Goal: Obtain resource: Download file/media

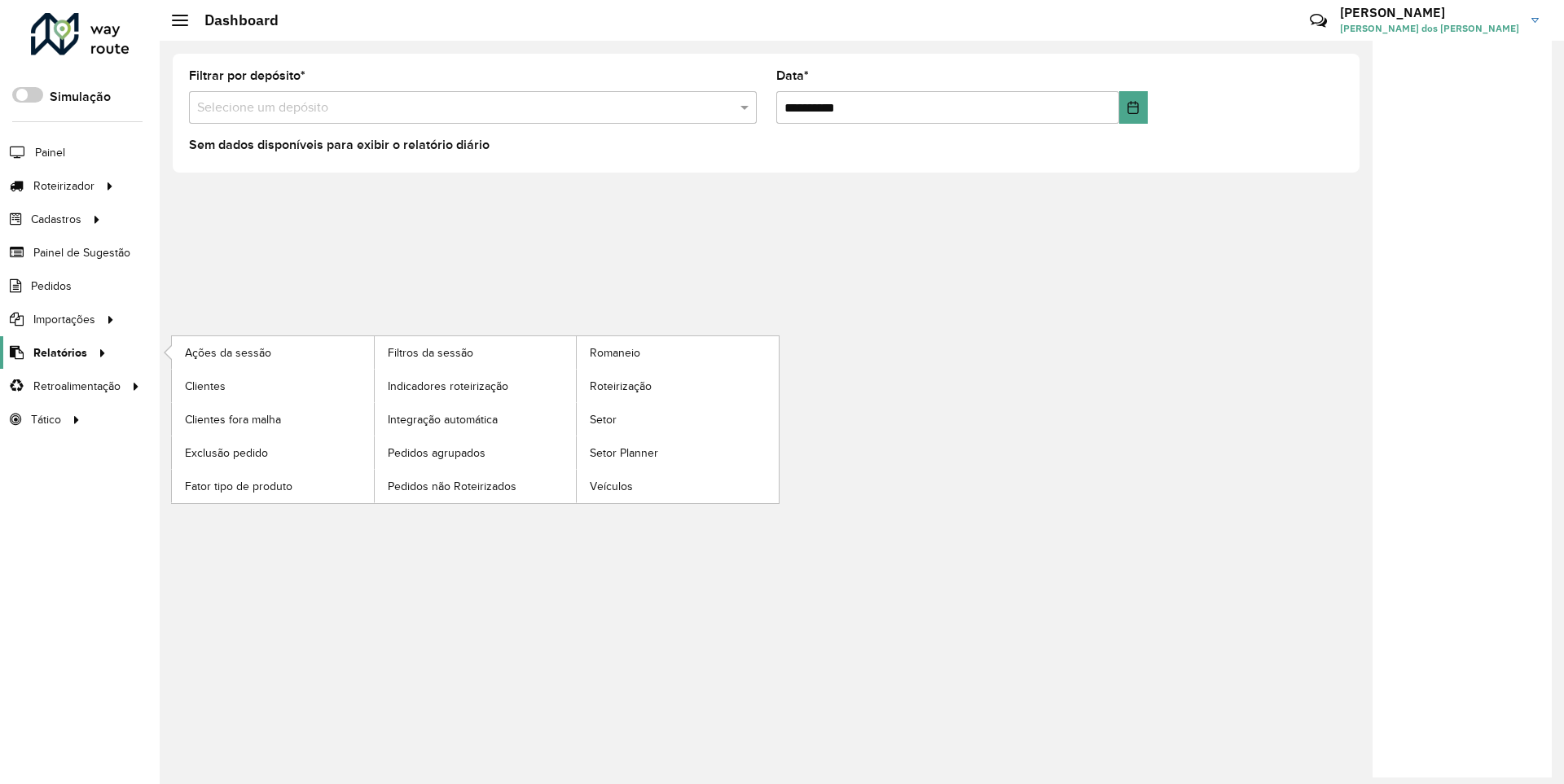
click at [57, 352] on span "Relatórios" at bounding box center [60, 353] width 54 height 17
click at [205, 385] on span "Clientes" at bounding box center [207, 386] width 44 height 17
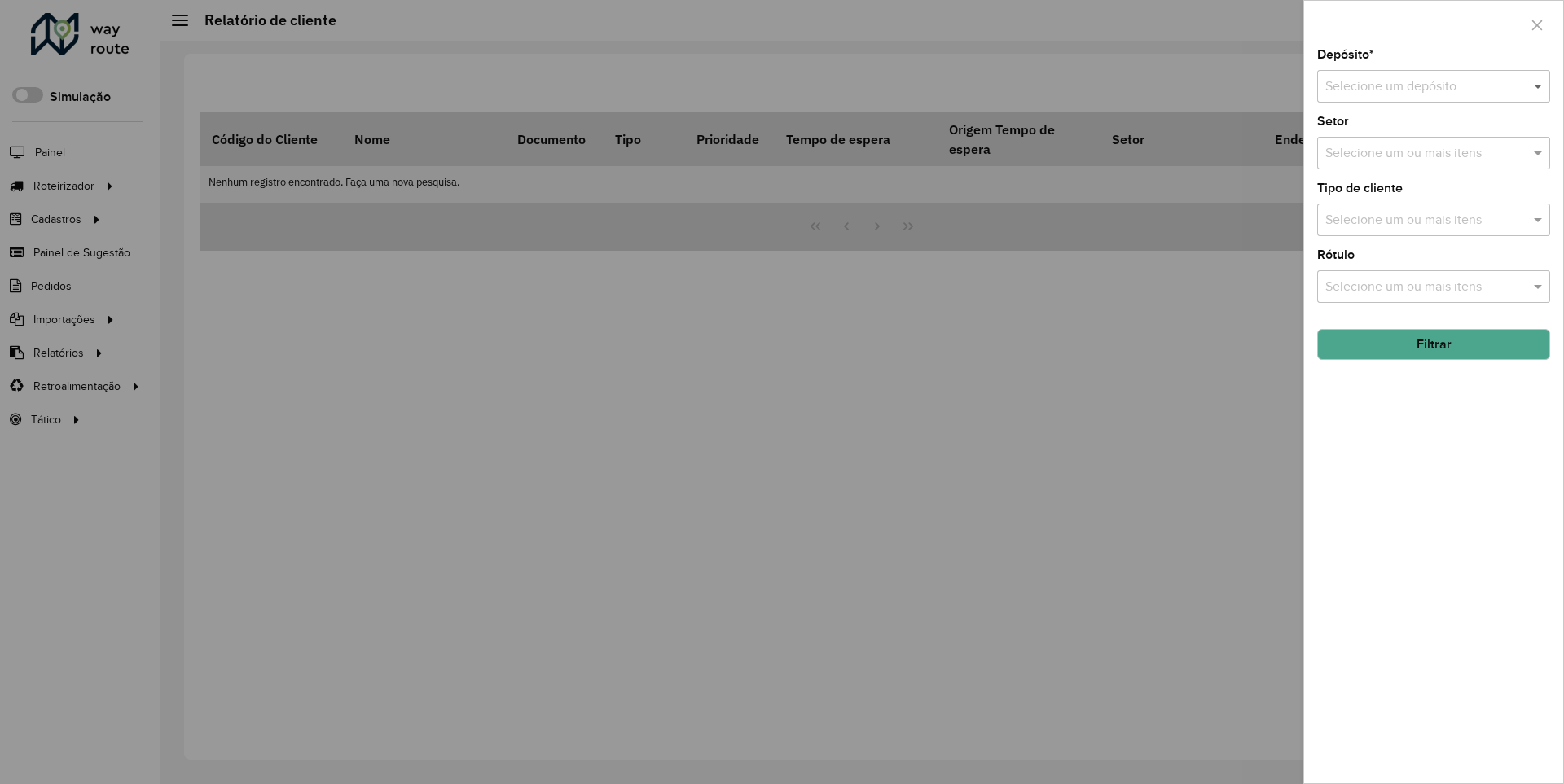
click at [1539, 86] on span at bounding box center [1540, 87] width 20 height 19
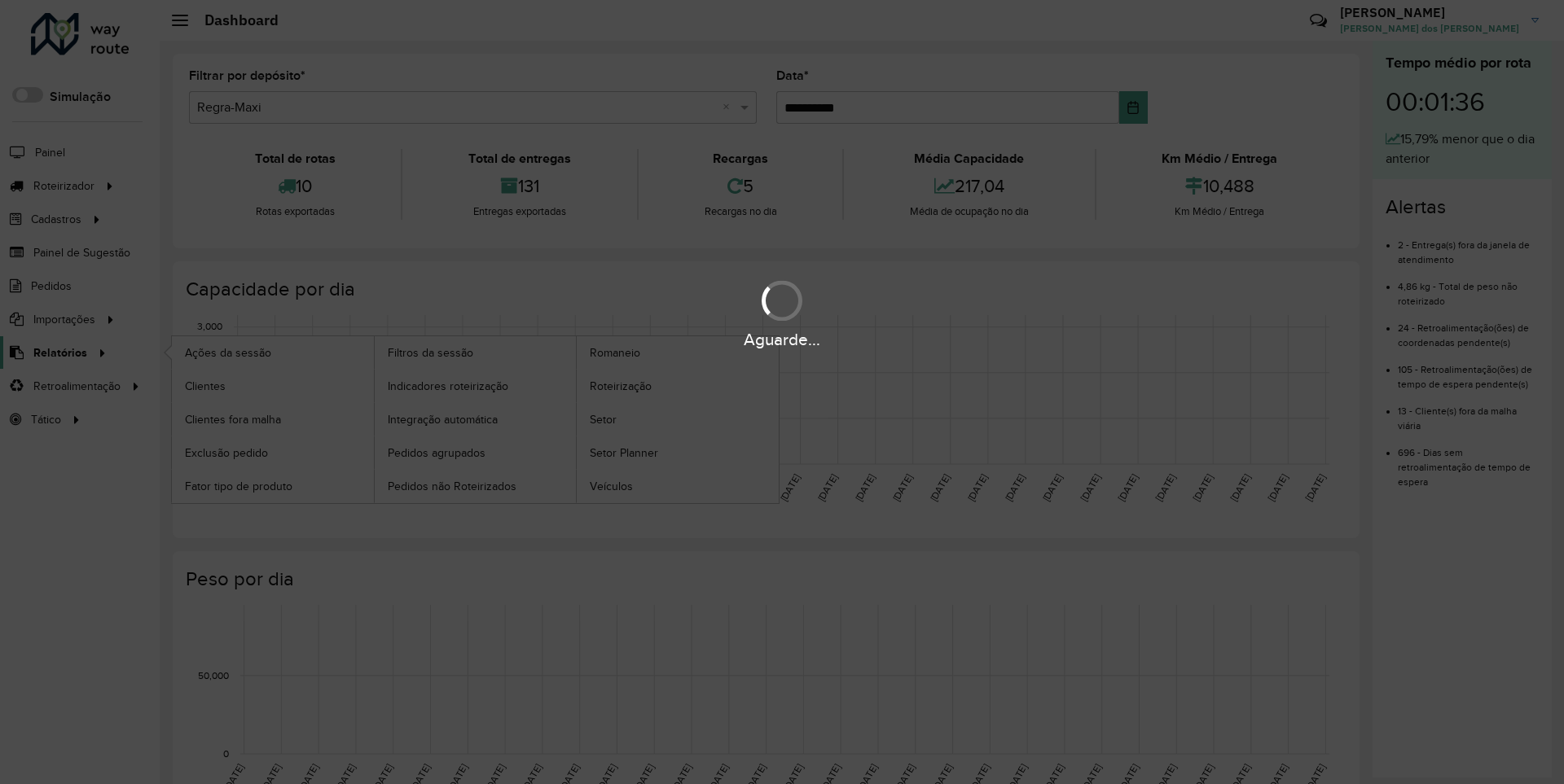
click at [57, 352] on span "Relatórios" at bounding box center [60, 353] width 54 height 17
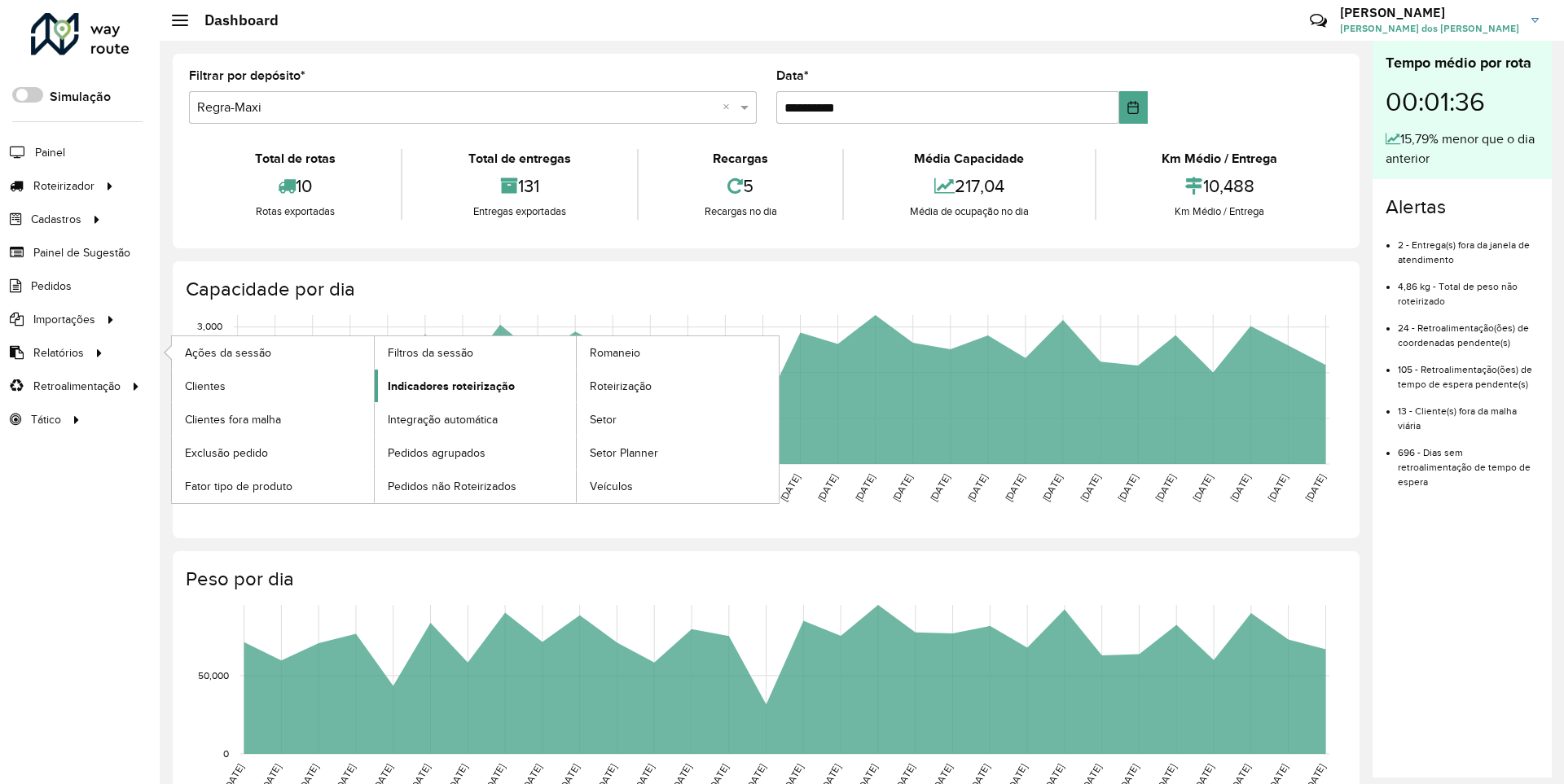
click at [447, 385] on span "Indicadores roteirização" at bounding box center [451, 386] width 127 height 17
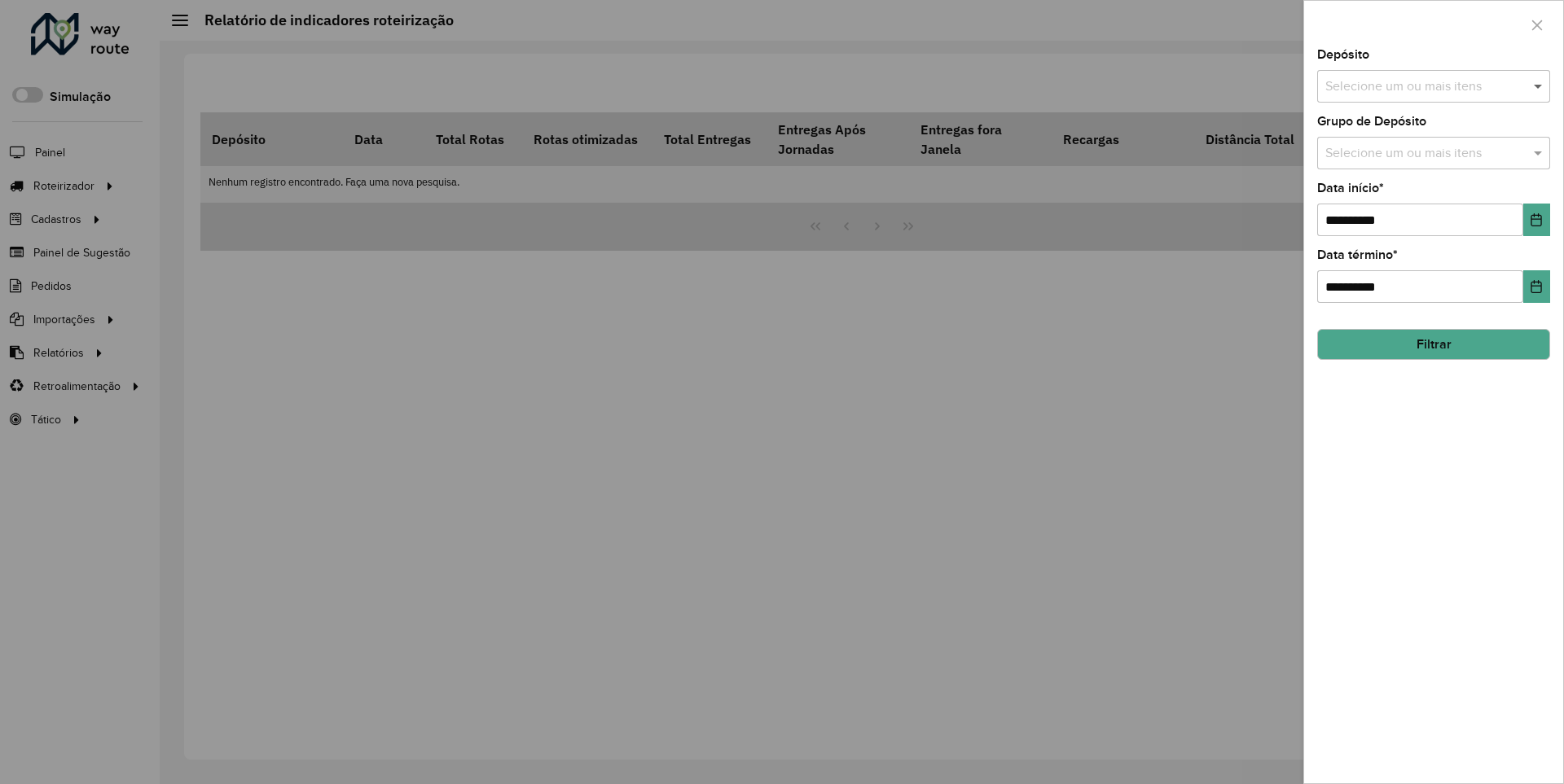
click at [1539, 86] on span at bounding box center [1540, 87] width 20 height 19
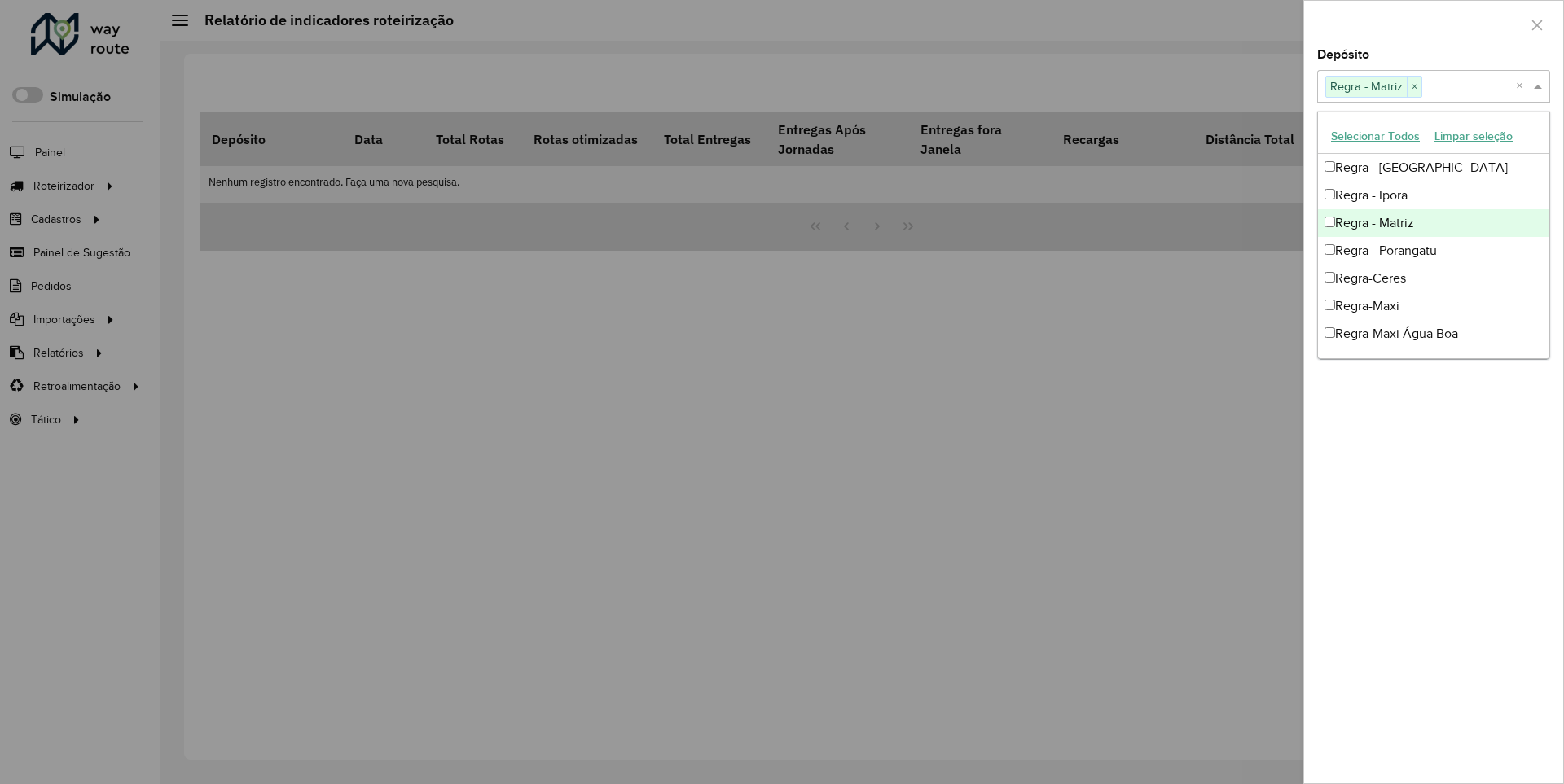
click at [1433, 24] on div at bounding box center [1434, 24] width 259 height 48
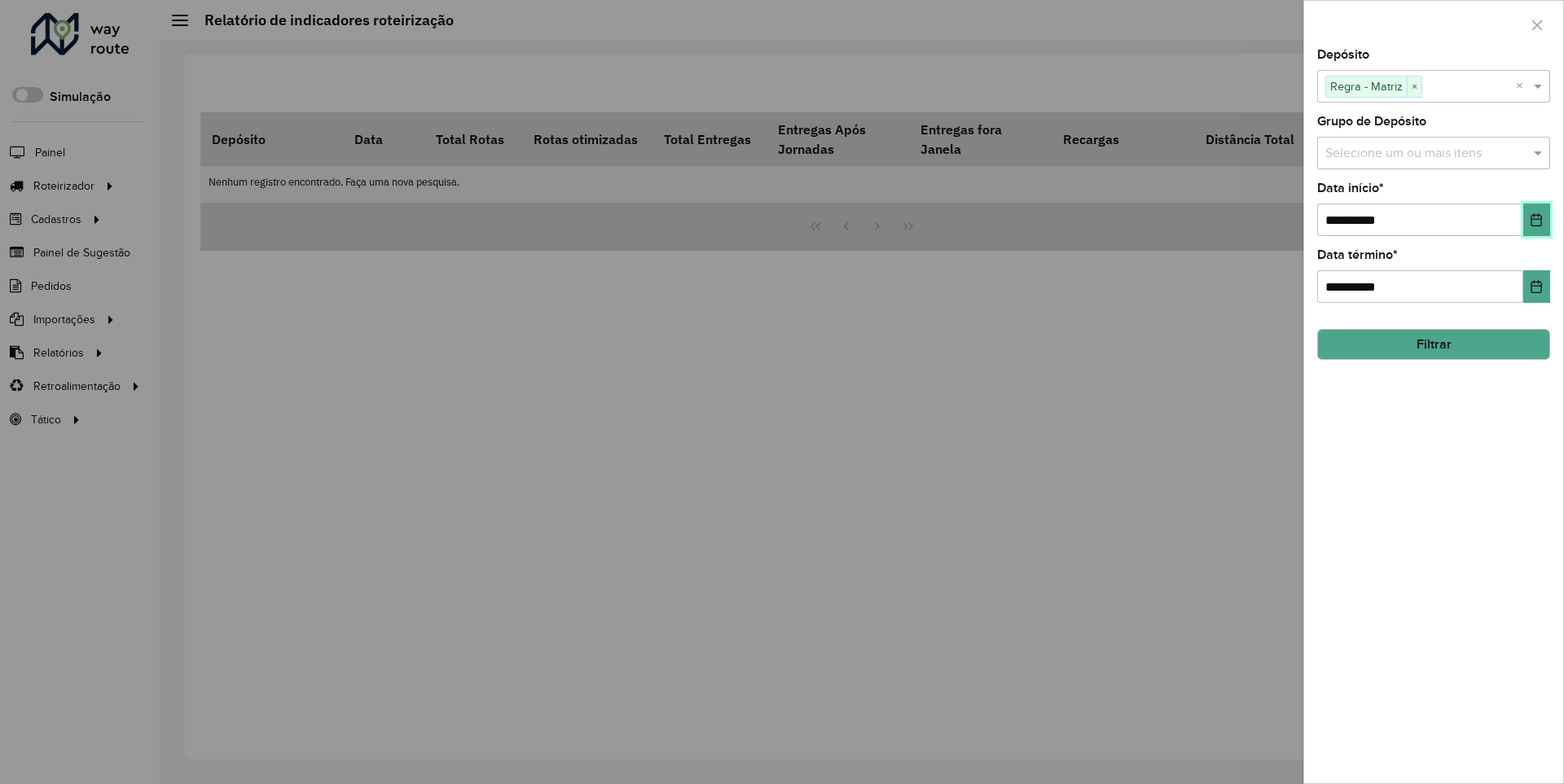
click at [1536, 219] on icon "Choose Date" at bounding box center [1537, 219] width 10 height 13
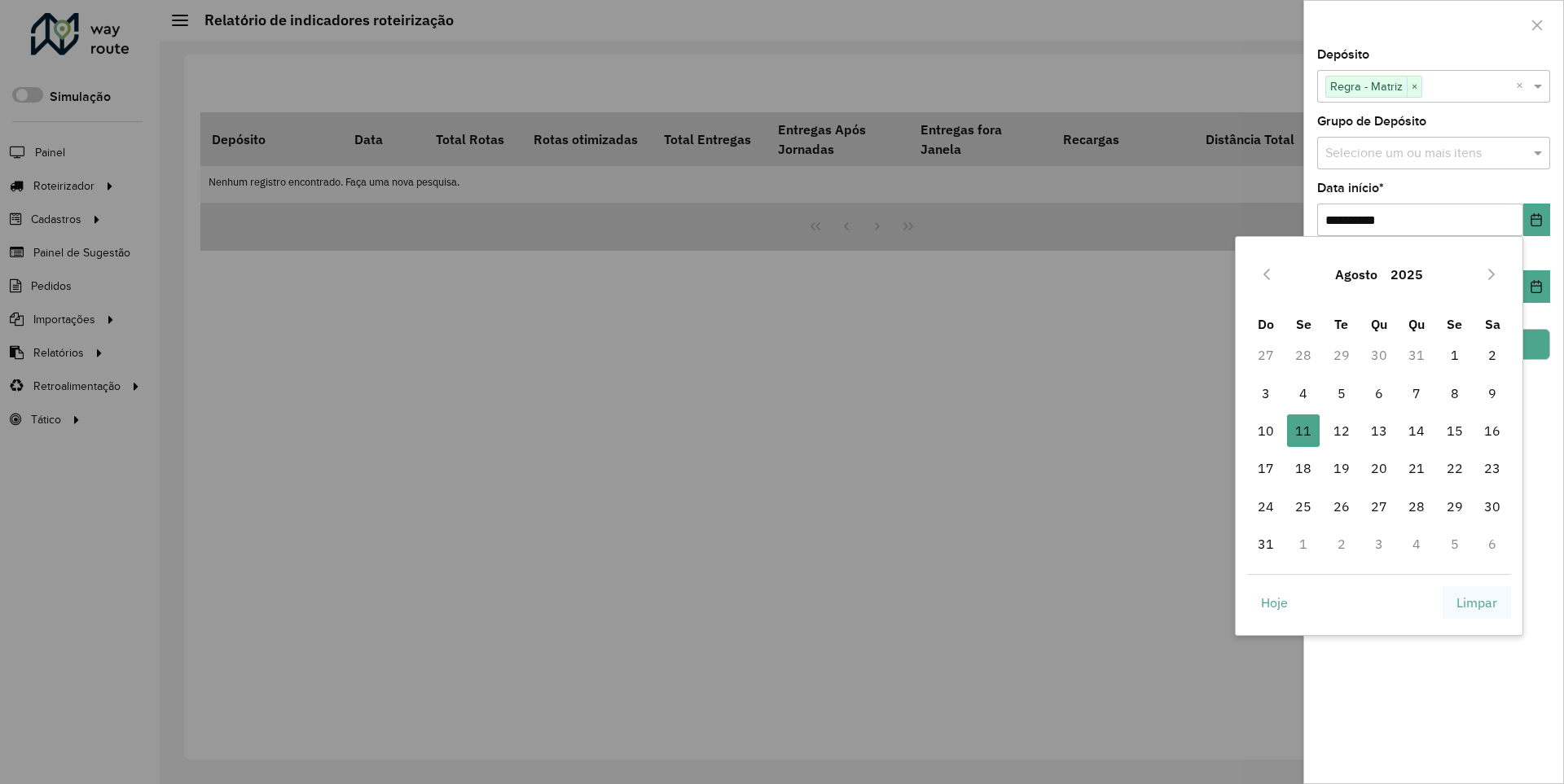
click at [1477, 602] on span "Limpar" at bounding box center [1477, 602] width 41 height 19
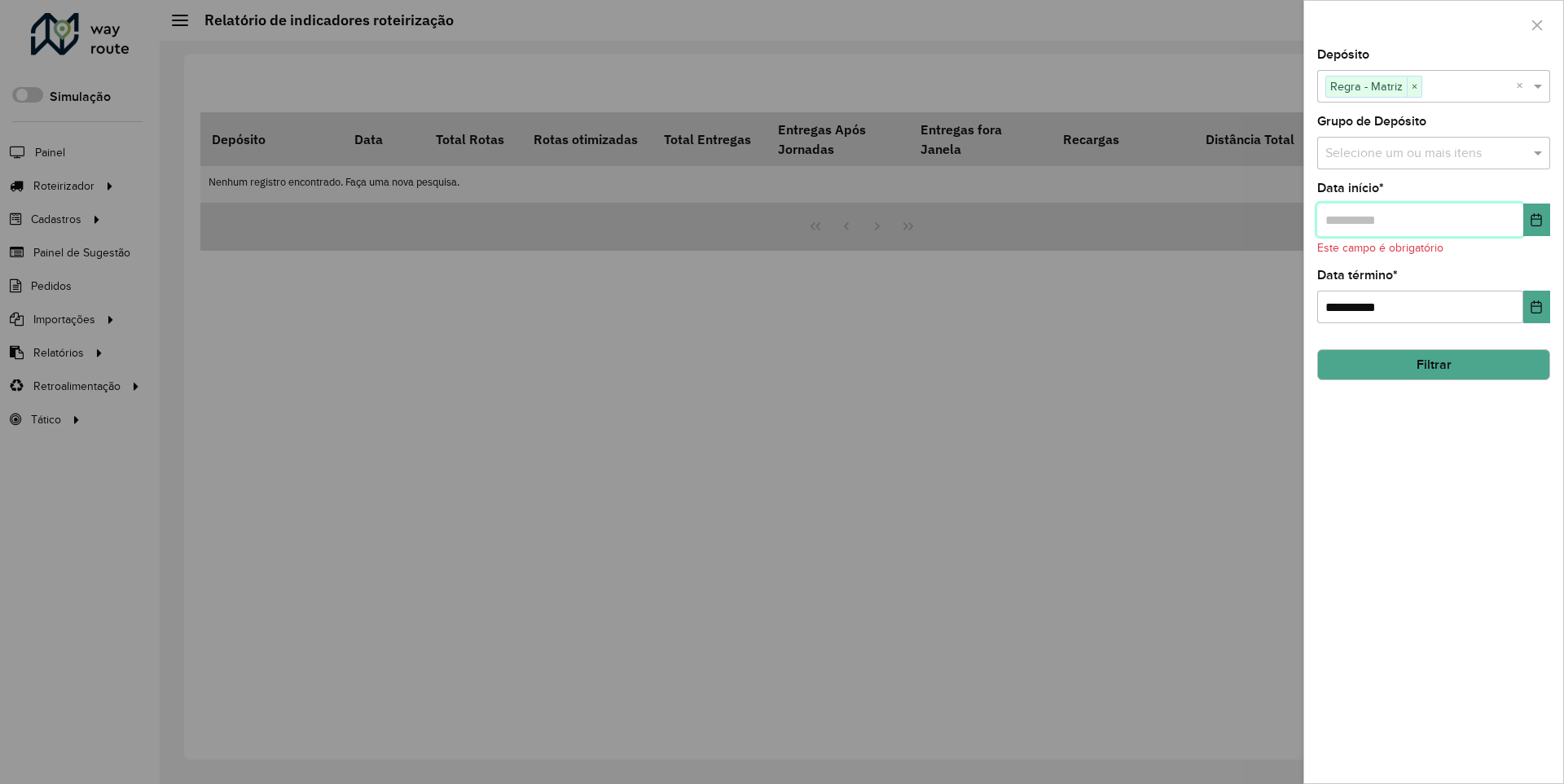
click at [1419, 219] on input "text" at bounding box center [1421, 219] width 206 height 32
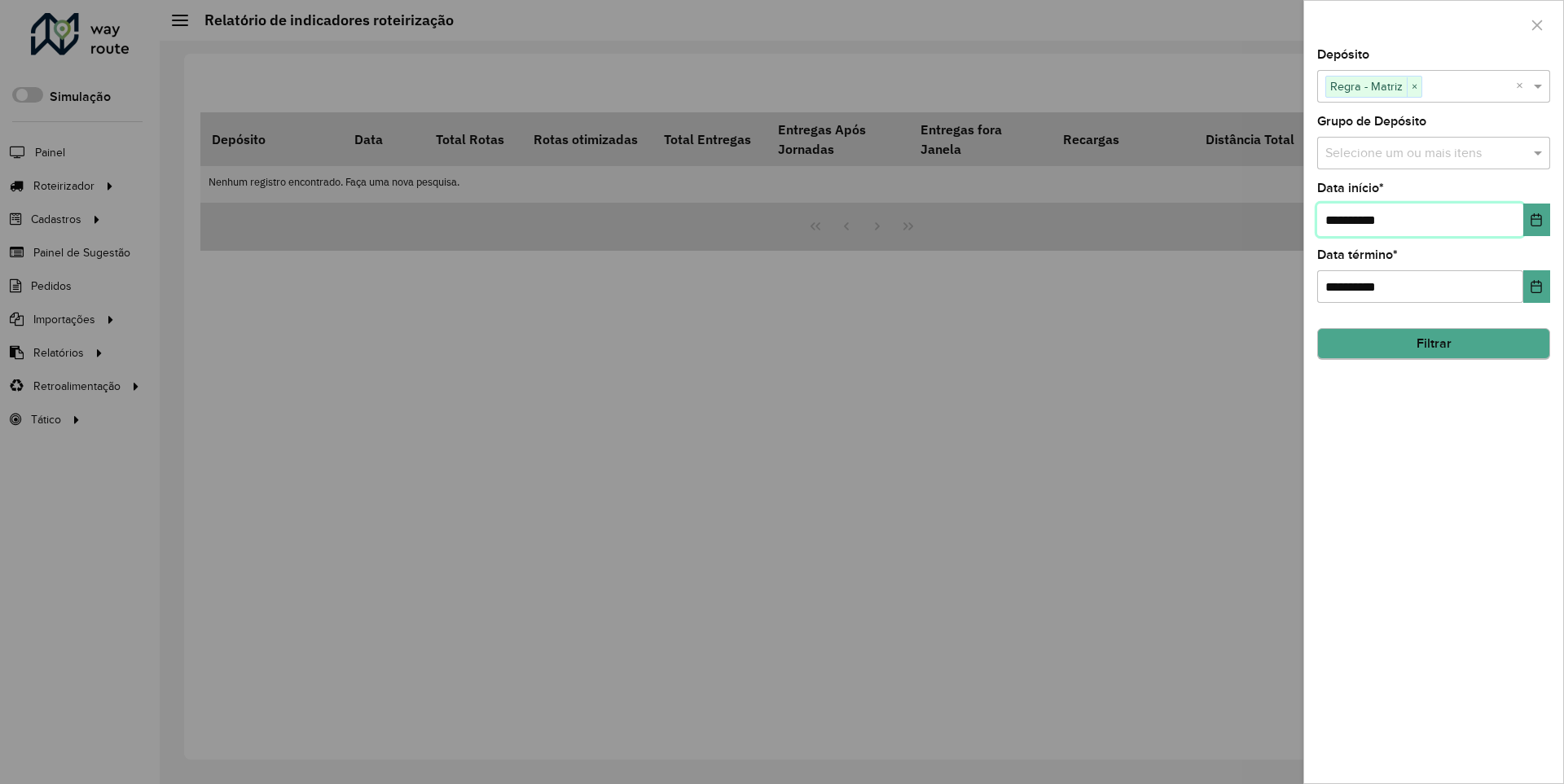
type input "**********"
click at [1433, 343] on button "Filtrar" at bounding box center [1434, 344] width 233 height 31
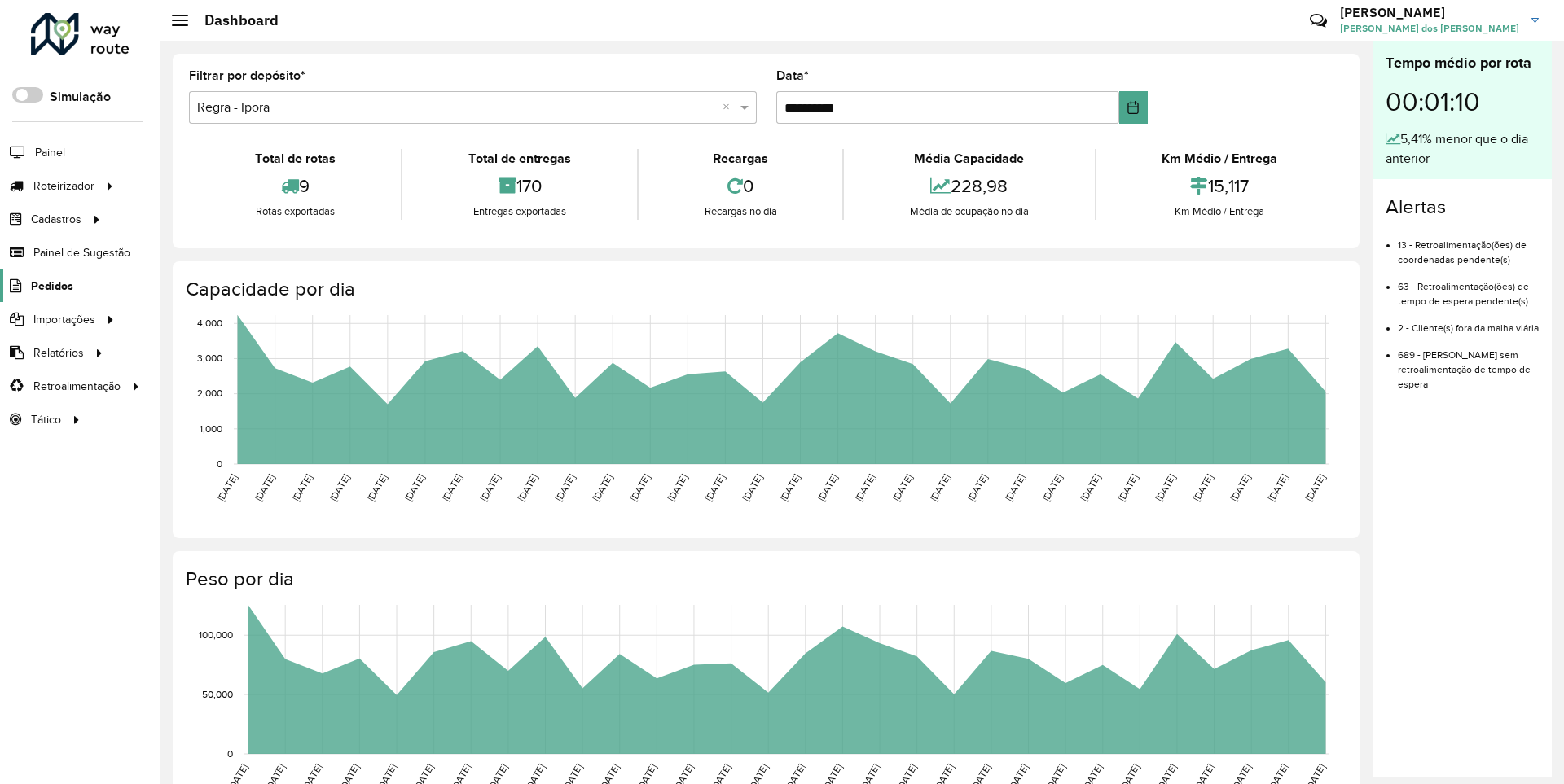
click at [51, 285] on span "Pedidos" at bounding box center [52, 287] width 42 height 17
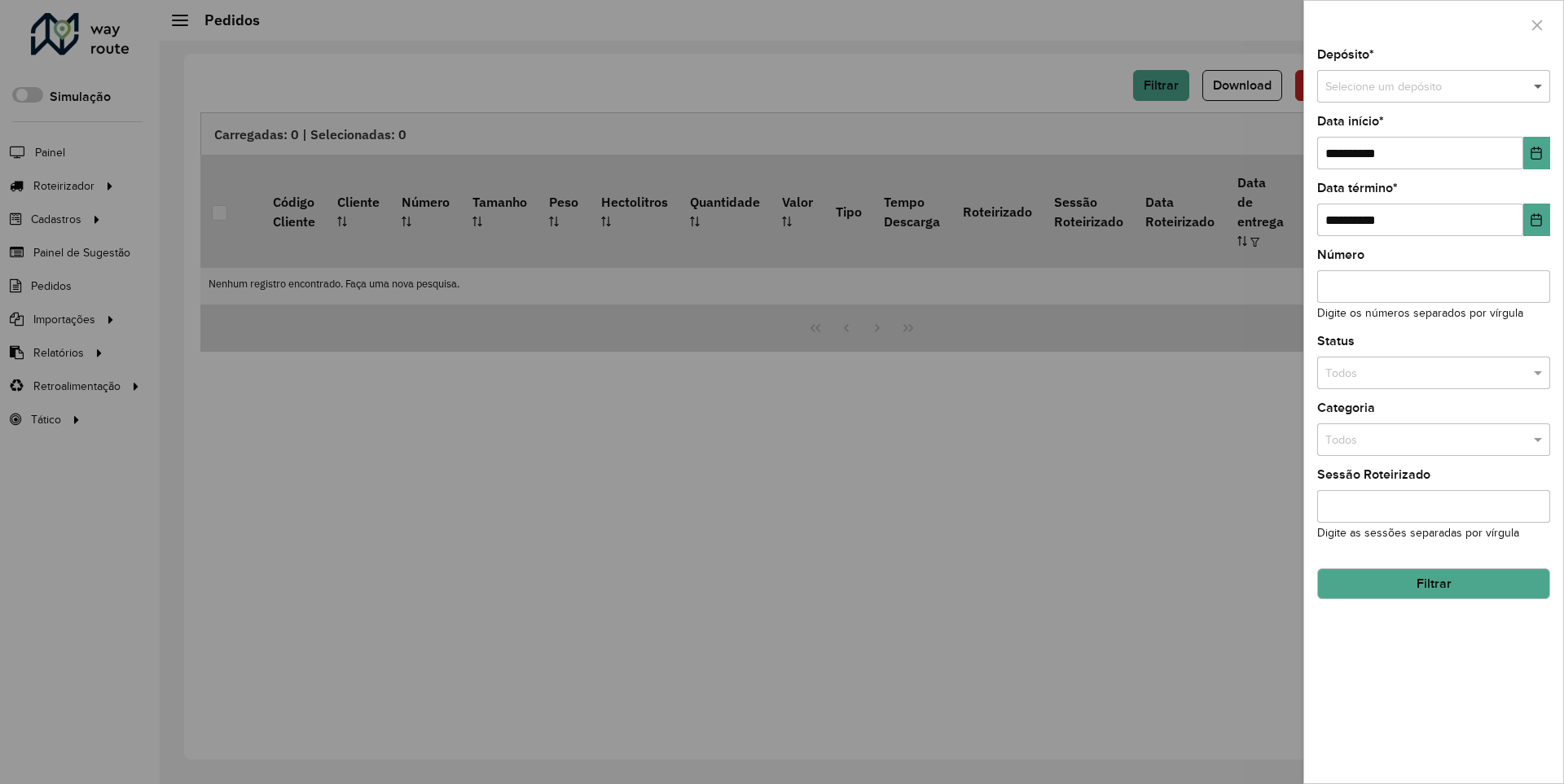
click at [1539, 87] on span at bounding box center [1540, 87] width 20 height 18
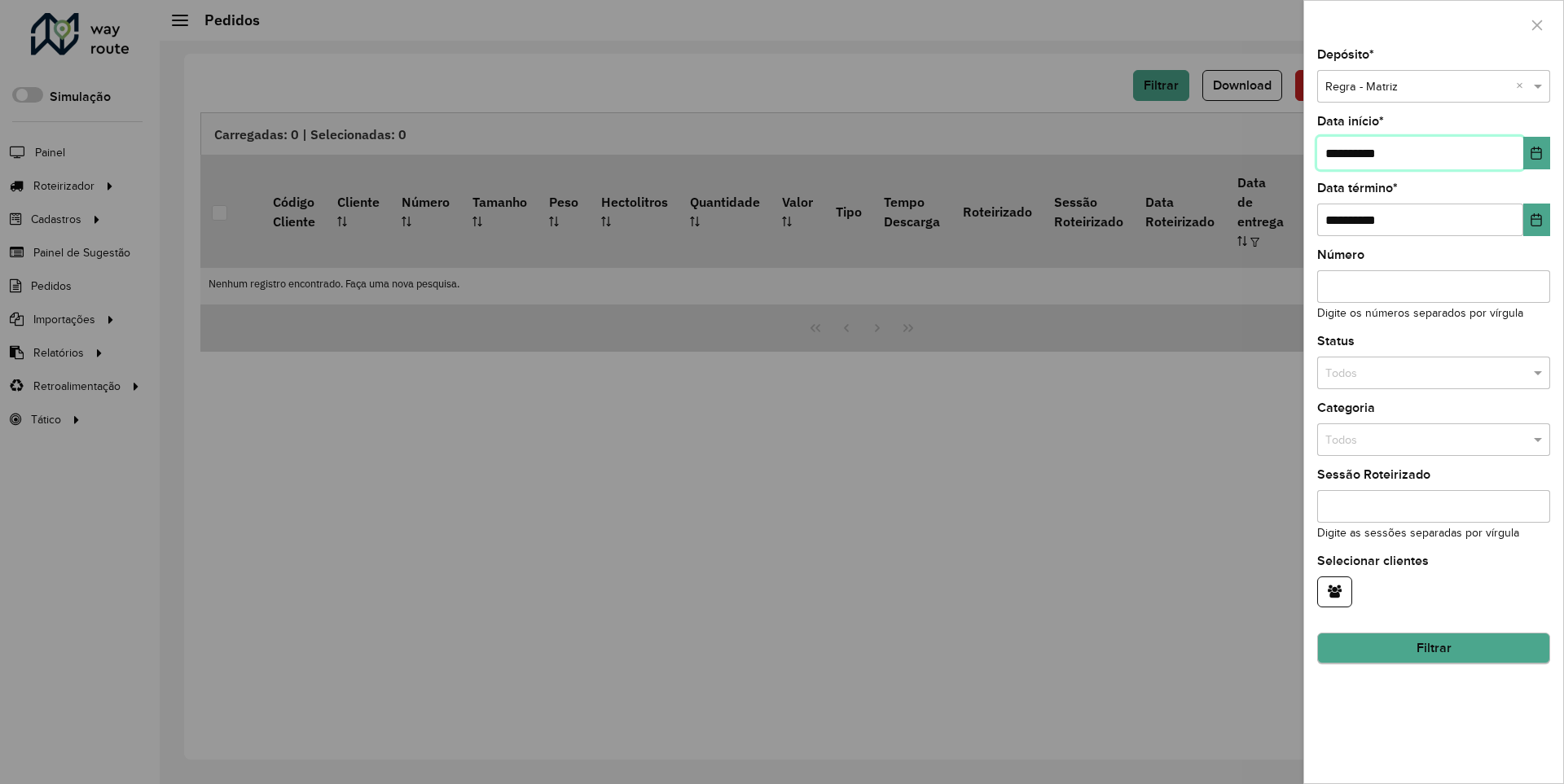
type input "**********"
click at [1433, 649] on button "Filtrar" at bounding box center [1434, 649] width 233 height 31
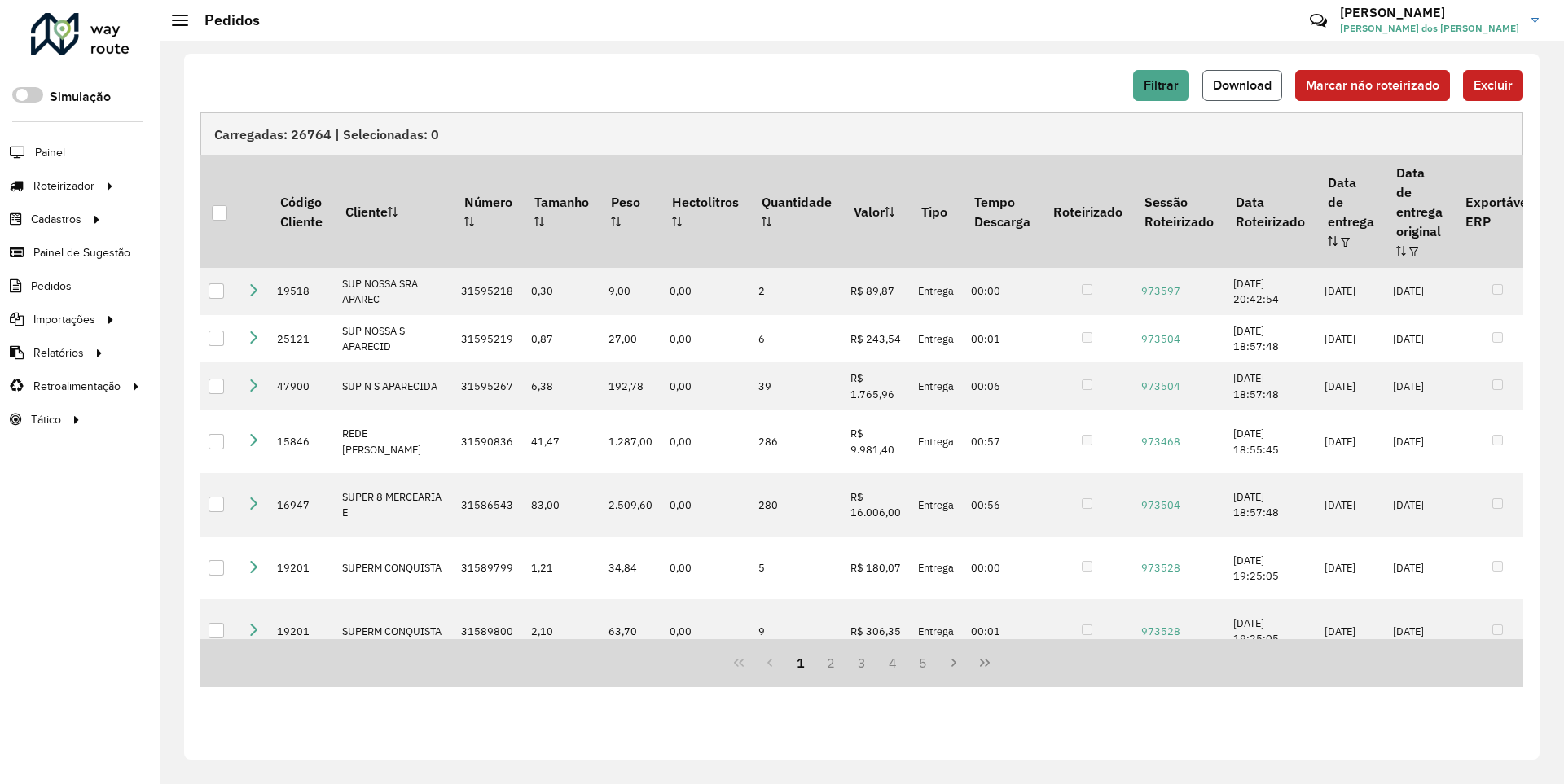
click at [1244, 85] on span "Download" at bounding box center [1242, 85] width 59 height 14
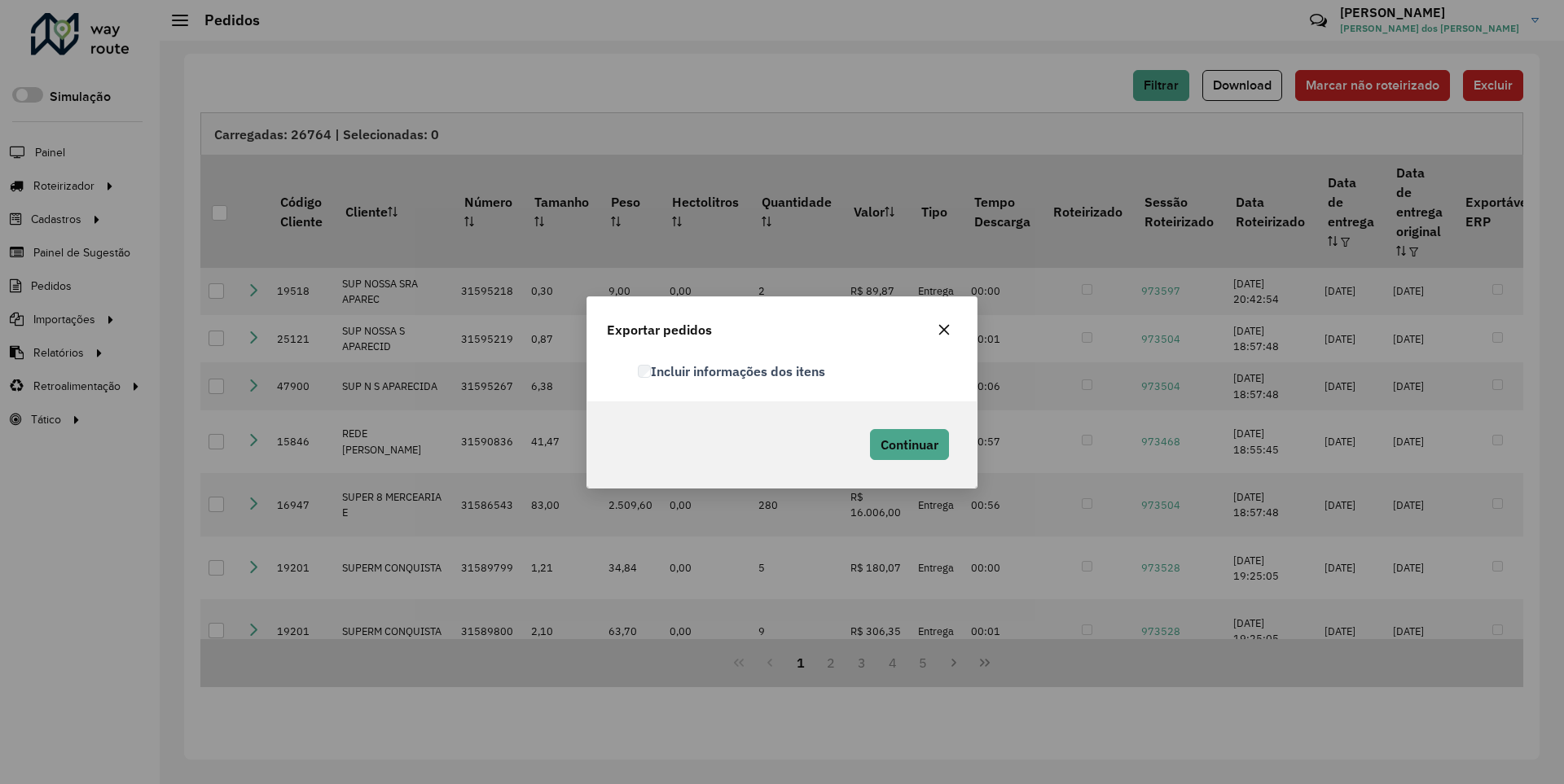
click at [733, 371] on label "Incluir informações dos itens" at bounding box center [732, 371] width 187 height 19
click at [907, 444] on span "Continuar" at bounding box center [909, 445] width 58 height 17
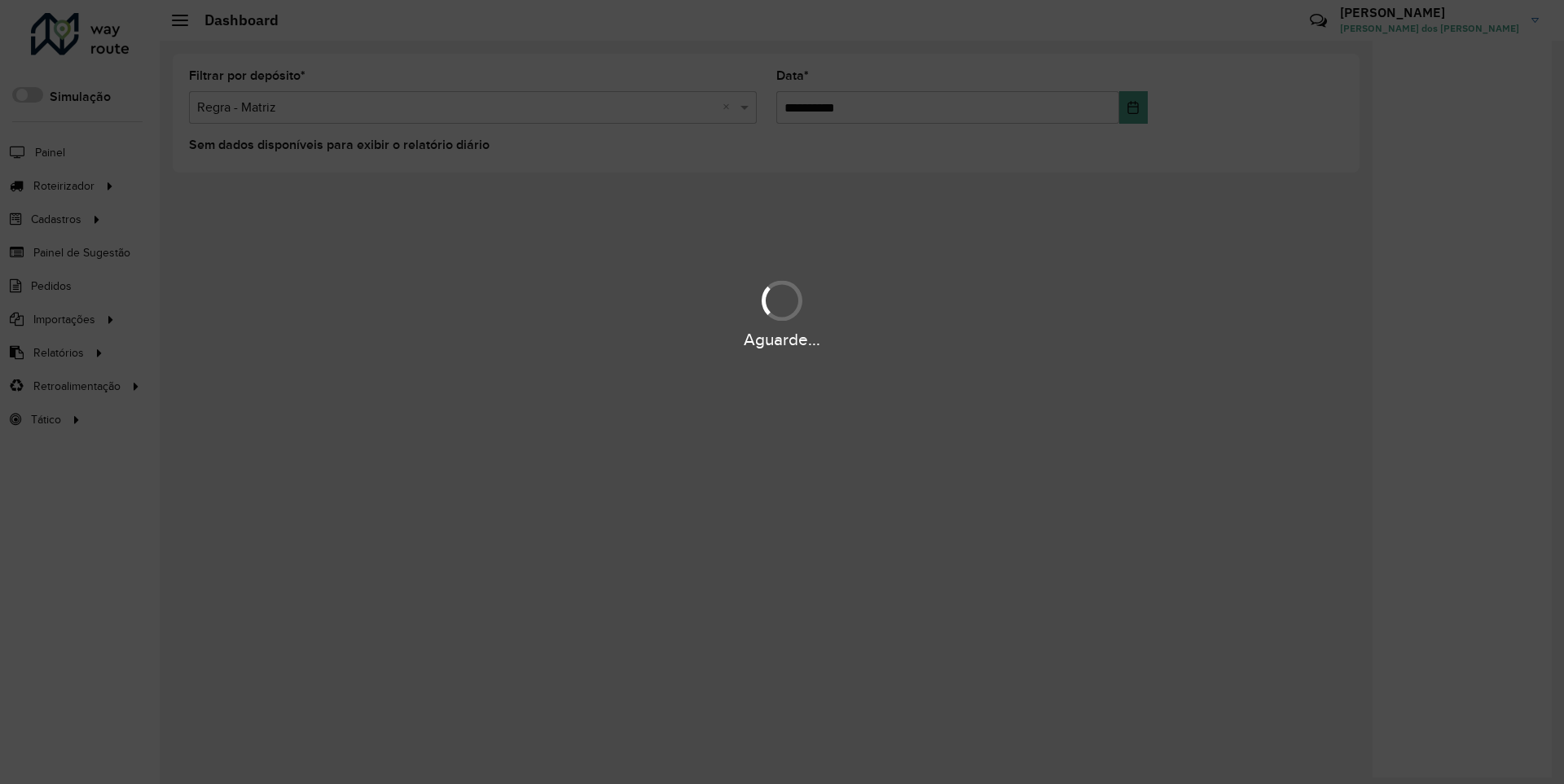
click at [57, 352] on div "Aguarde..." at bounding box center [782, 340] width 1564 height 25
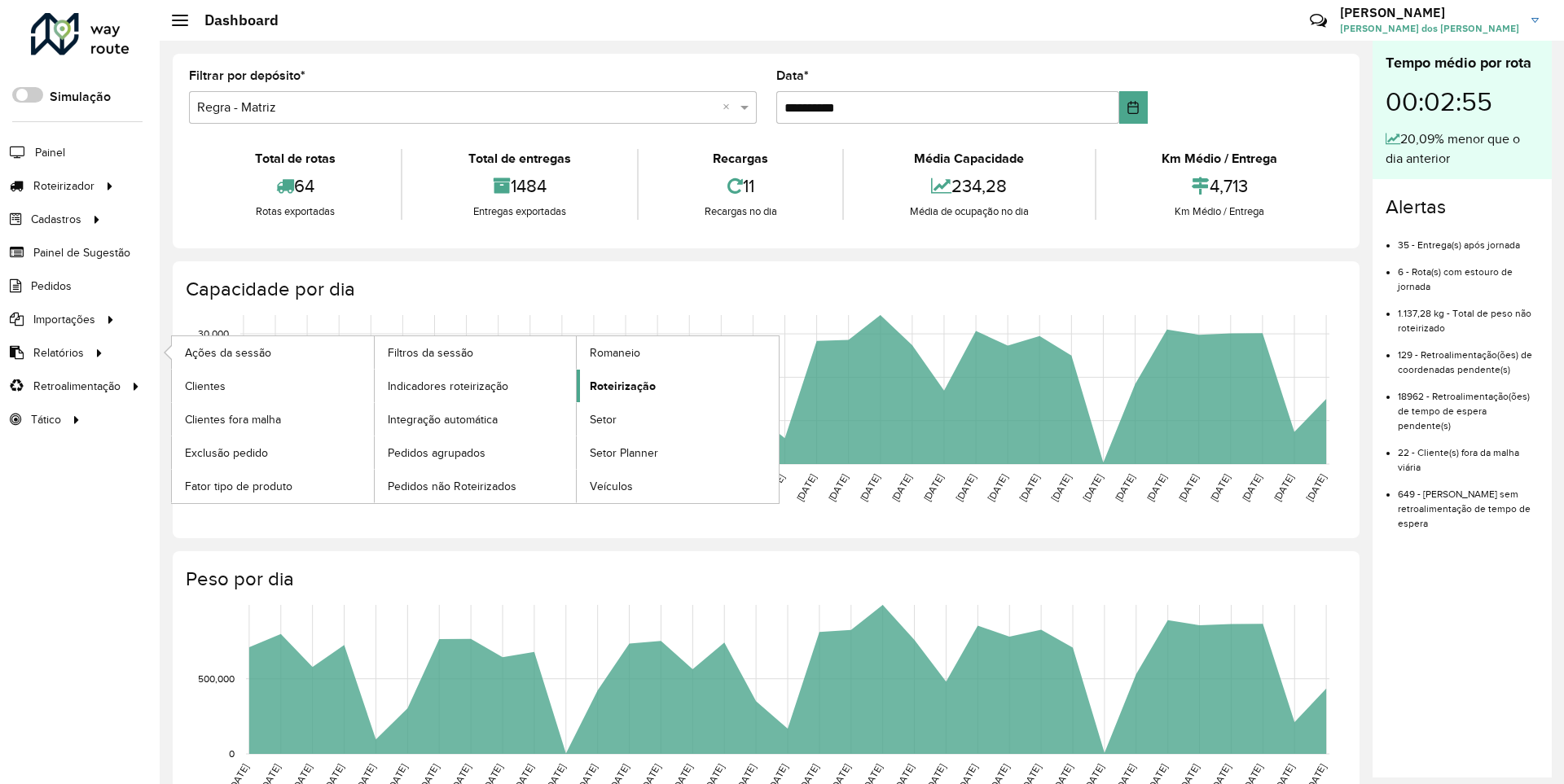
click at [620, 385] on span "Roteirização" at bounding box center [622, 386] width 66 height 17
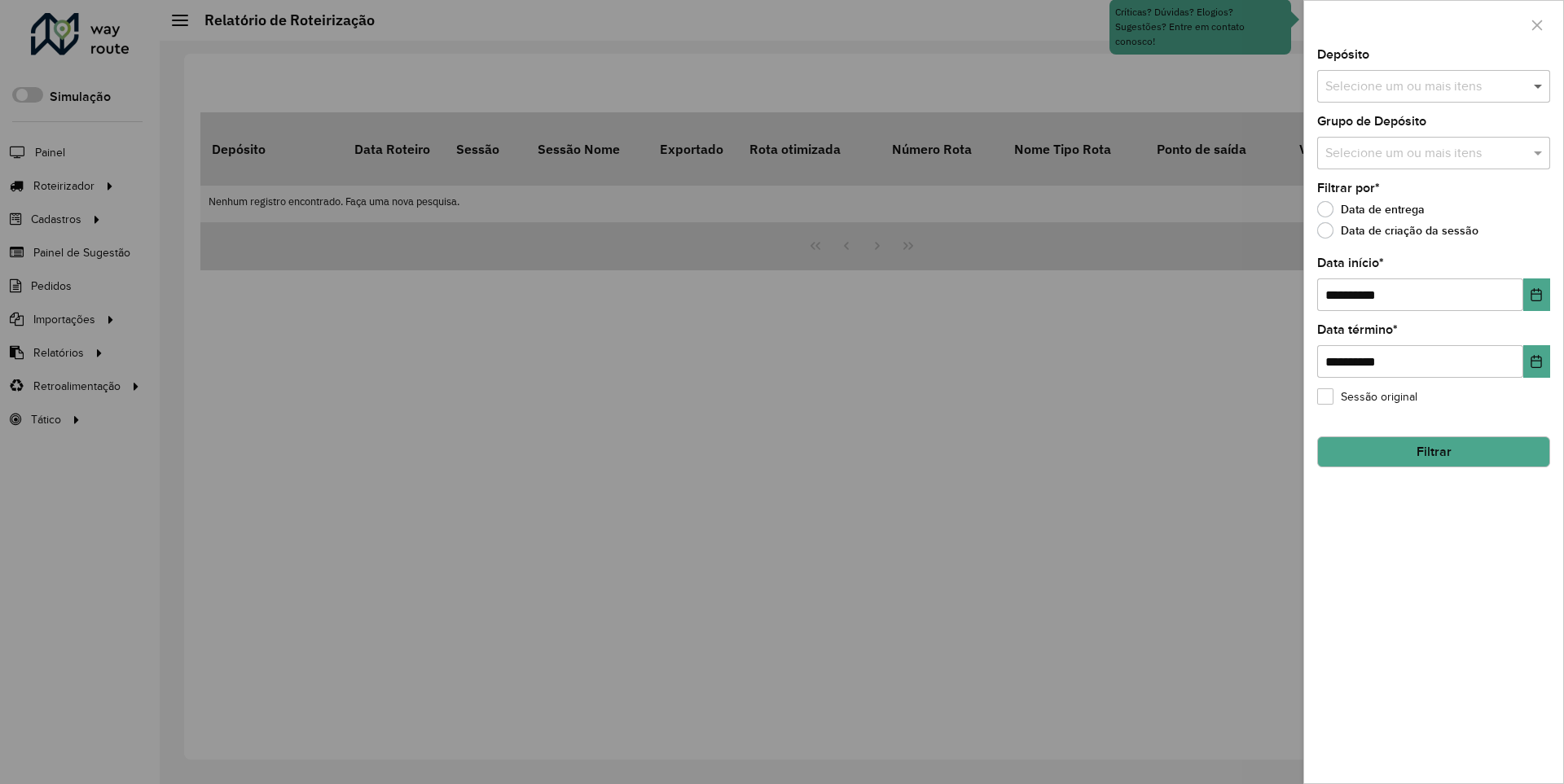
click at [1539, 86] on span at bounding box center [1540, 87] width 20 height 19
click at [1536, 294] on icon "Choose Date" at bounding box center [1537, 295] width 10 height 13
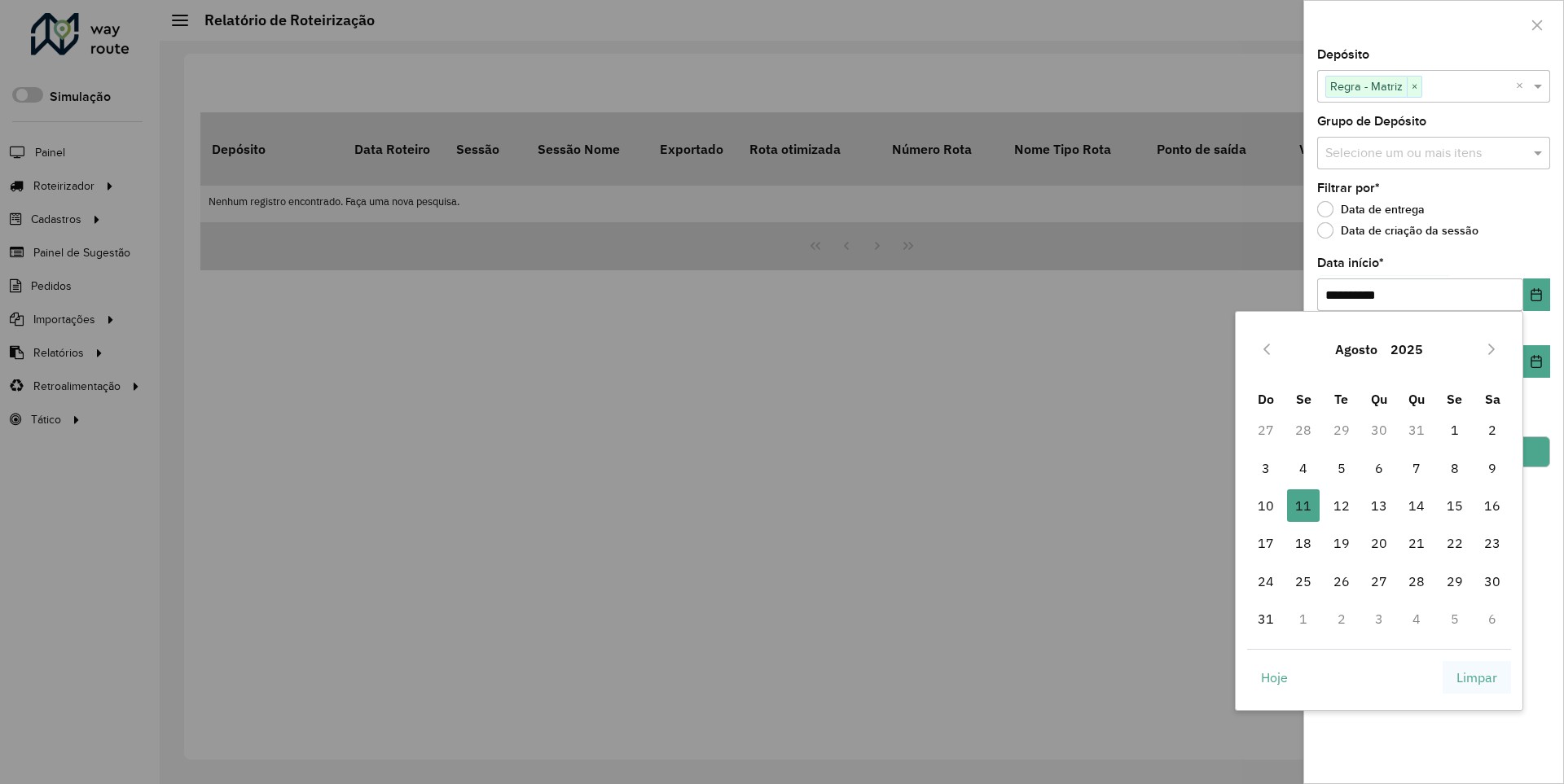
click at [1477, 676] on span "Limpar" at bounding box center [1477, 677] width 41 height 19
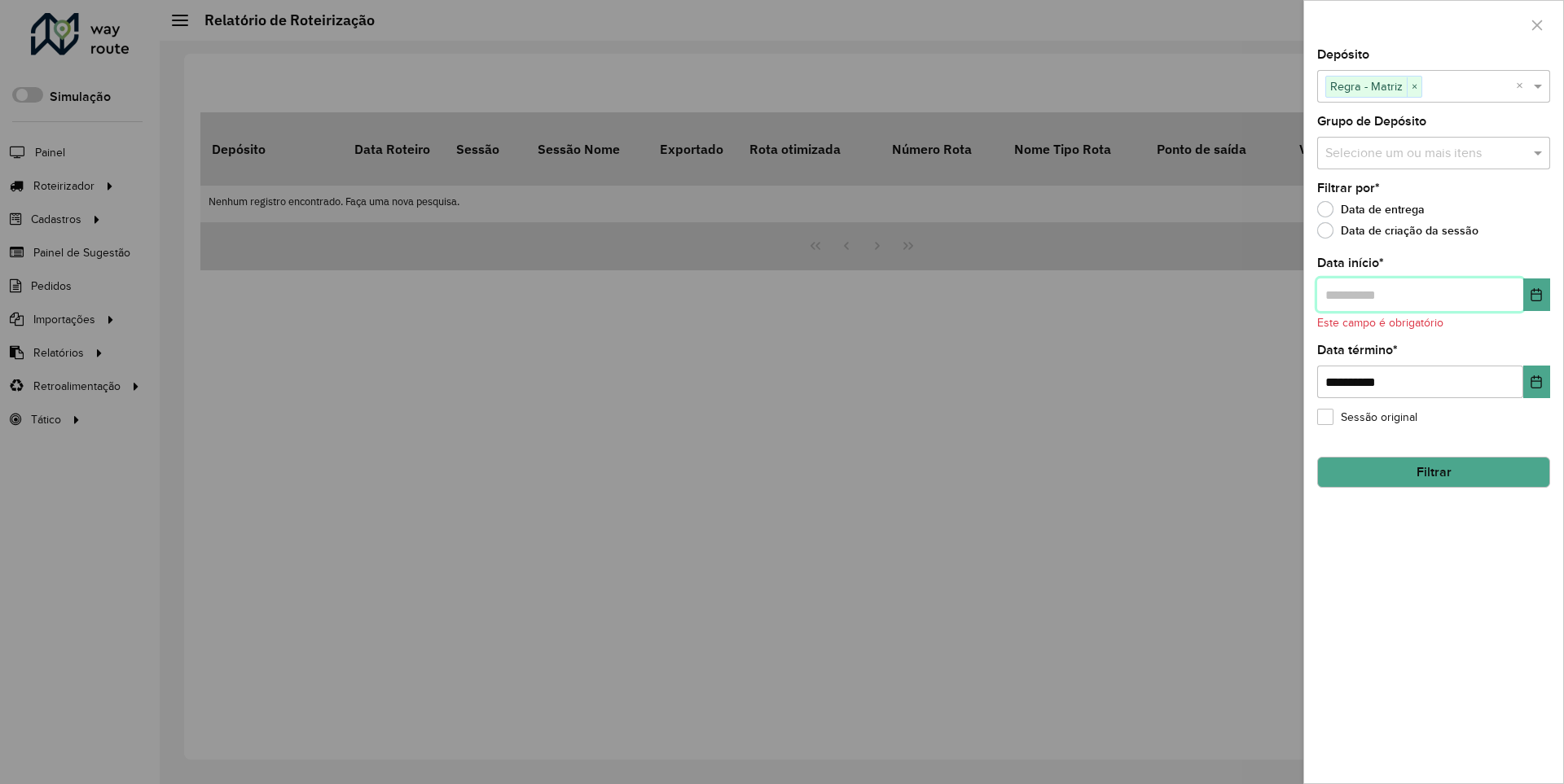
click at [1419, 294] on input "text" at bounding box center [1421, 295] width 206 height 32
type input "**********"
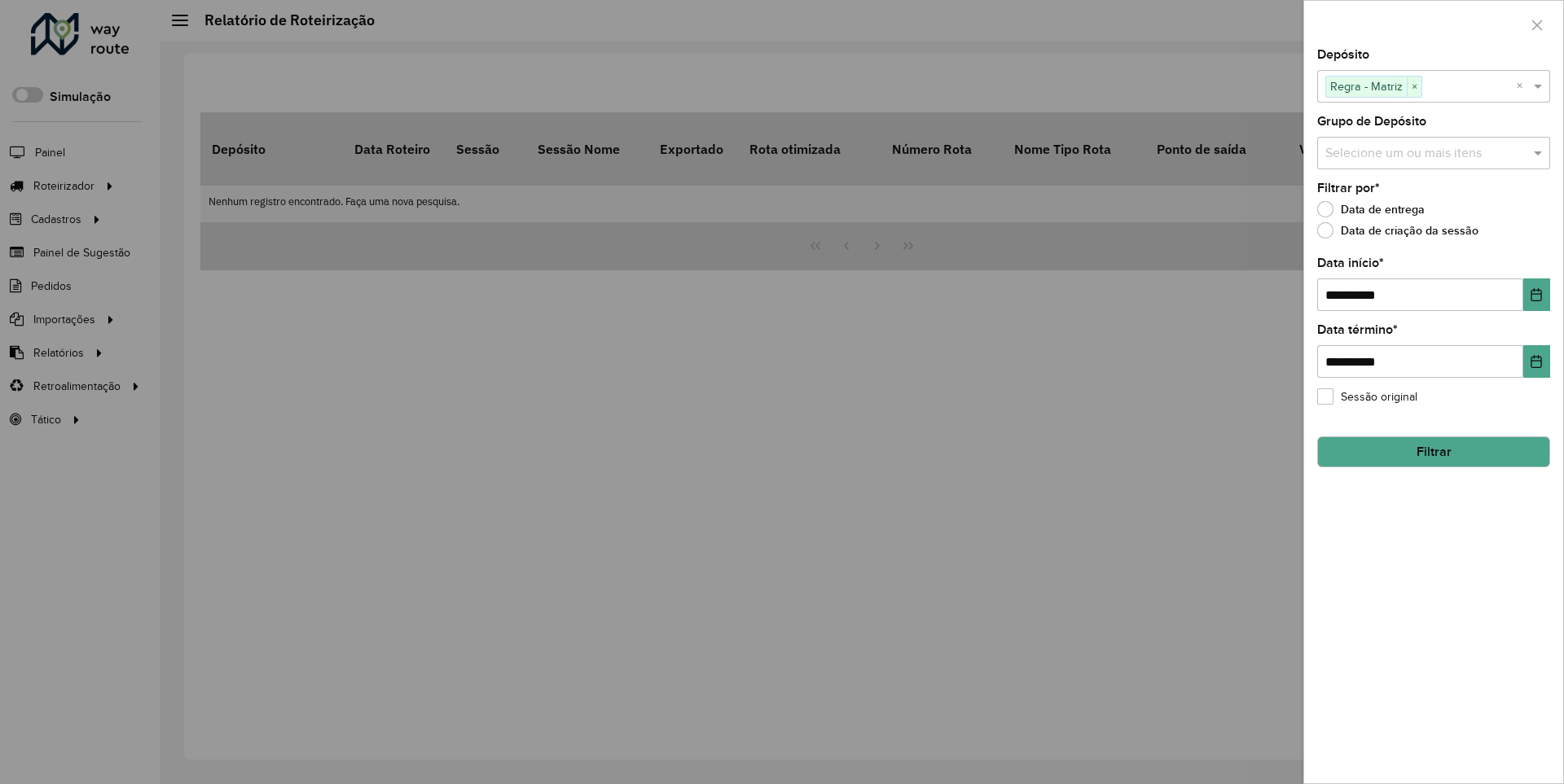
click at [1433, 451] on button "Filtrar" at bounding box center [1434, 452] width 233 height 31
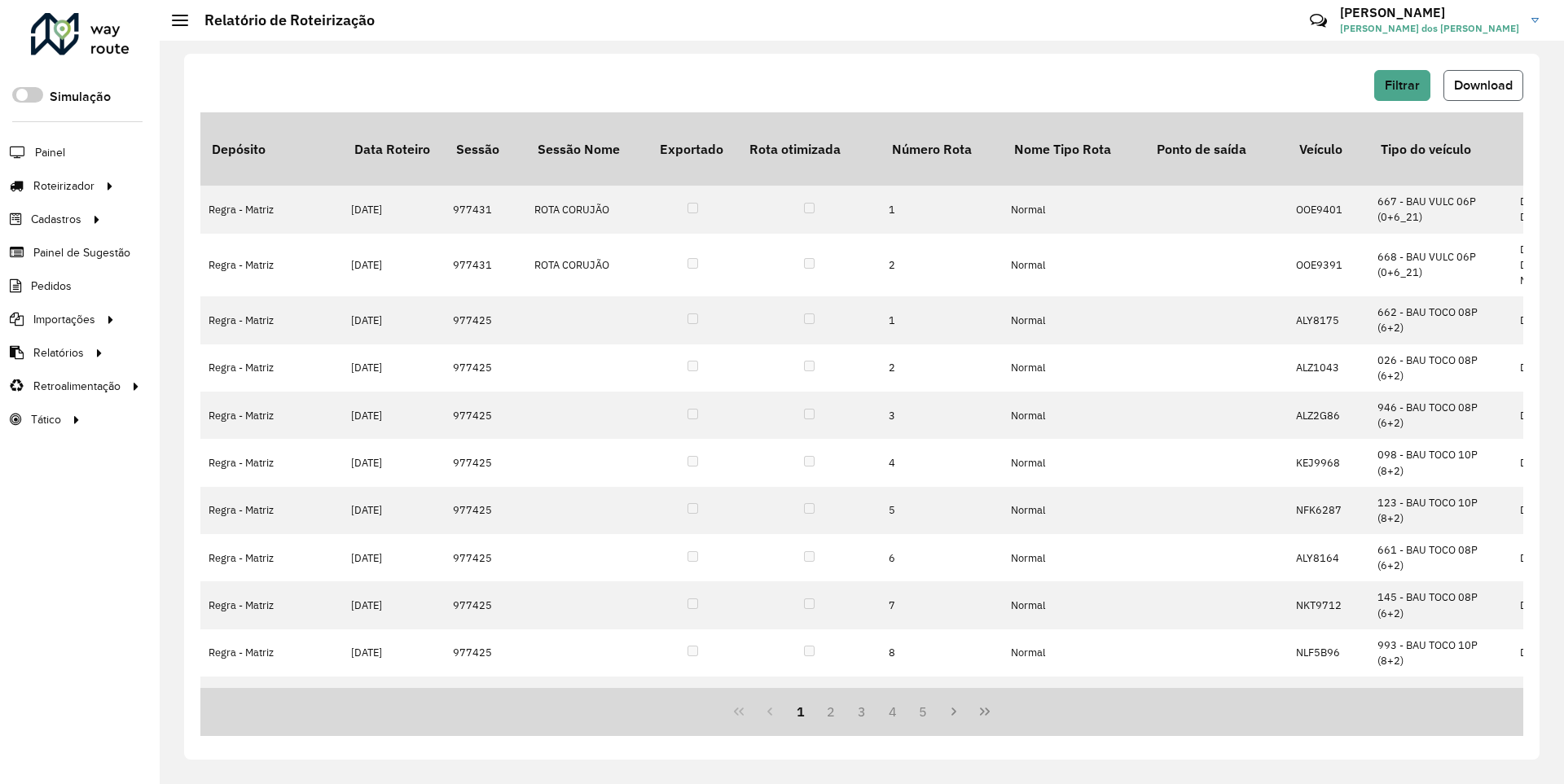
click at [1482, 85] on span "Download" at bounding box center [1484, 85] width 59 height 14
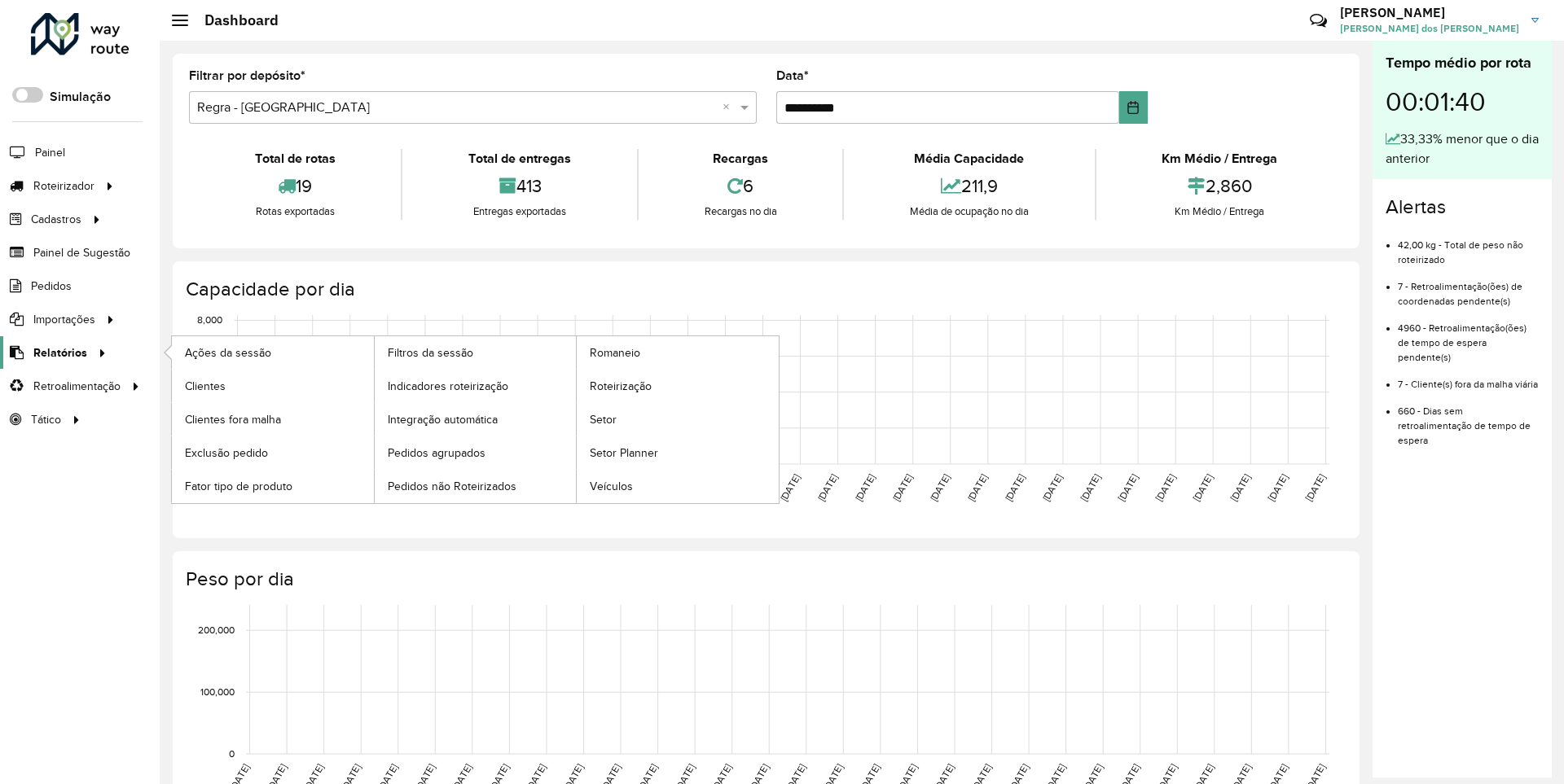
click at [57, 352] on span "Relatórios" at bounding box center [60, 353] width 54 height 17
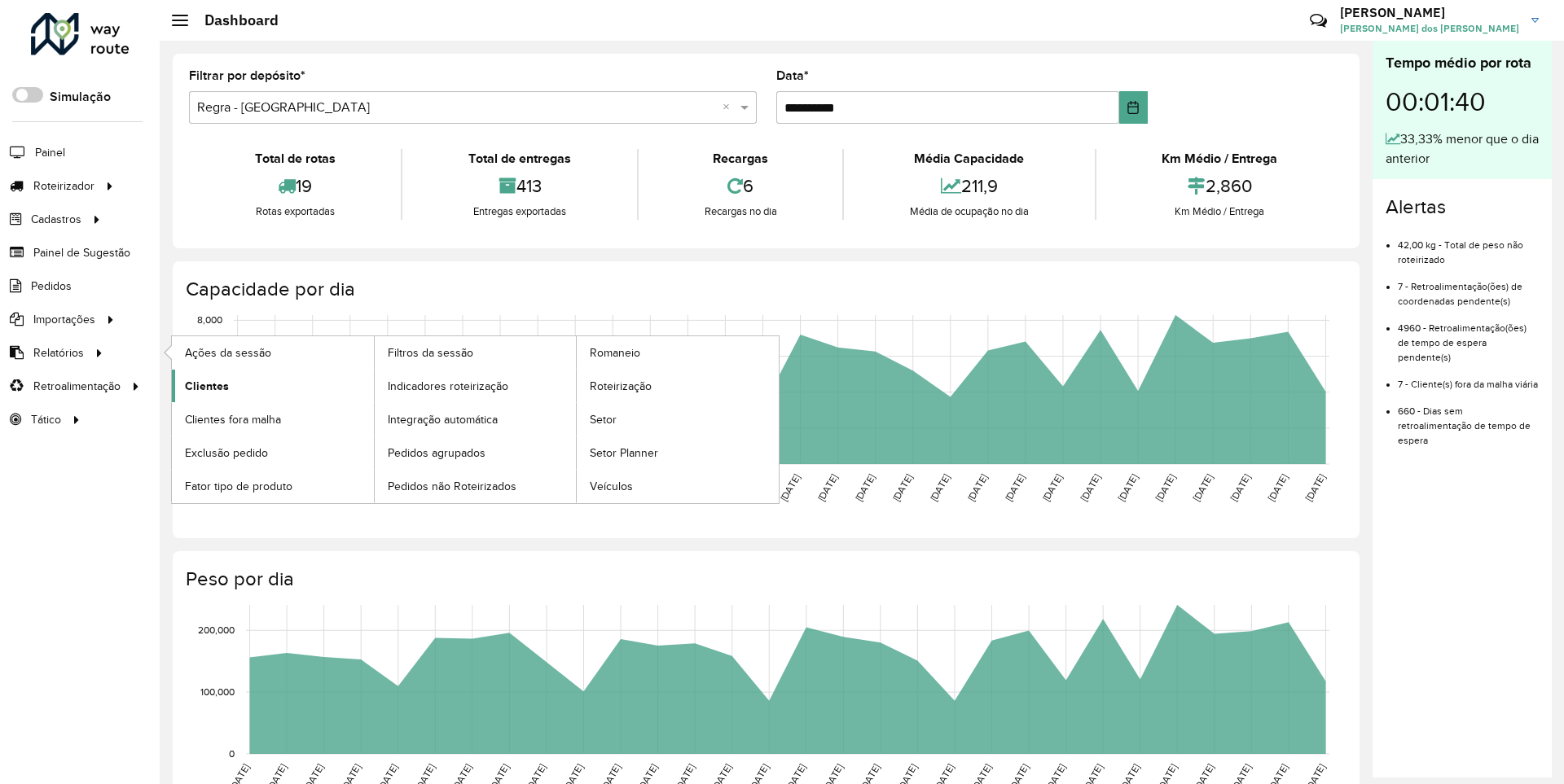
click at [205, 385] on span "Clientes" at bounding box center [207, 386] width 44 height 17
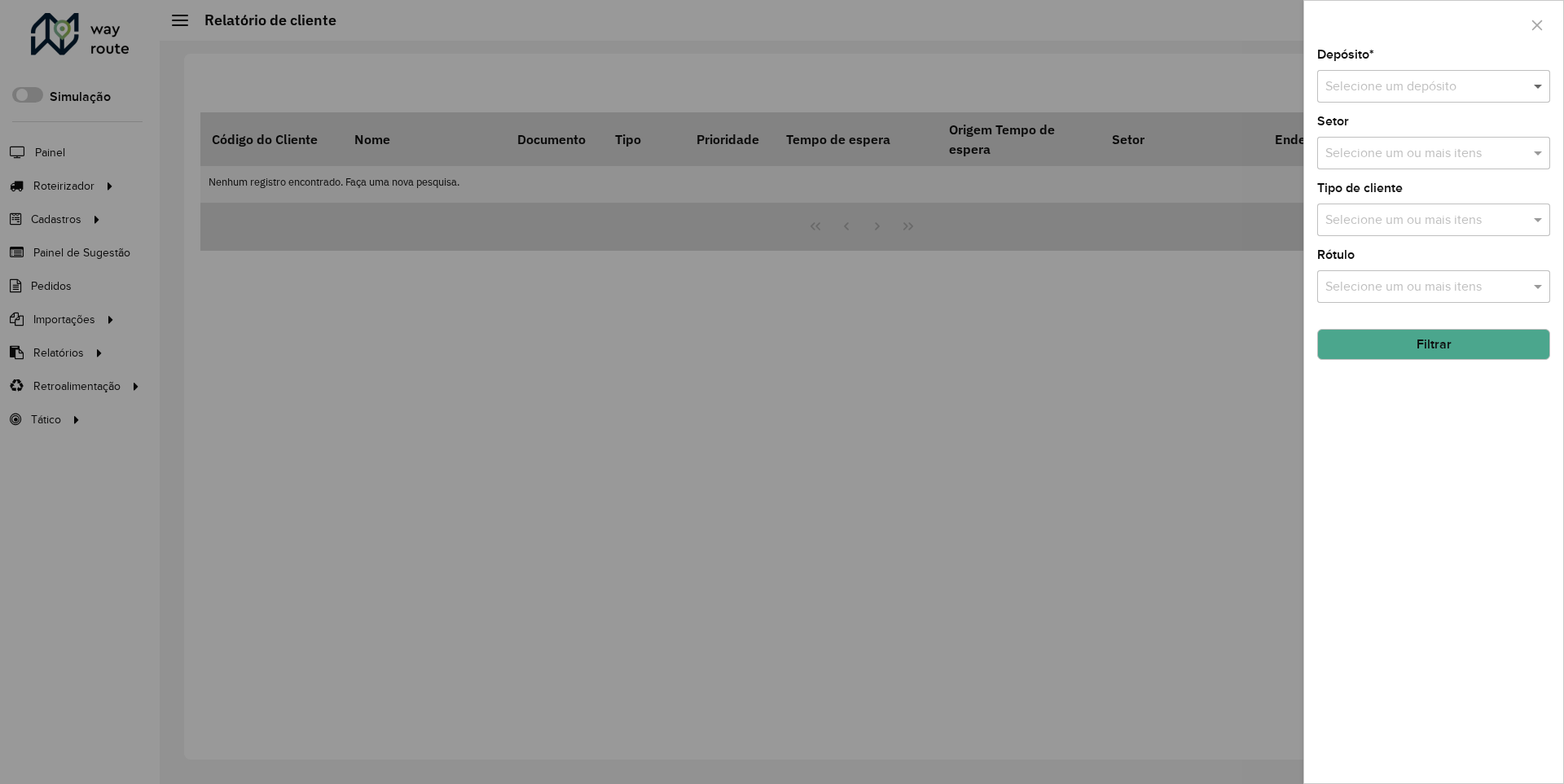
click at [1539, 86] on span at bounding box center [1540, 87] width 20 height 19
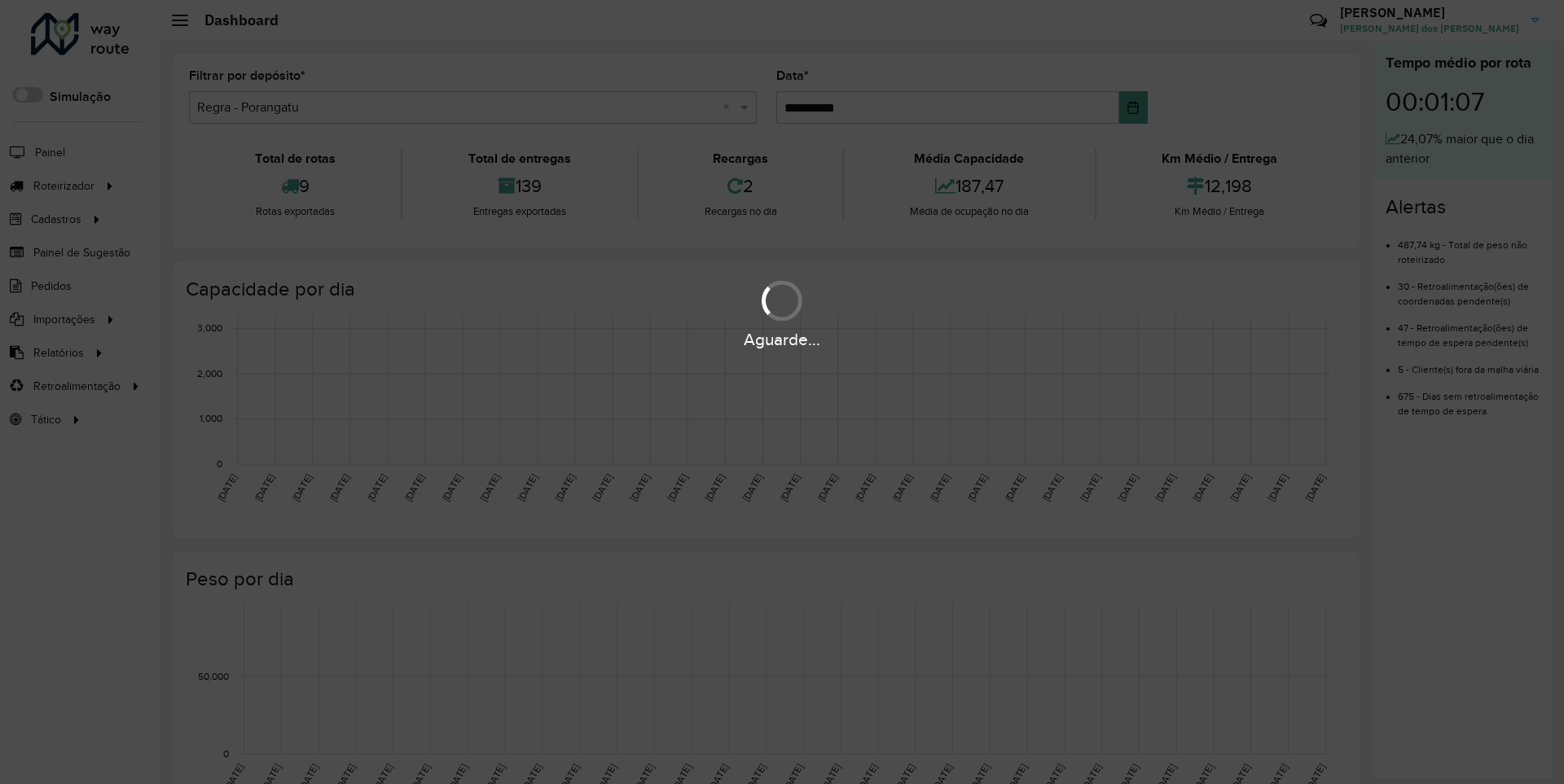
click at [57, 352] on div "Aguarde..." at bounding box center [782, 340] width 1564 height 25
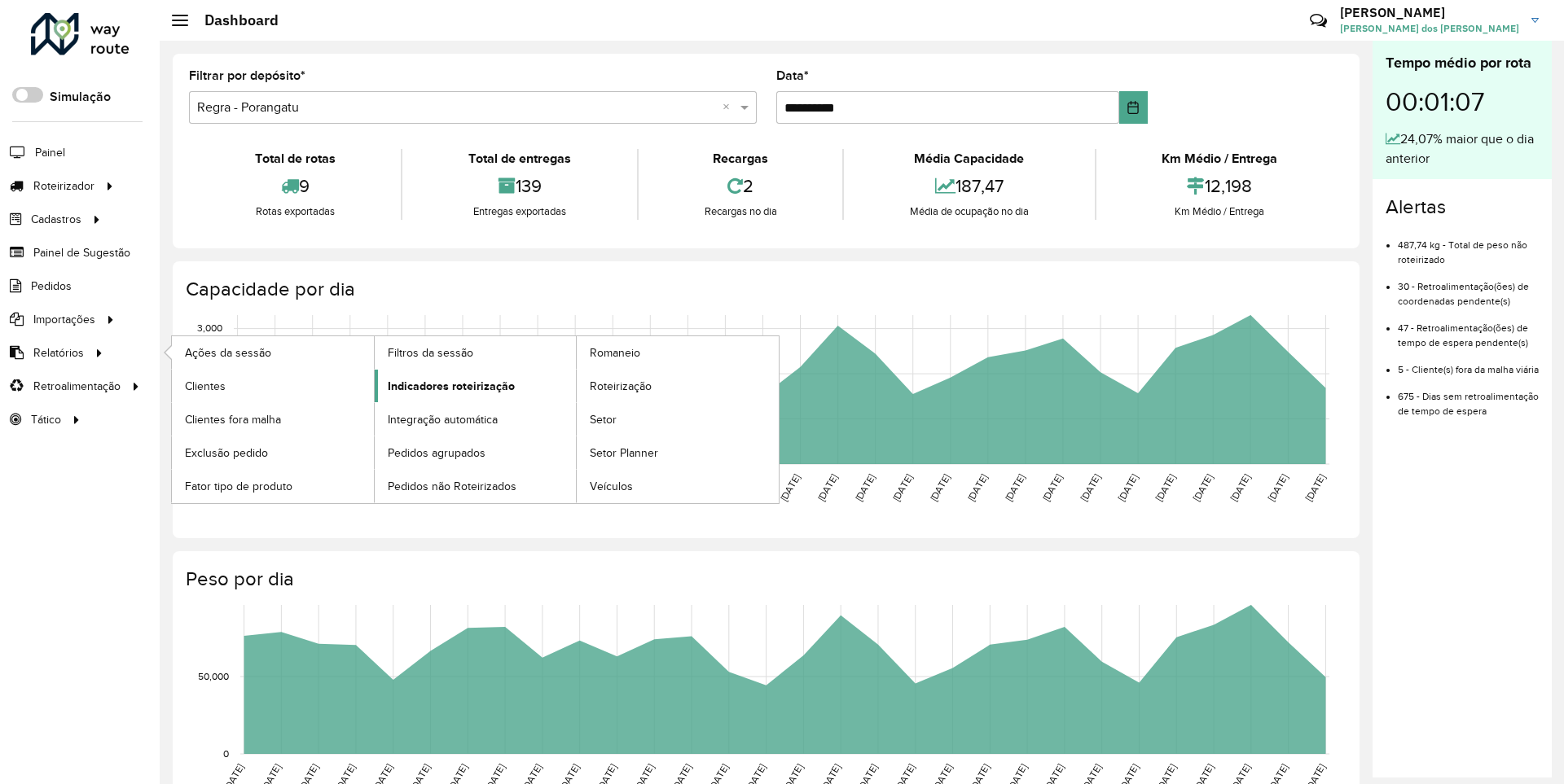
click at [447, 385] on span "Indicadores roteirização" at bounding box center [451, 386] width 127 height 17
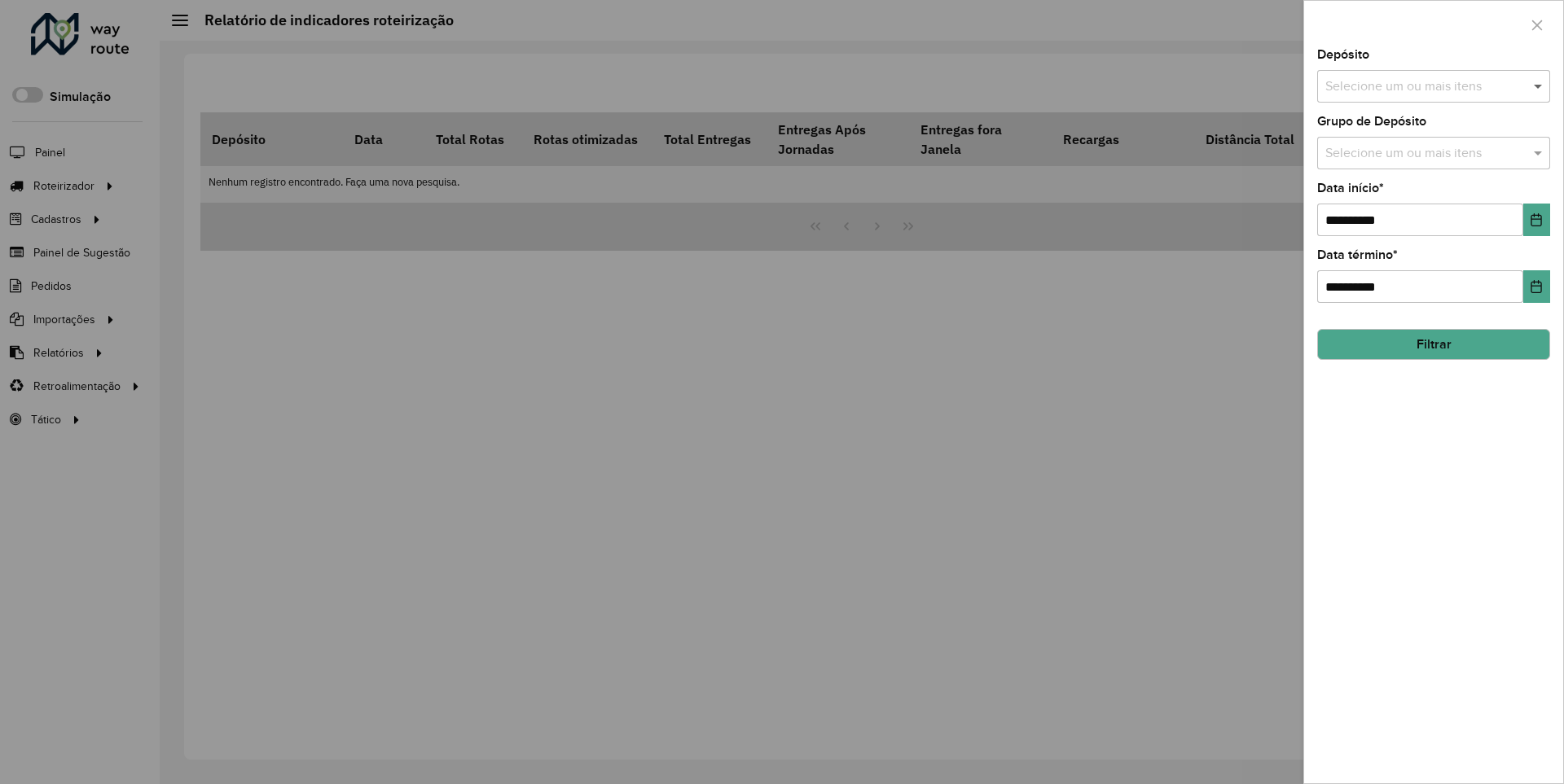
click at [1539, 86] on span at bounding box center [1540, 87] width 20 height 19
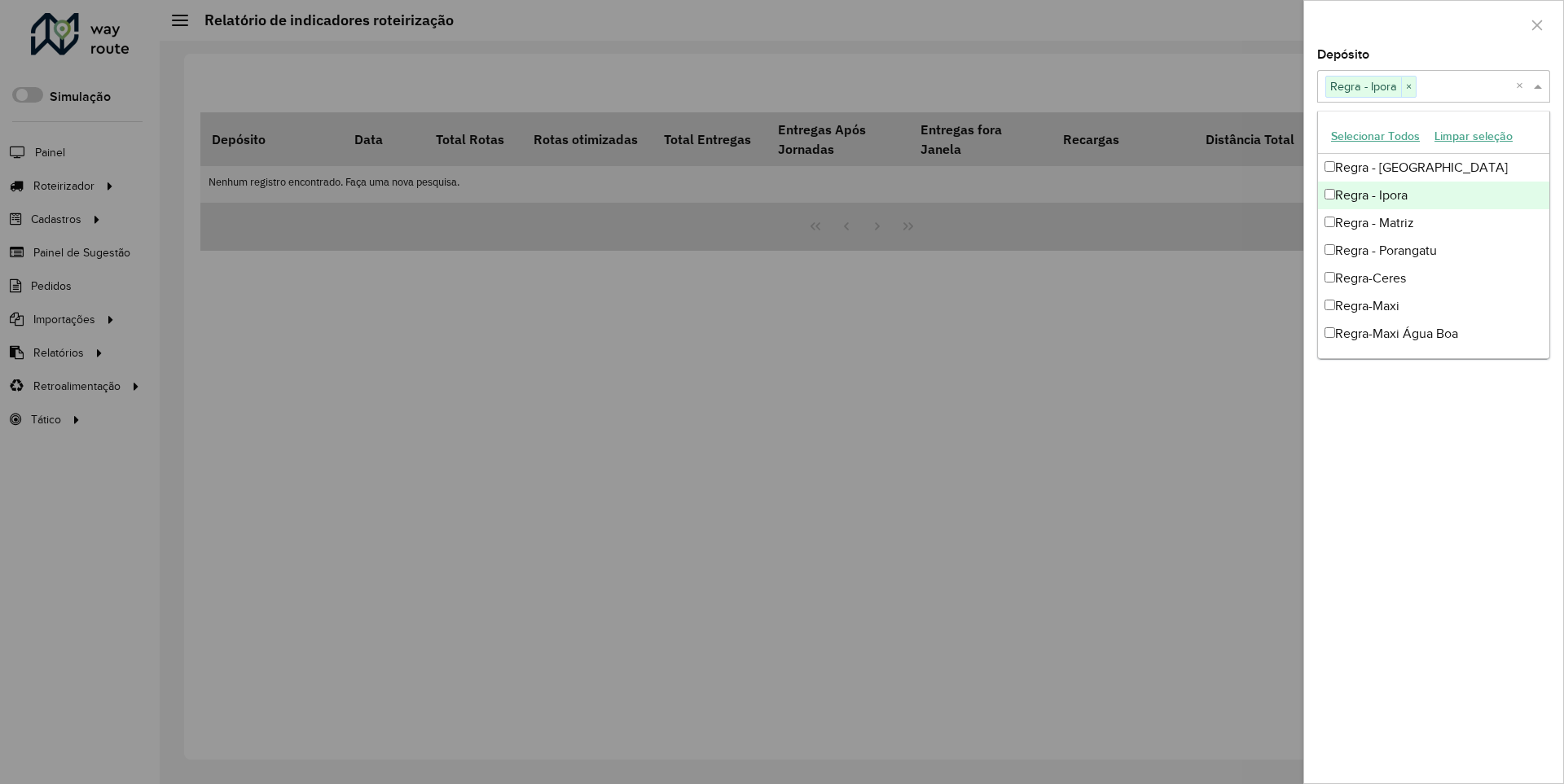
click at [1433, 24] on div at bounding box center [1434, 24] width 259 height 48
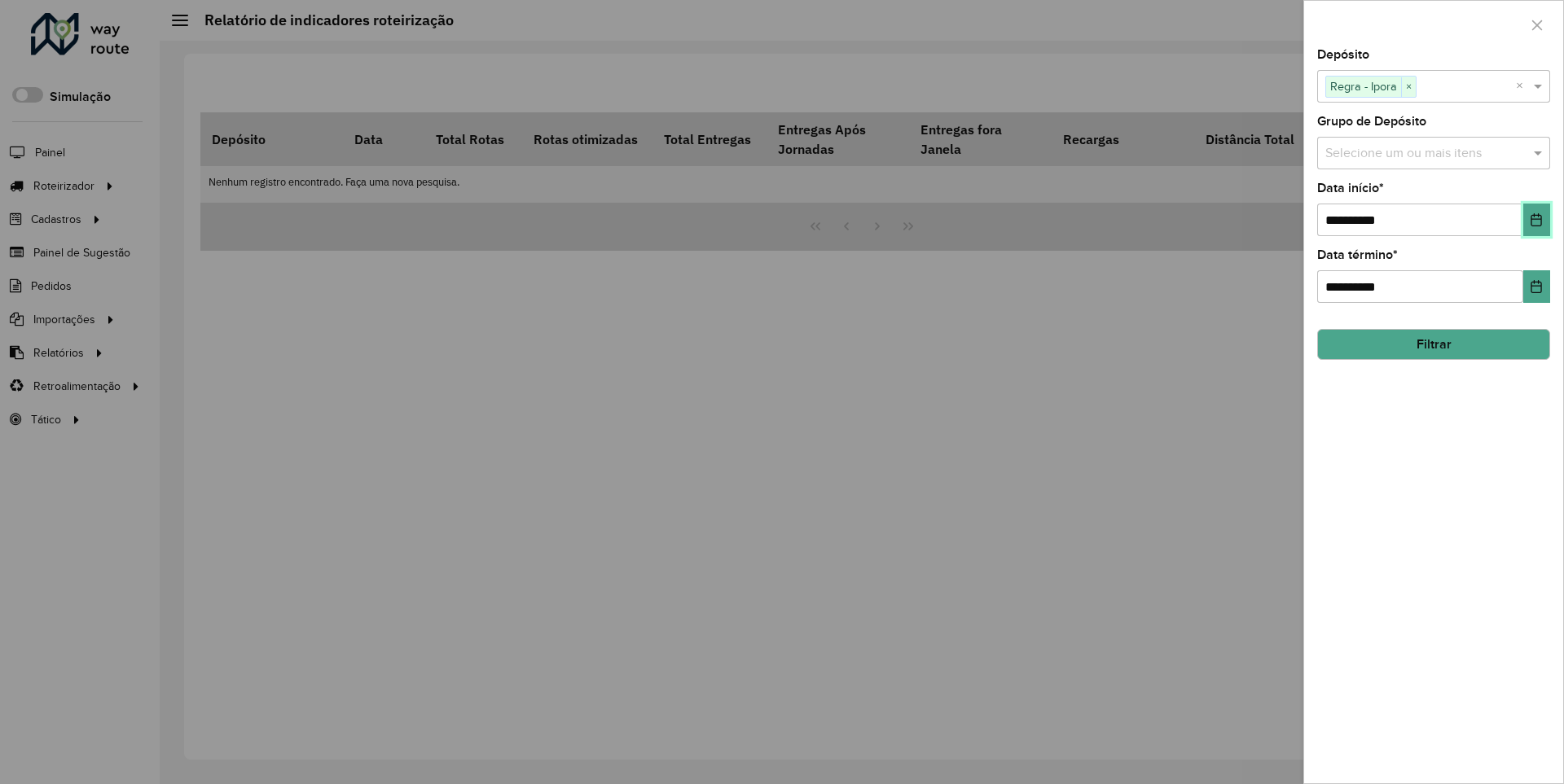
click at [1536, 219] on icon "Choose Date" at bounding box center [1537, 219] width 10 height 13
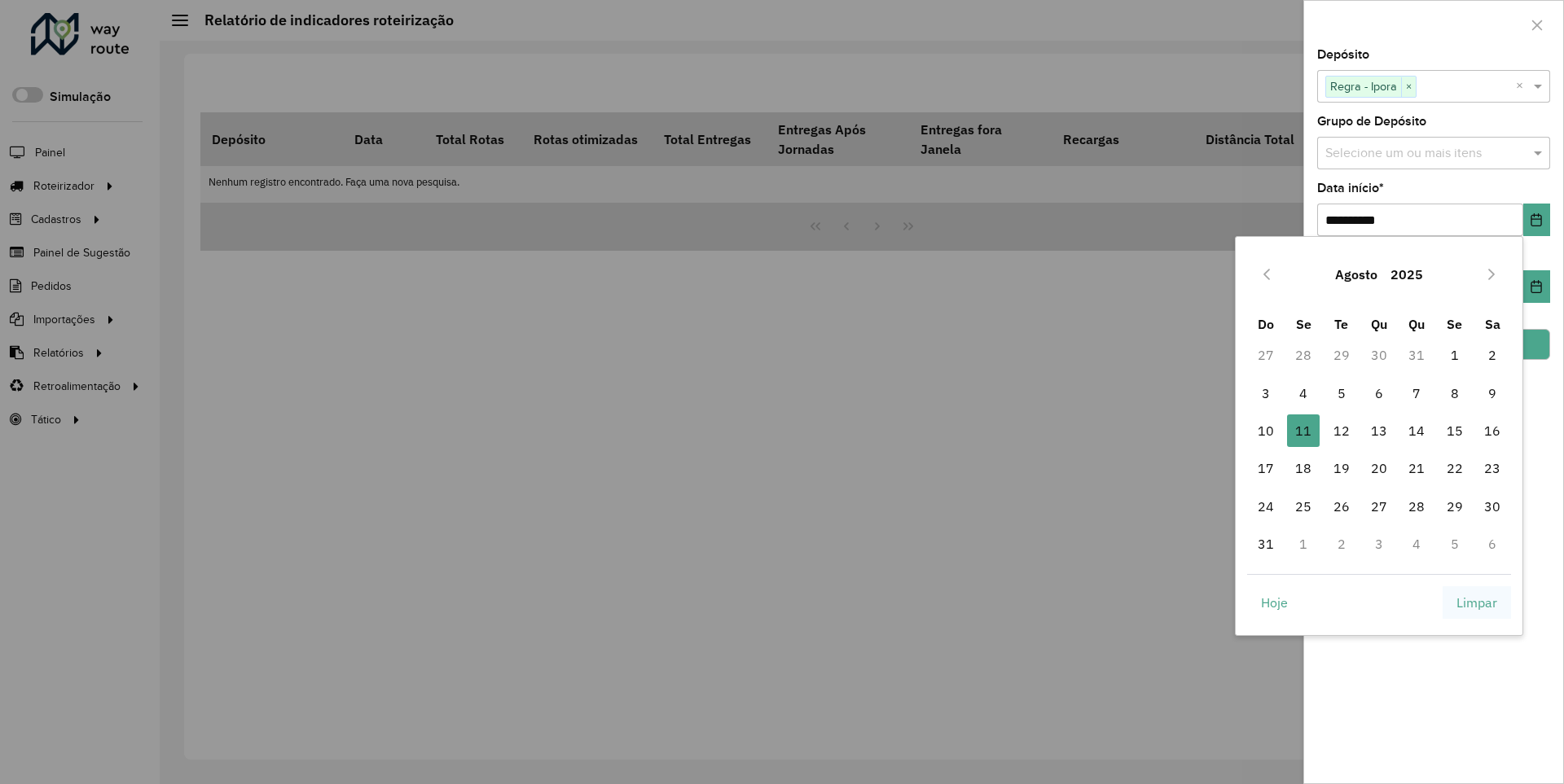
click at [1477, 602] on span "Limpar" at bounding box center [1477, 602] width 41 height 19
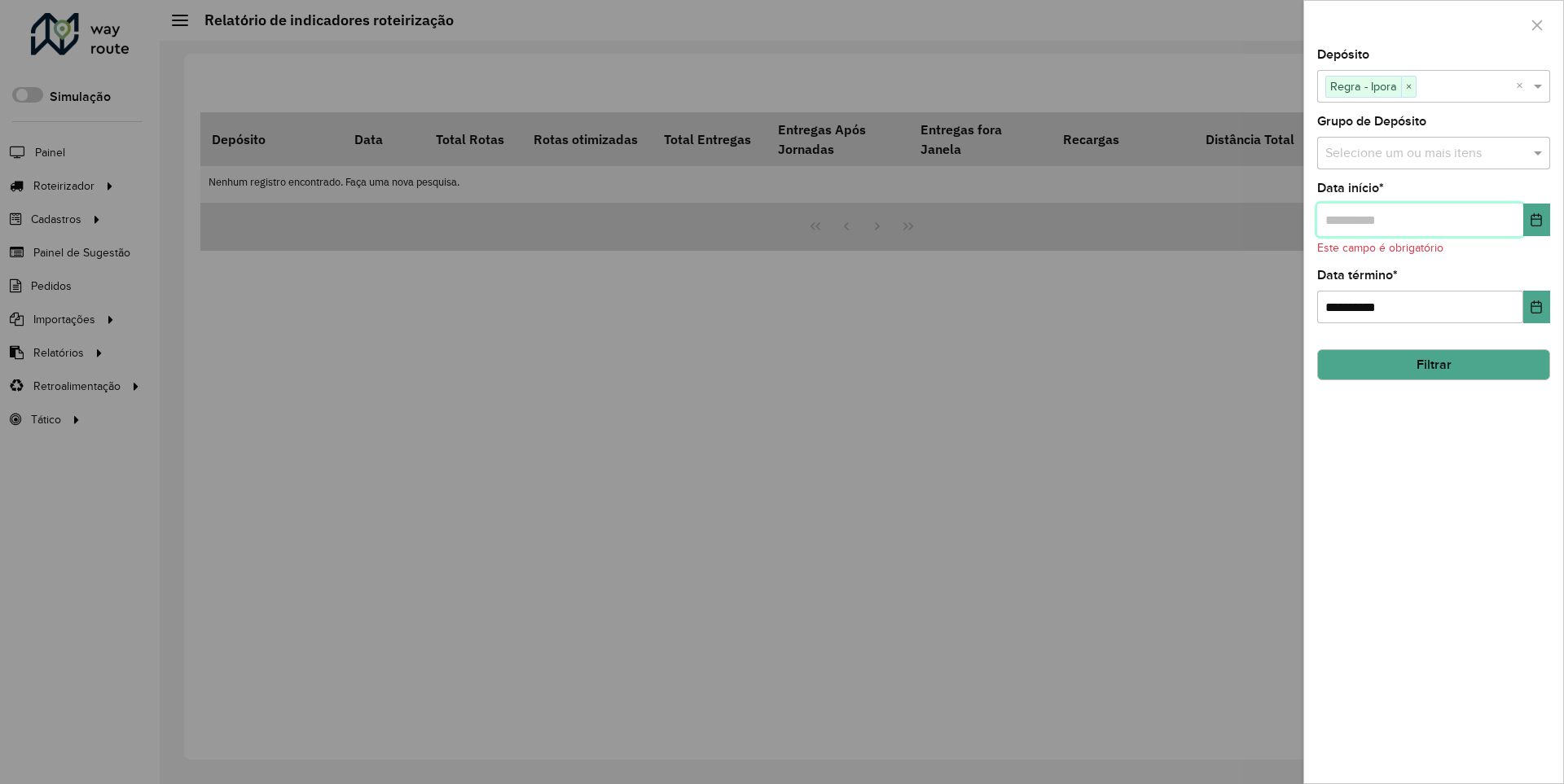
click at [1419, 219] on input "text" at bounding box center [1421, 219] width 206 height 32
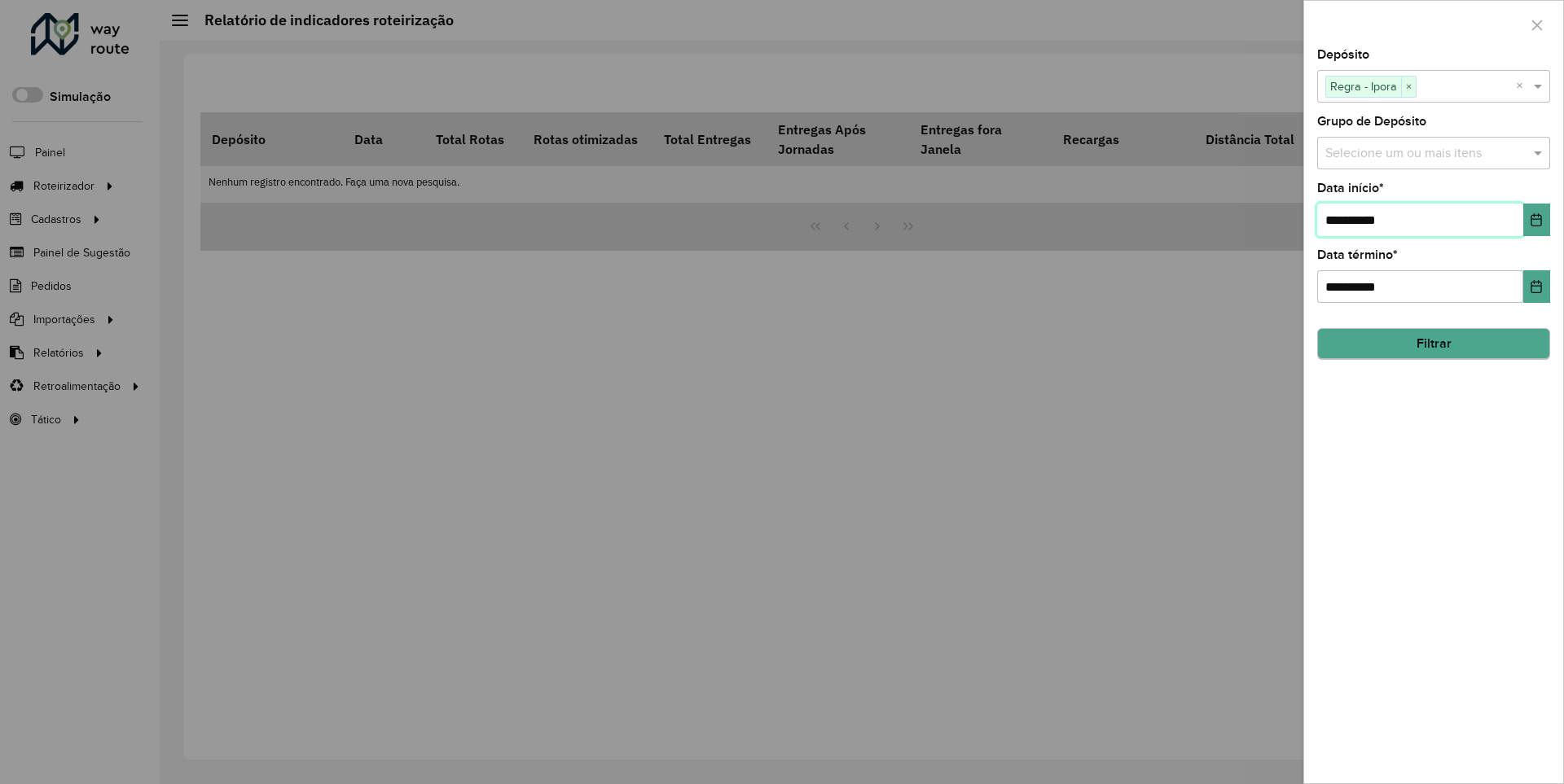
type input "**********"
click at [1433, 343] on button "Filtrar" at bounding box center [1434, 344] width 233 height 31
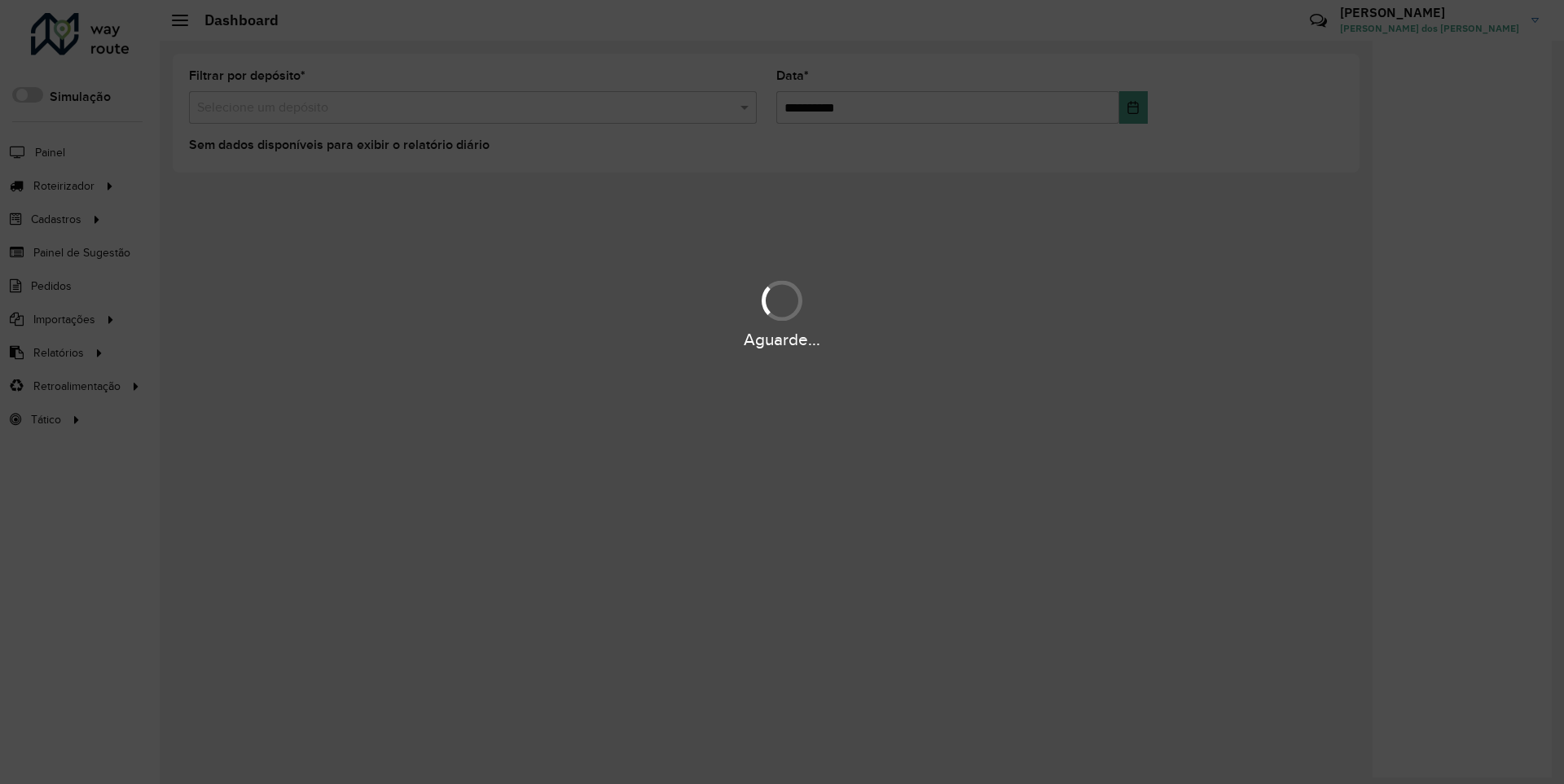
click at [57, 352] on div "Aguarde..." at bounding box center [782, 340] width 1564 height 25
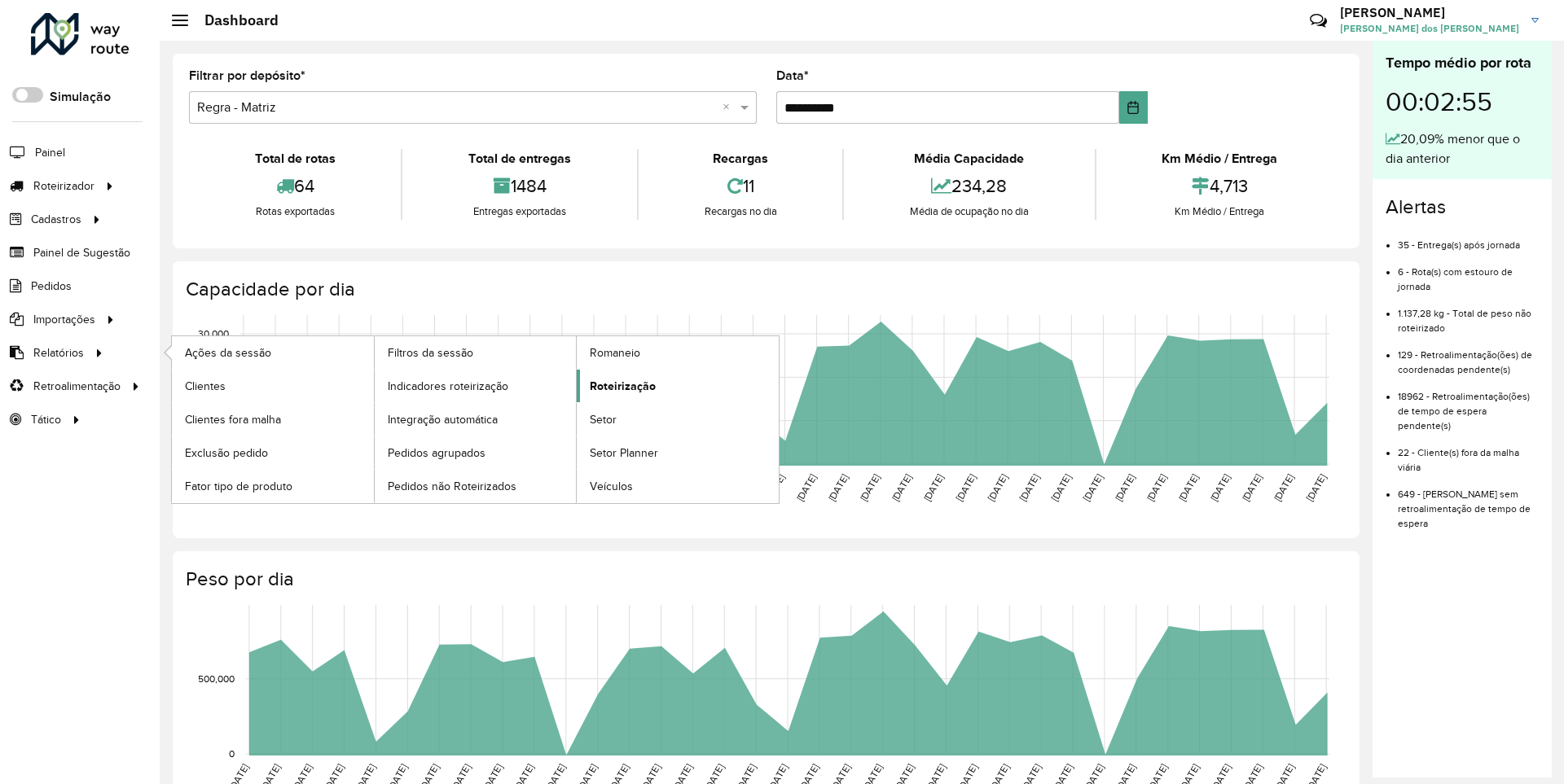
click at [620, 385] on span "Roteirização" at bounding box center [622, 386] width 66 height 17
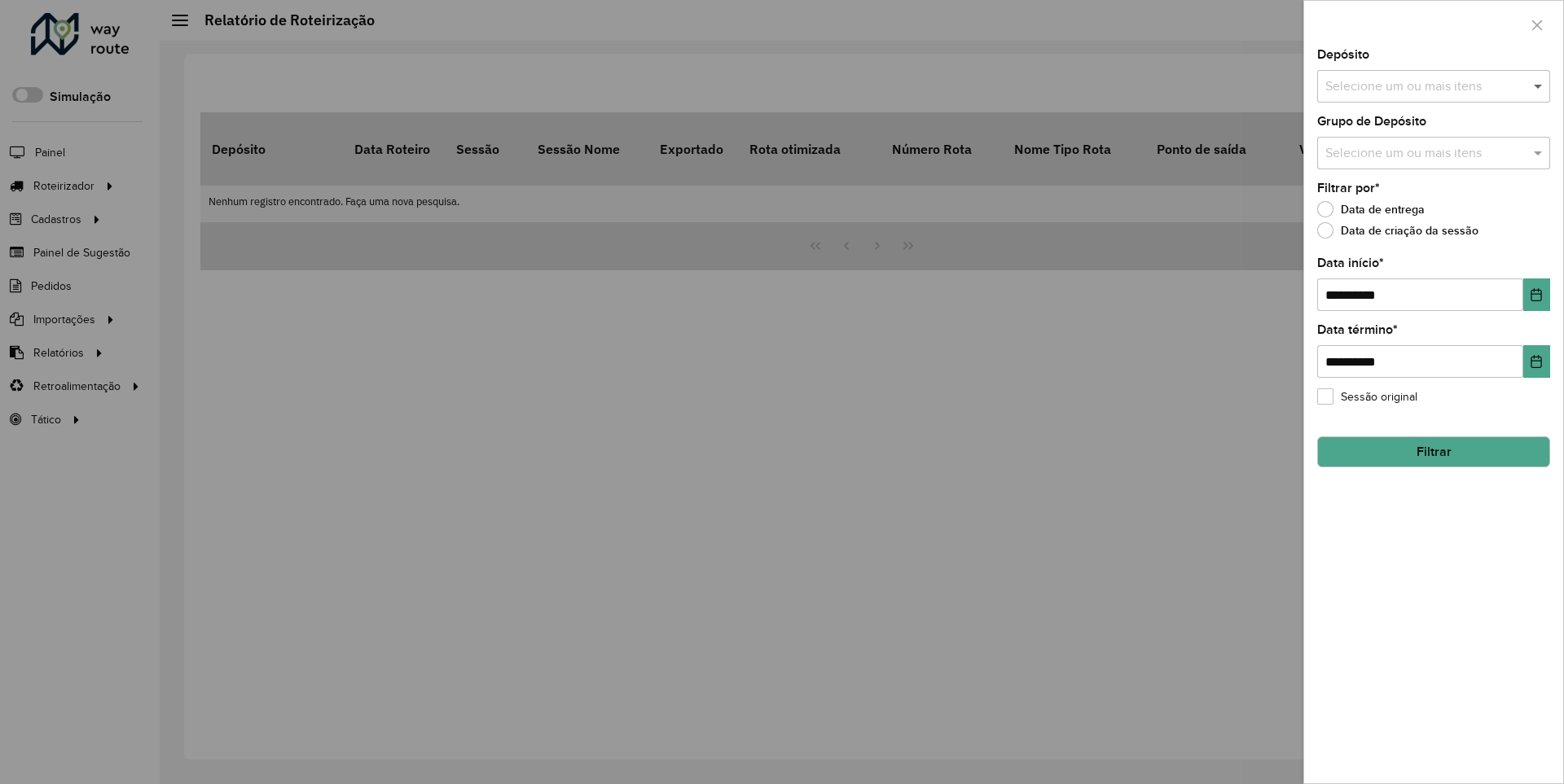
click at [1539, 86] on span at bounding box center [1540, 87] width 20 height 19
click at [1536, 294] on icon "Choose Date" at bounding box center [1537, 295] width 10 height 13
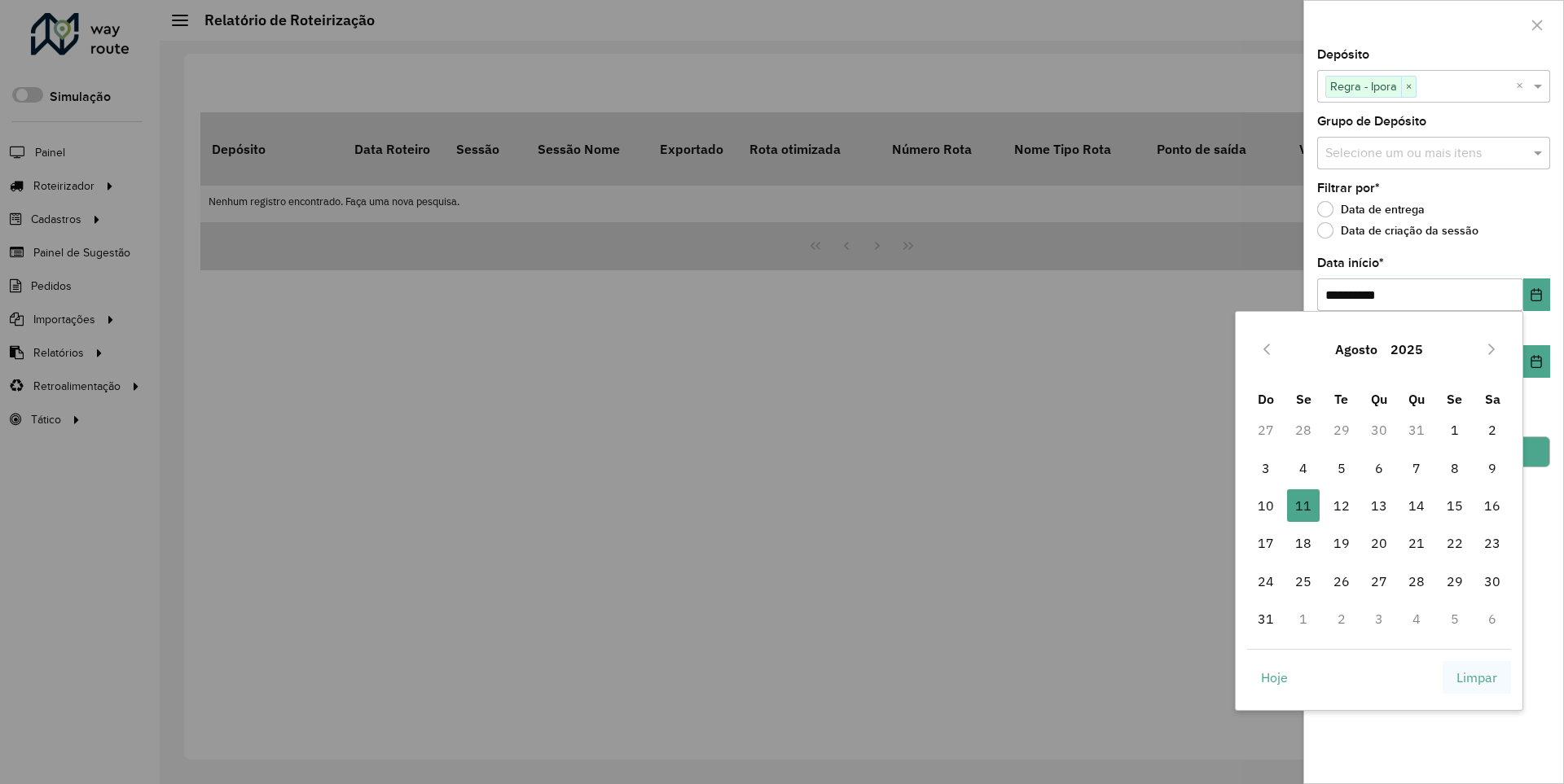
click at [1477, 676] on span "Limpar" at bounding box center [1477, 677] width 41 height 19
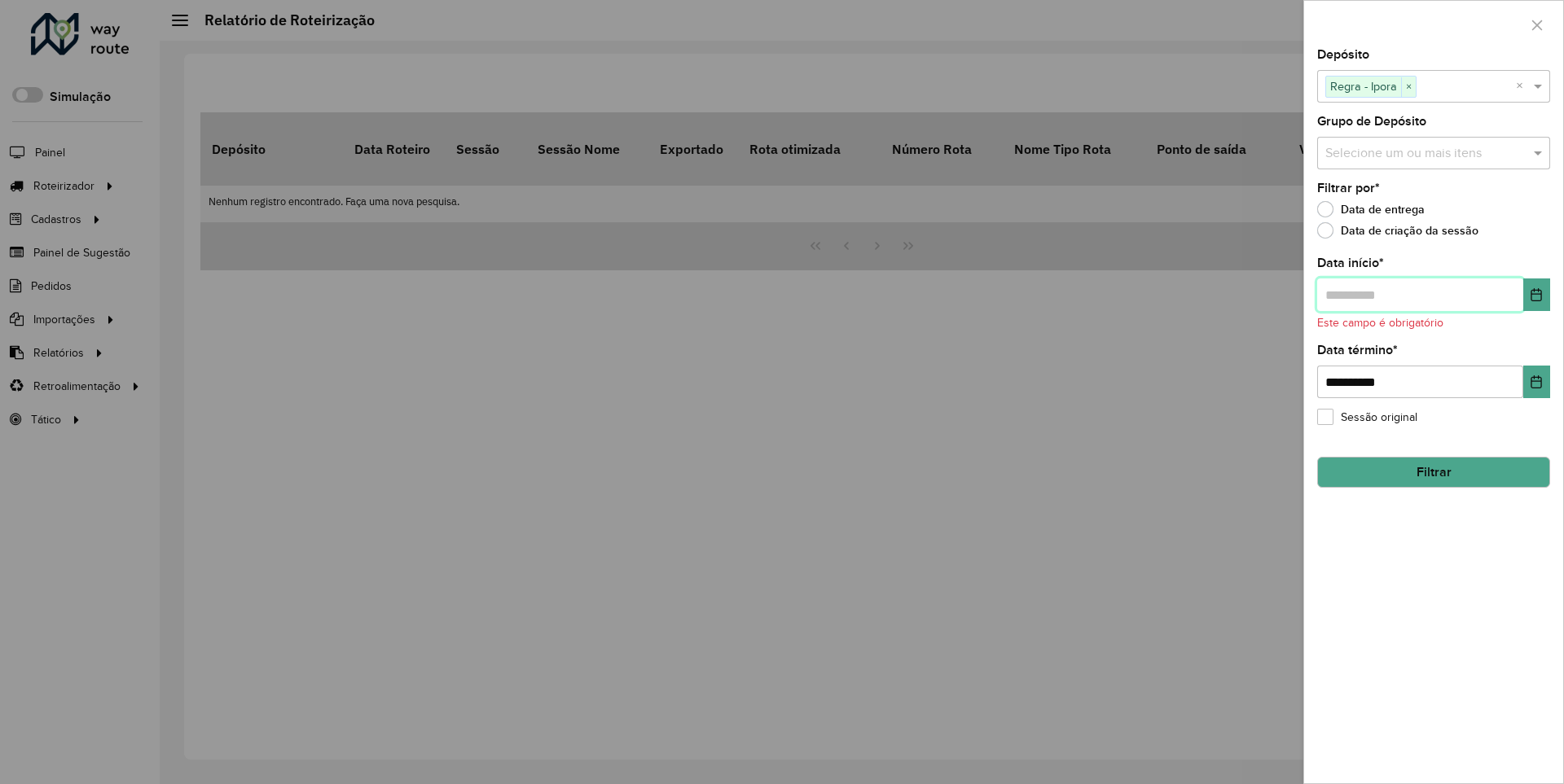
click at [1419, 294] on input "text" at bounding box center [1421, 295] width 206 height 32
type input "**********"
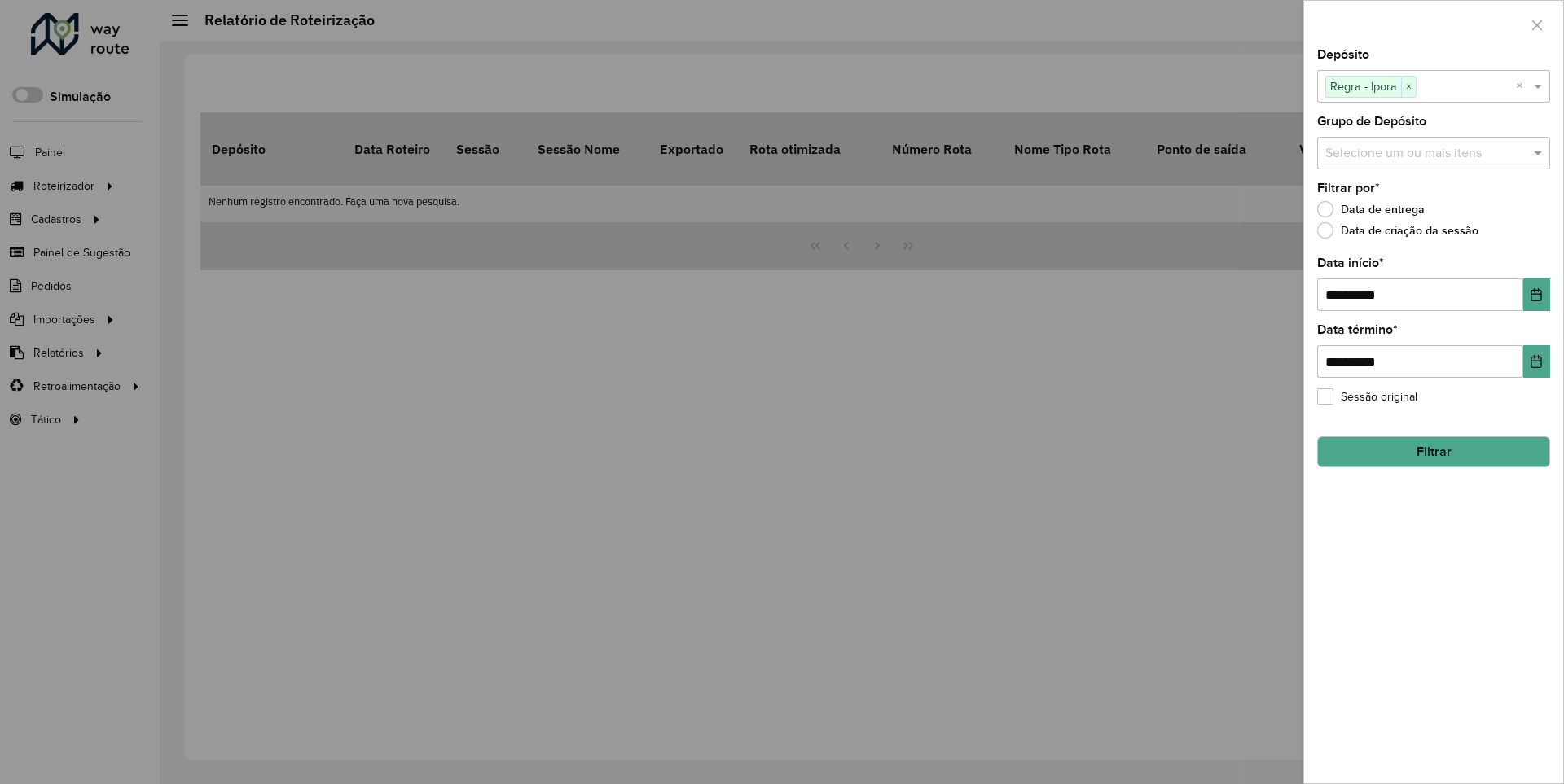
click at [1433, 451] on button "Filtrar" at bounding box center [1434, 452] width 233 height 31
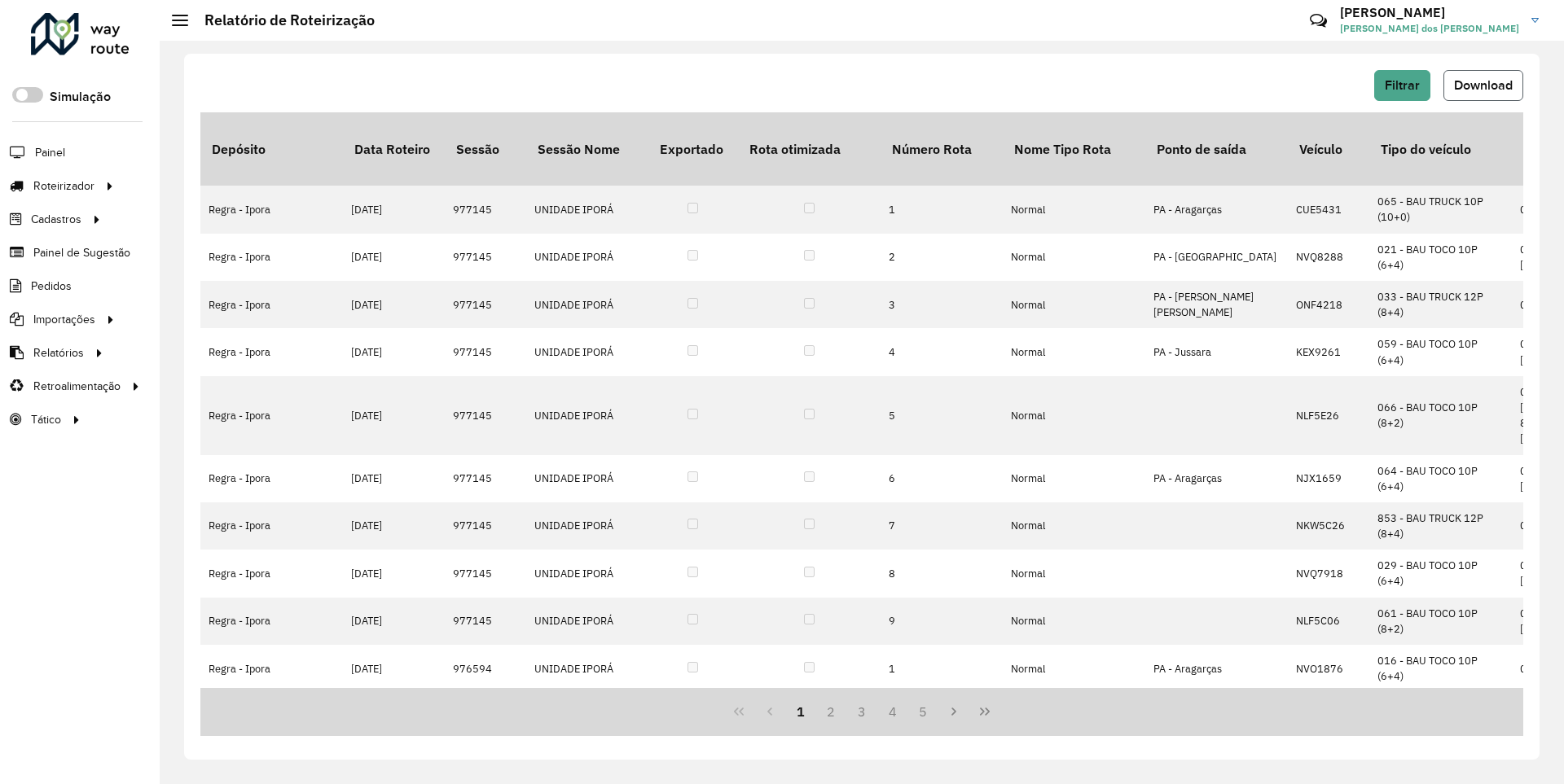
click at [1482, 85] on span "Download" at bounding box center [1484, 85] width 59 height 14
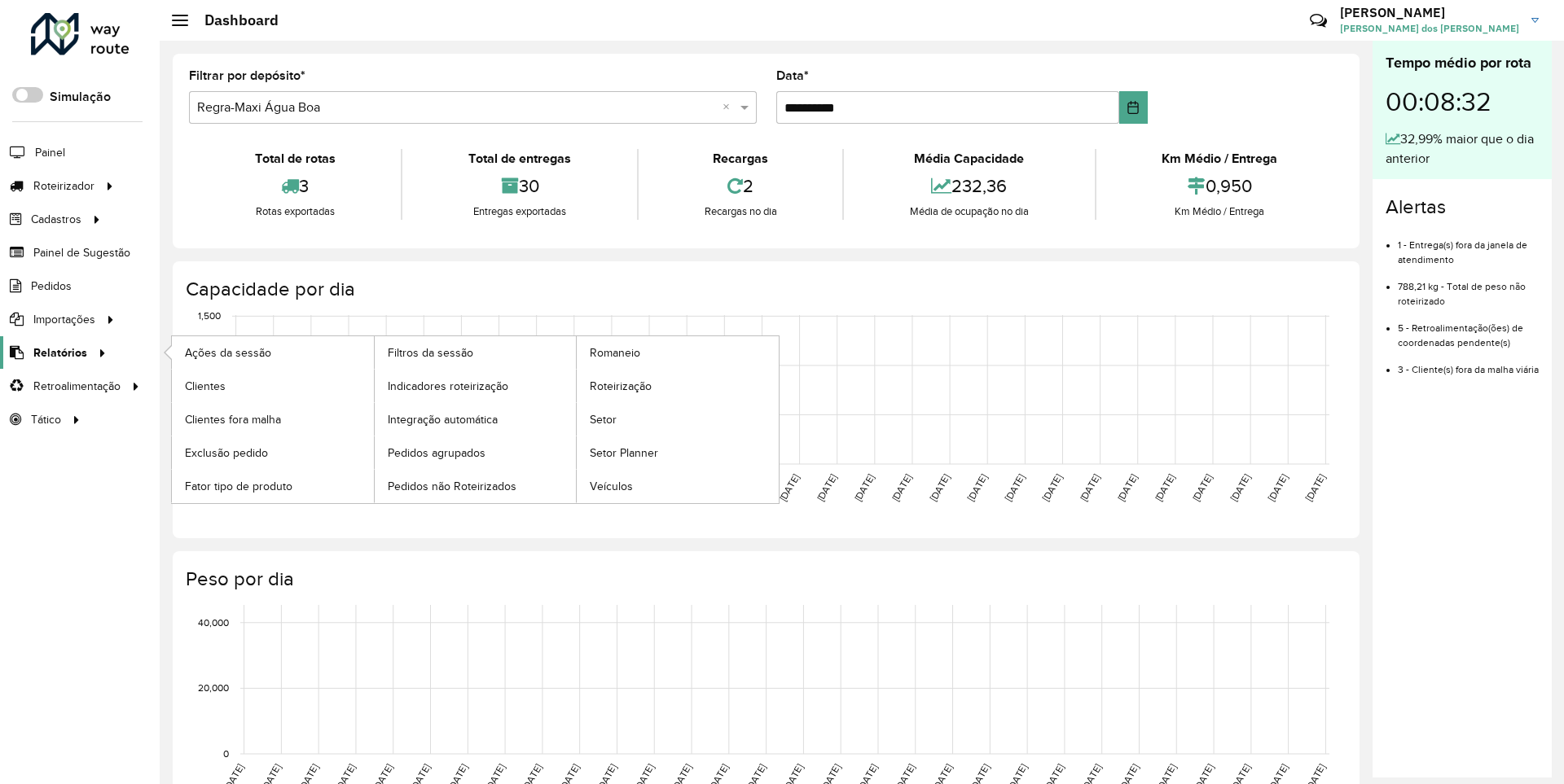
click at [57, 352] on span "Relatórios" at bounding box center [60, 353] width 54 height 17
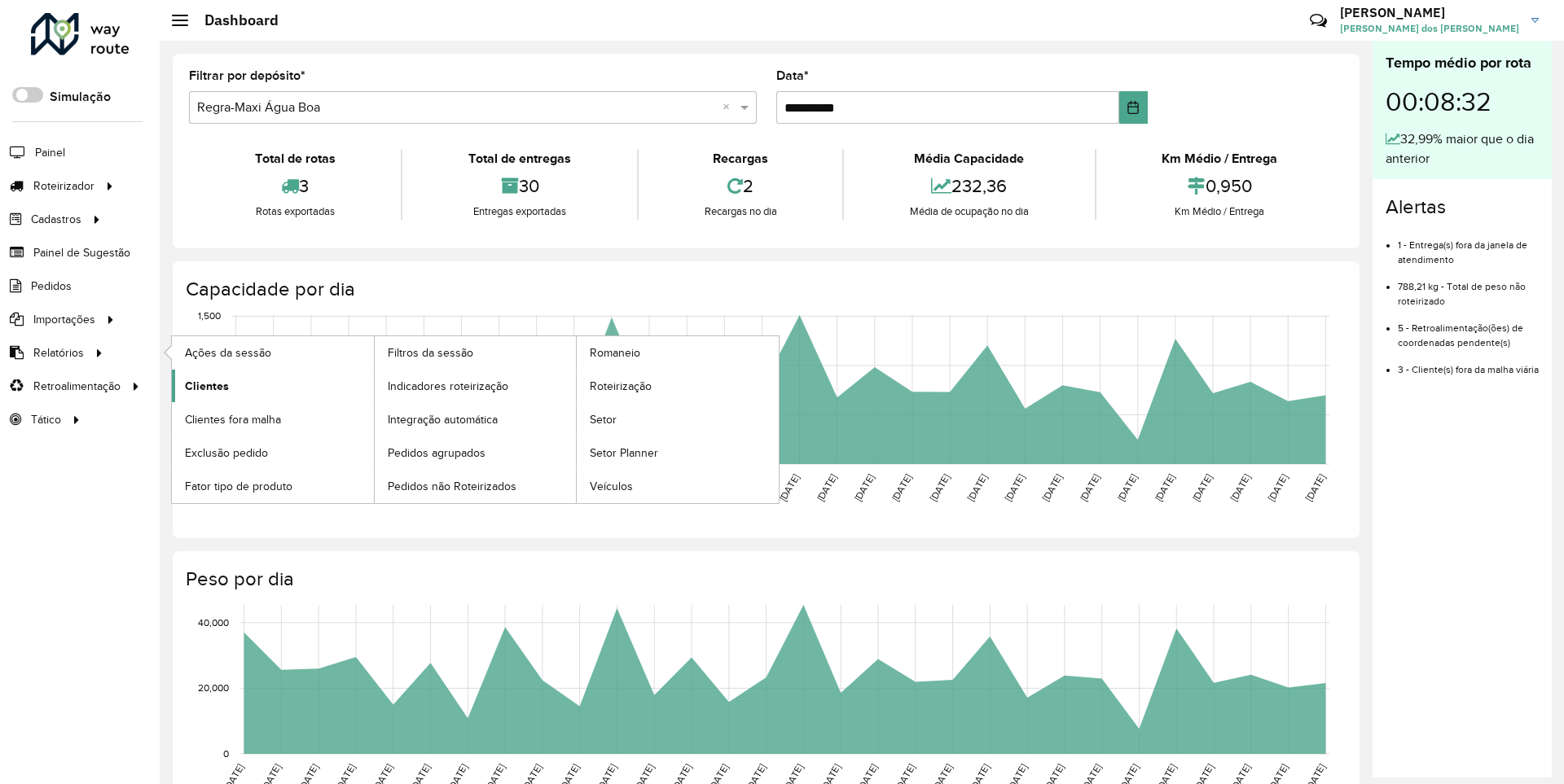
click at [205, 385] on span "Clientes" at bounding box center [207, 386] width 44 height 17
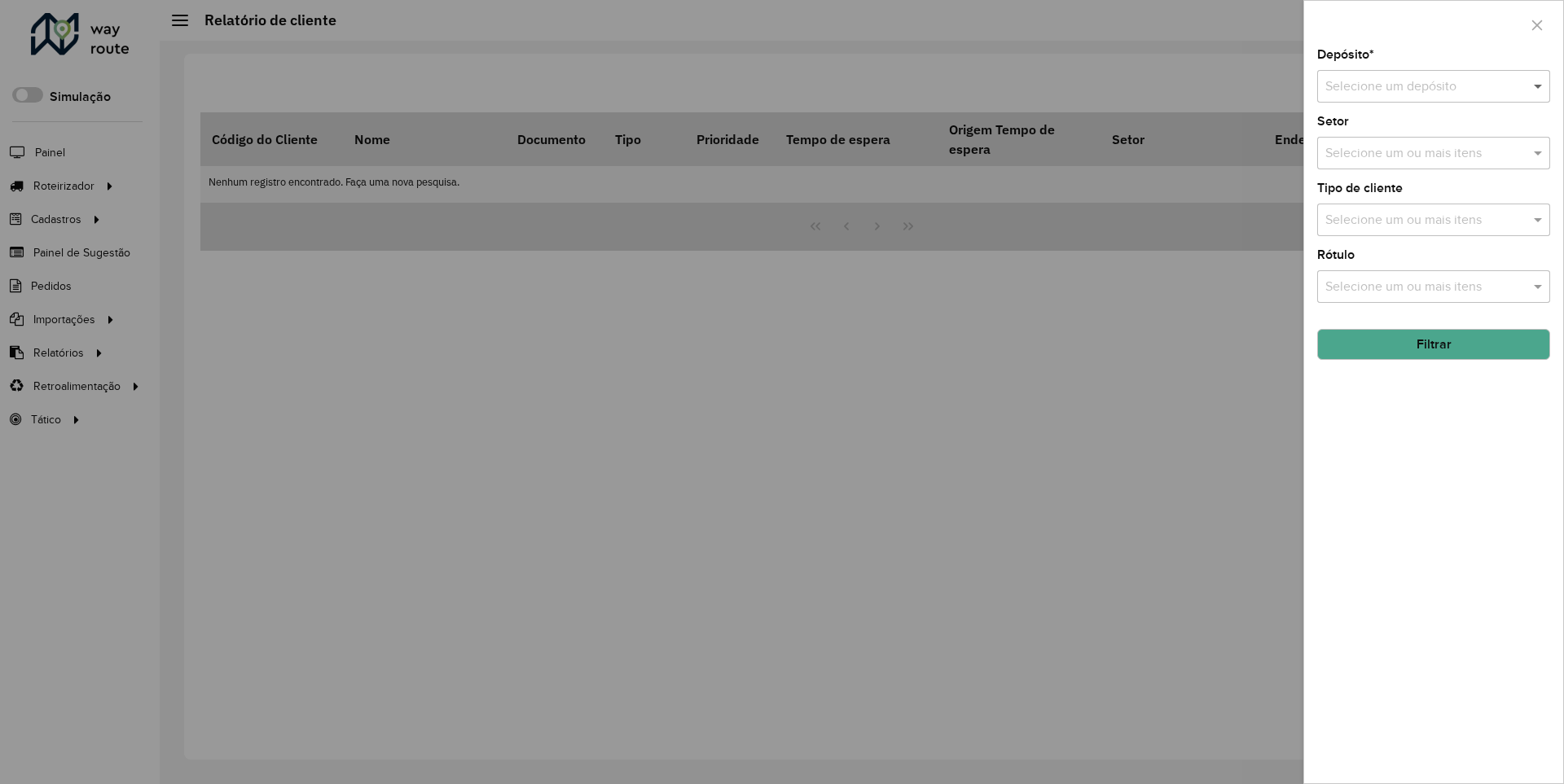
click at [1539, 86] on span at bounding box center [1540, 87] width 20 height 19
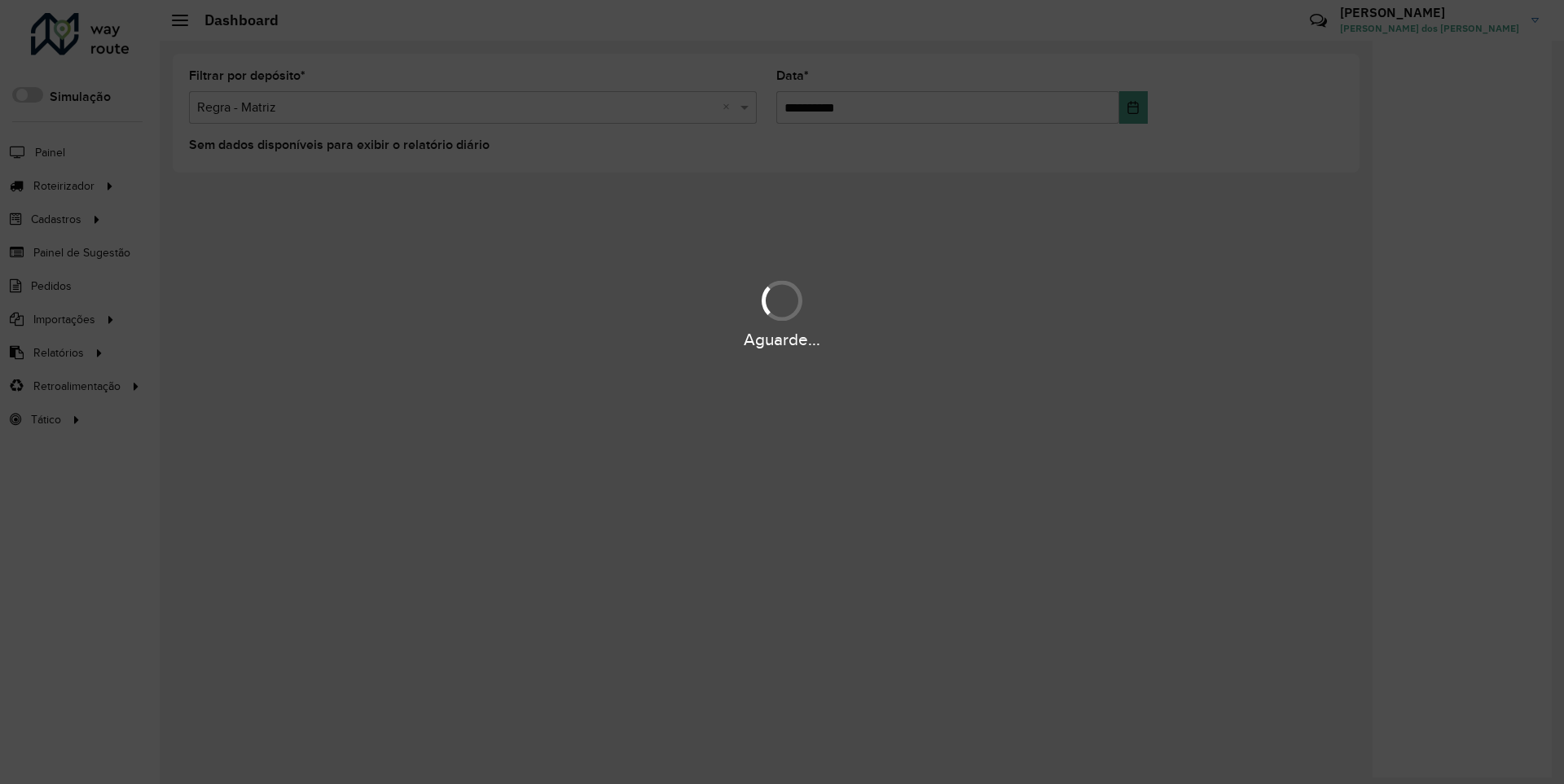
click at [57, 352] on div "Aguarde..." at bounding box center [782, 340] width 1564 height 25
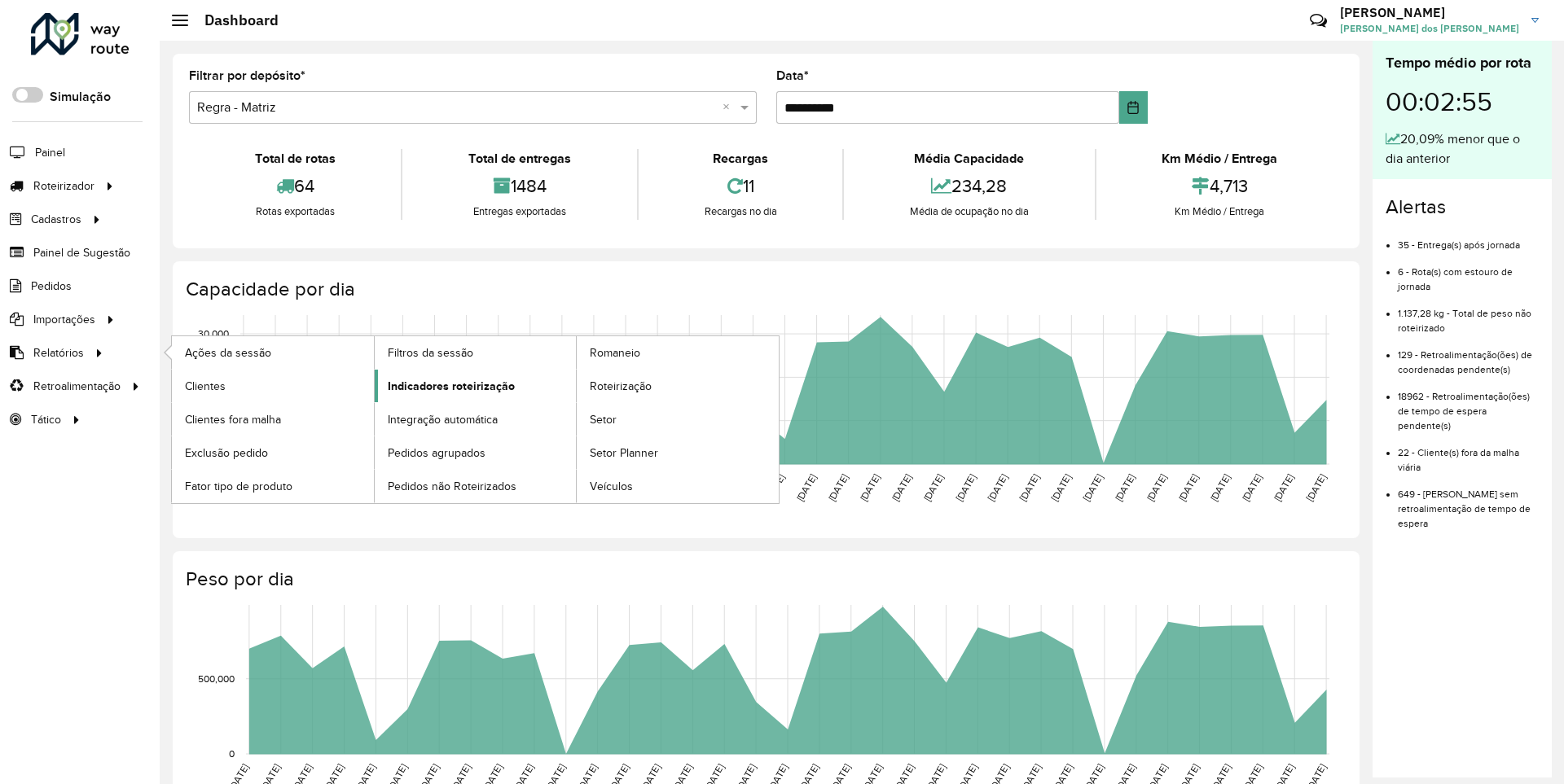
click at [447, 385] on span "Indicadores roteirização" at bounding box center [451, 386] width 127 height 17
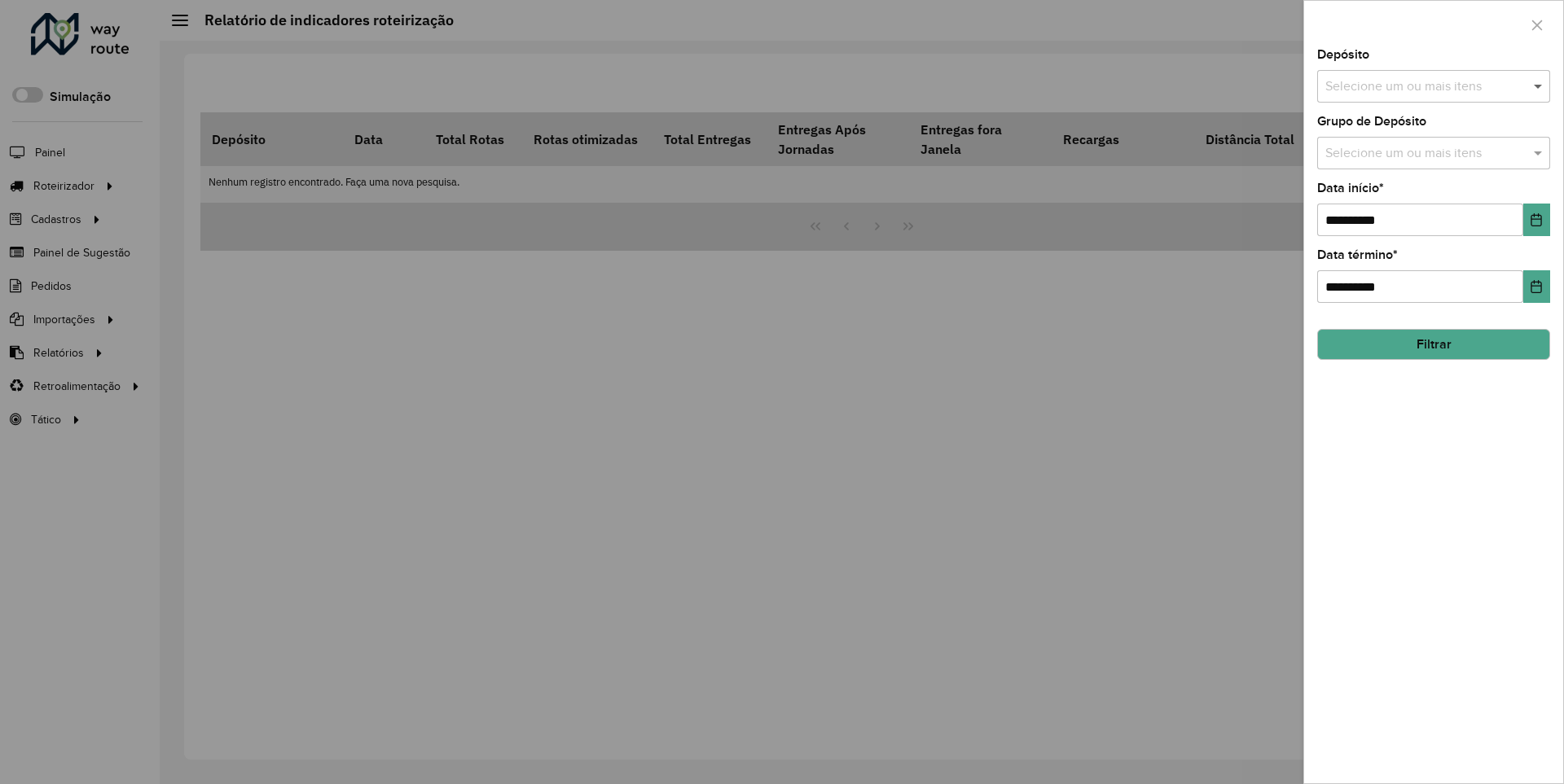
click at [1539, 86] on span at bounding box center [1540, 87] width 20 height 19
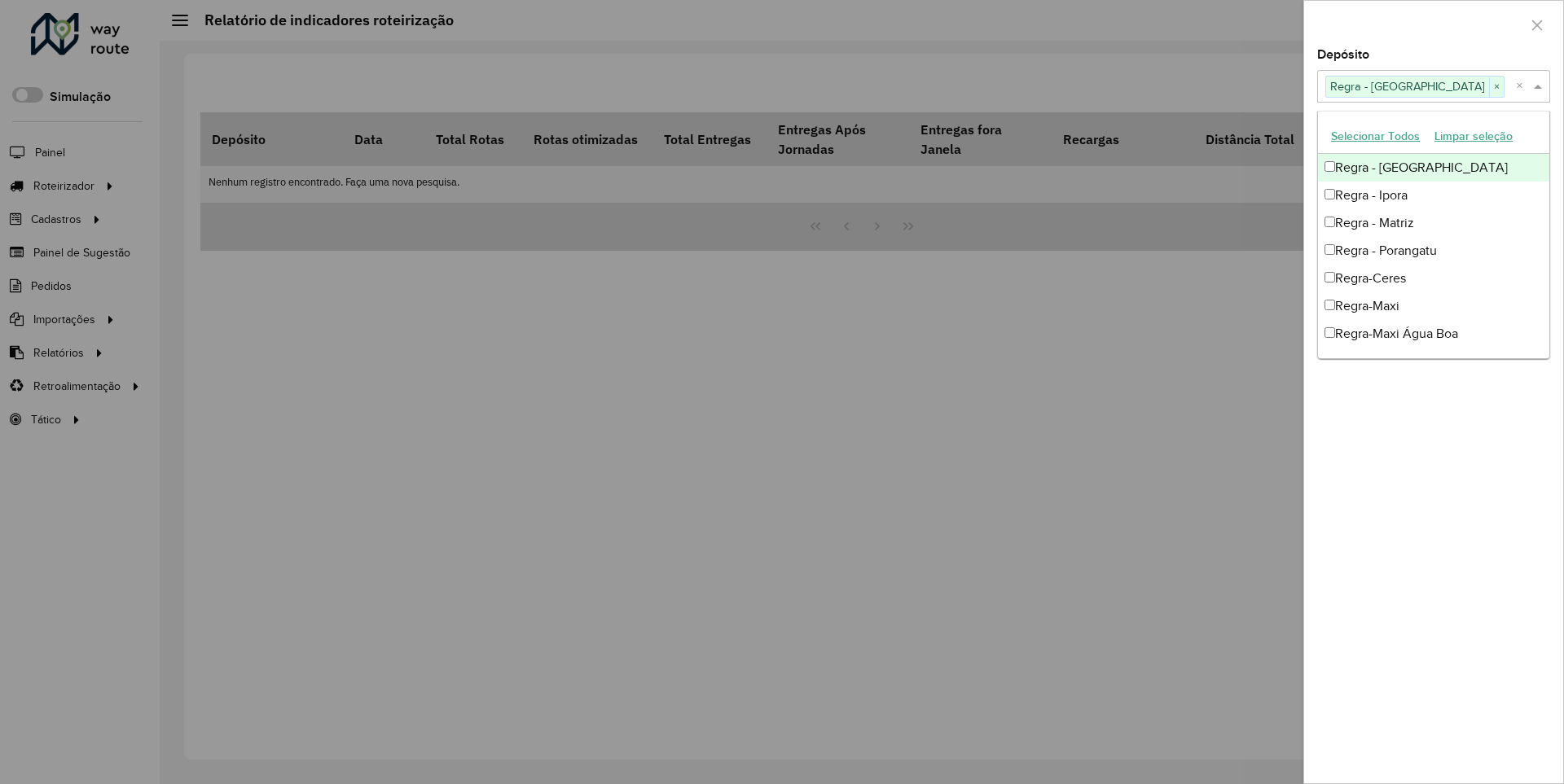
click at [1433, 24] on div at bounding box center [1434, 24] width 259 height 48
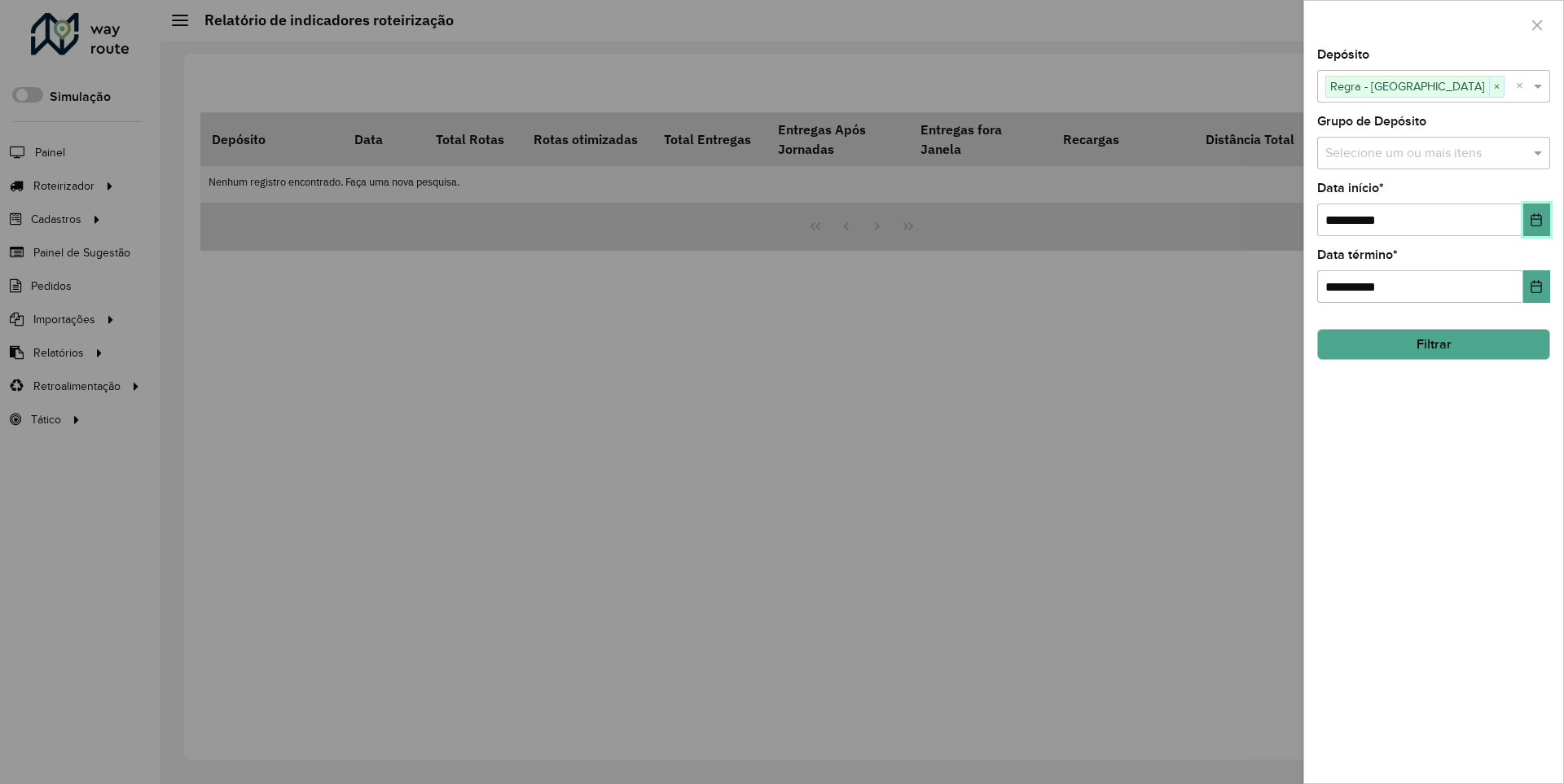
click at [1536, 219] on icon "Choose Date" at bounding box center [1537, 219] width 10 height 13
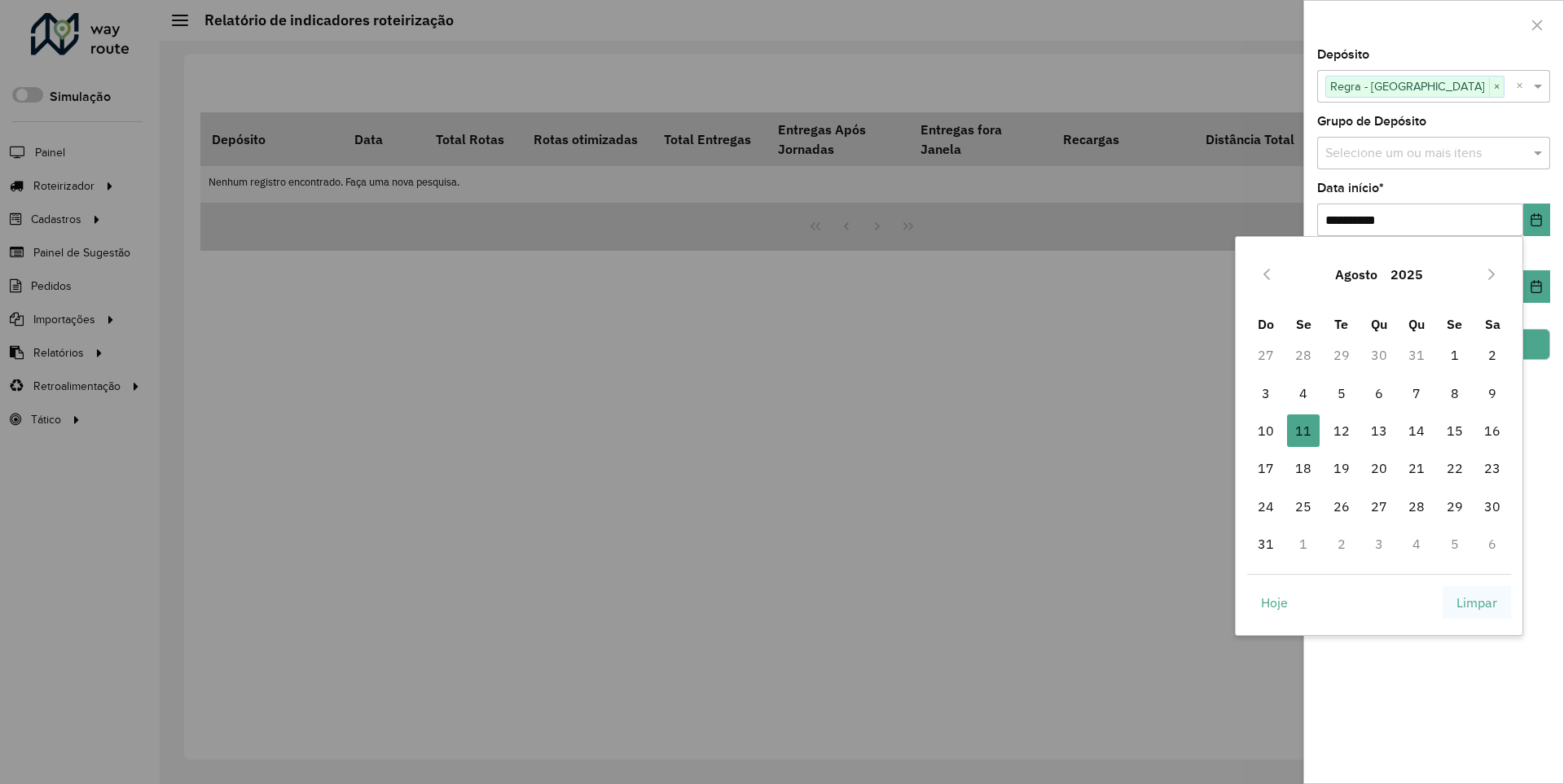
click at [1477, 602] on span "Limpar" at bounding box center [1477, 602] width 41 height 19
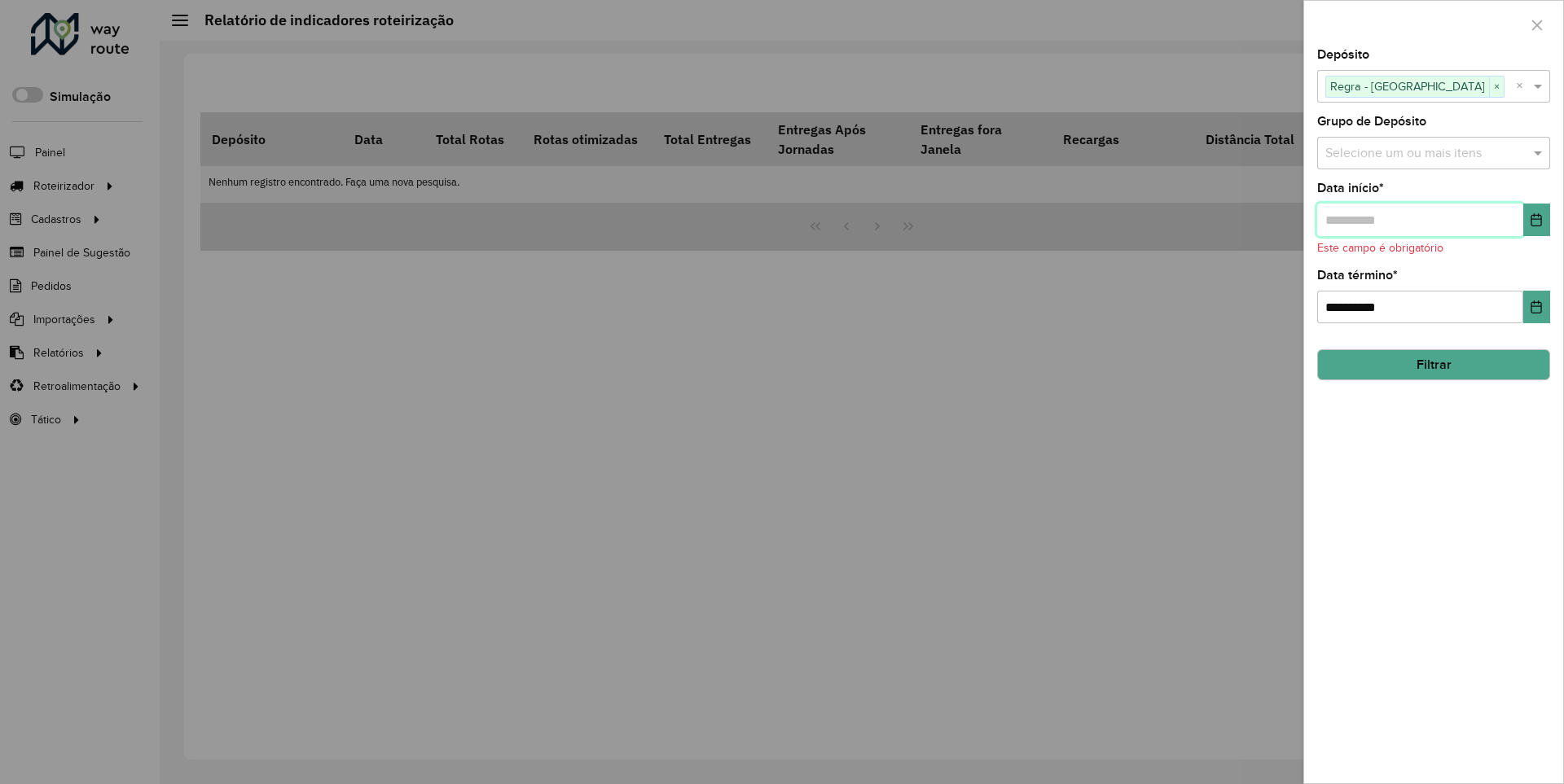
click at [1419, 219] on input "text" at bounding box center [1421, 219] width 206 height 32
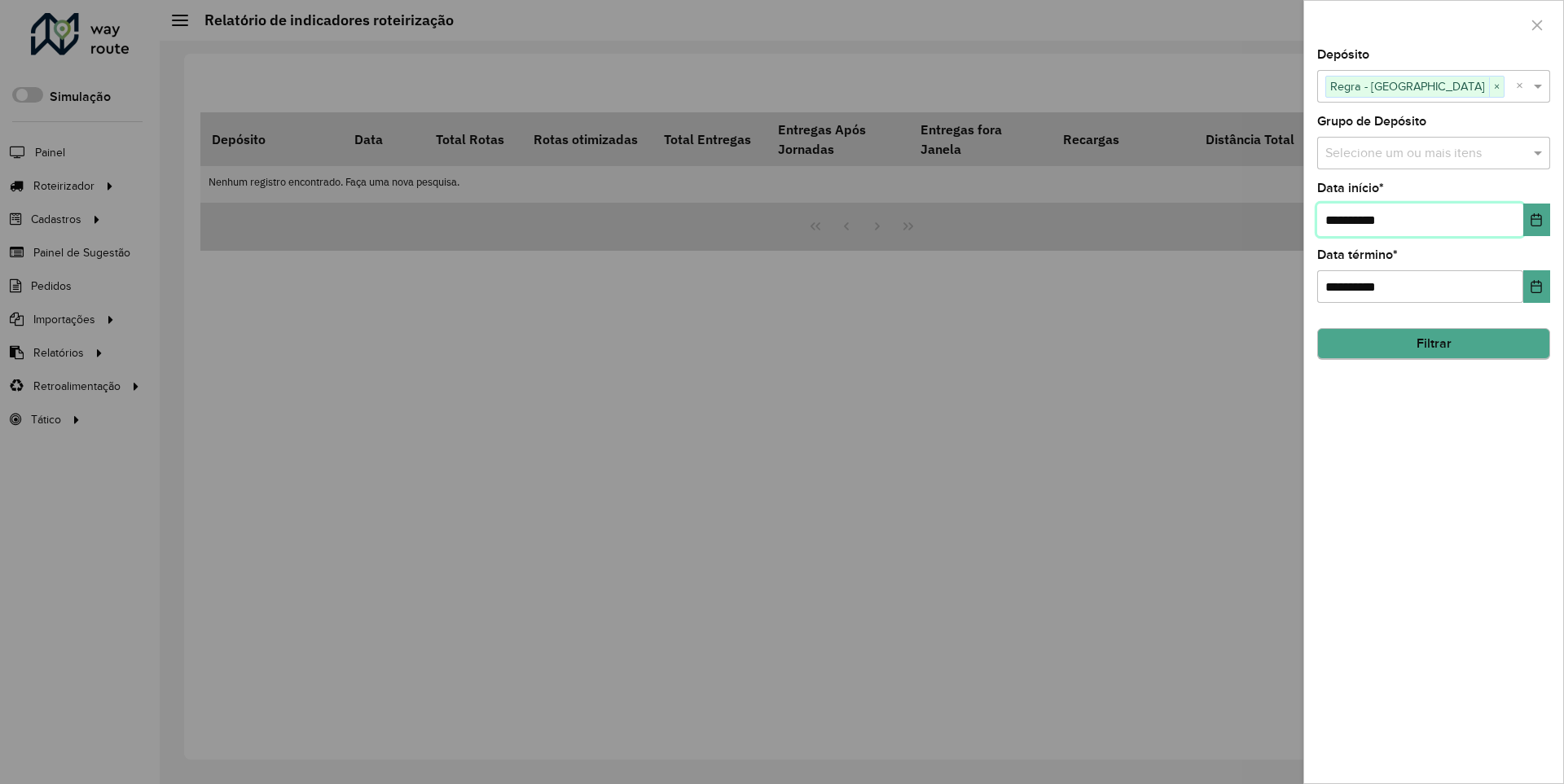
type input "**********"
click at [1433, 343] on button "Filtrar" at bounding box center [1434, 343] width 233 height 31
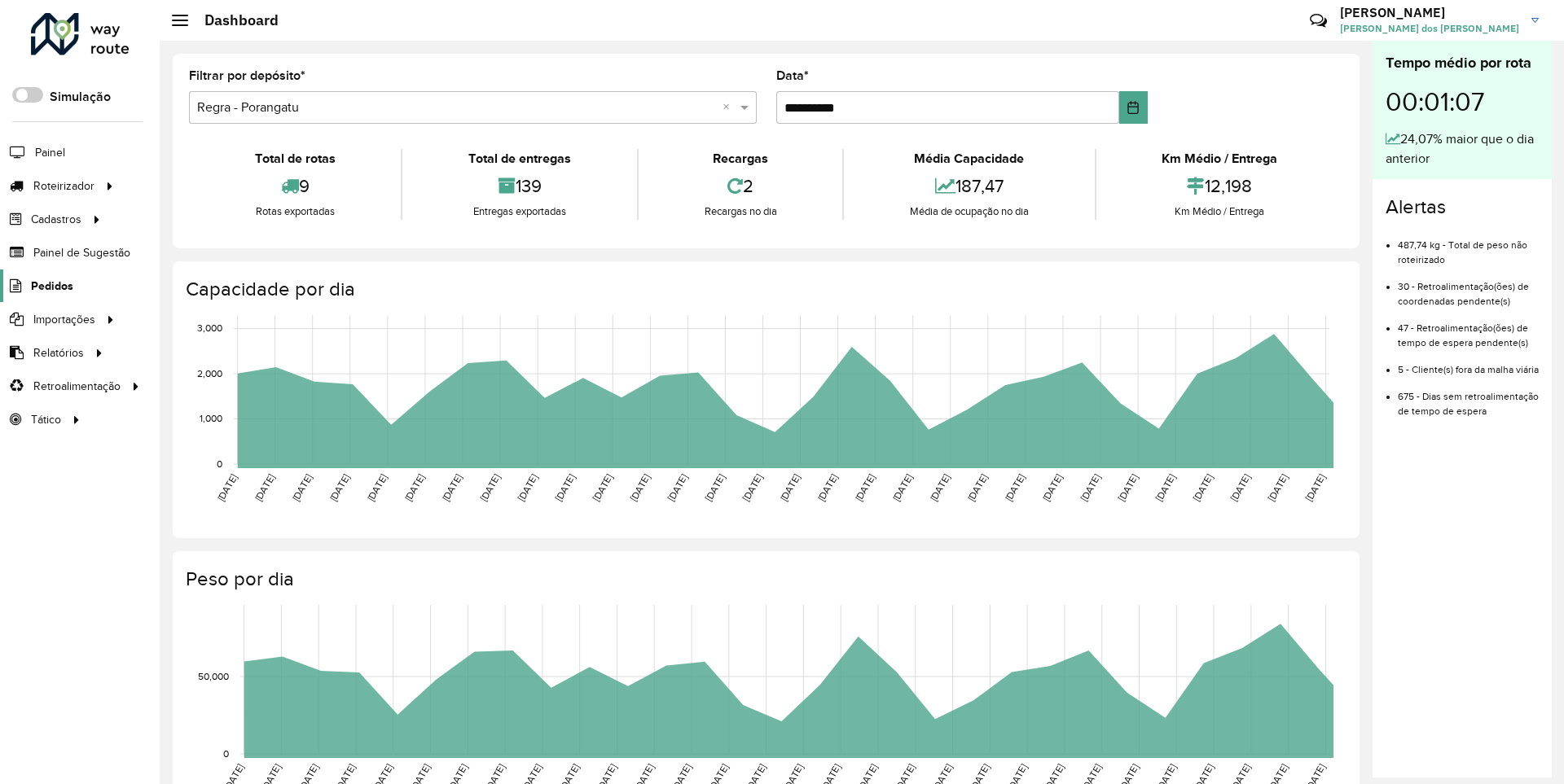
click at [51, 285] on span "Pedidos" at bounding box center [52, 287] width 42 height 17
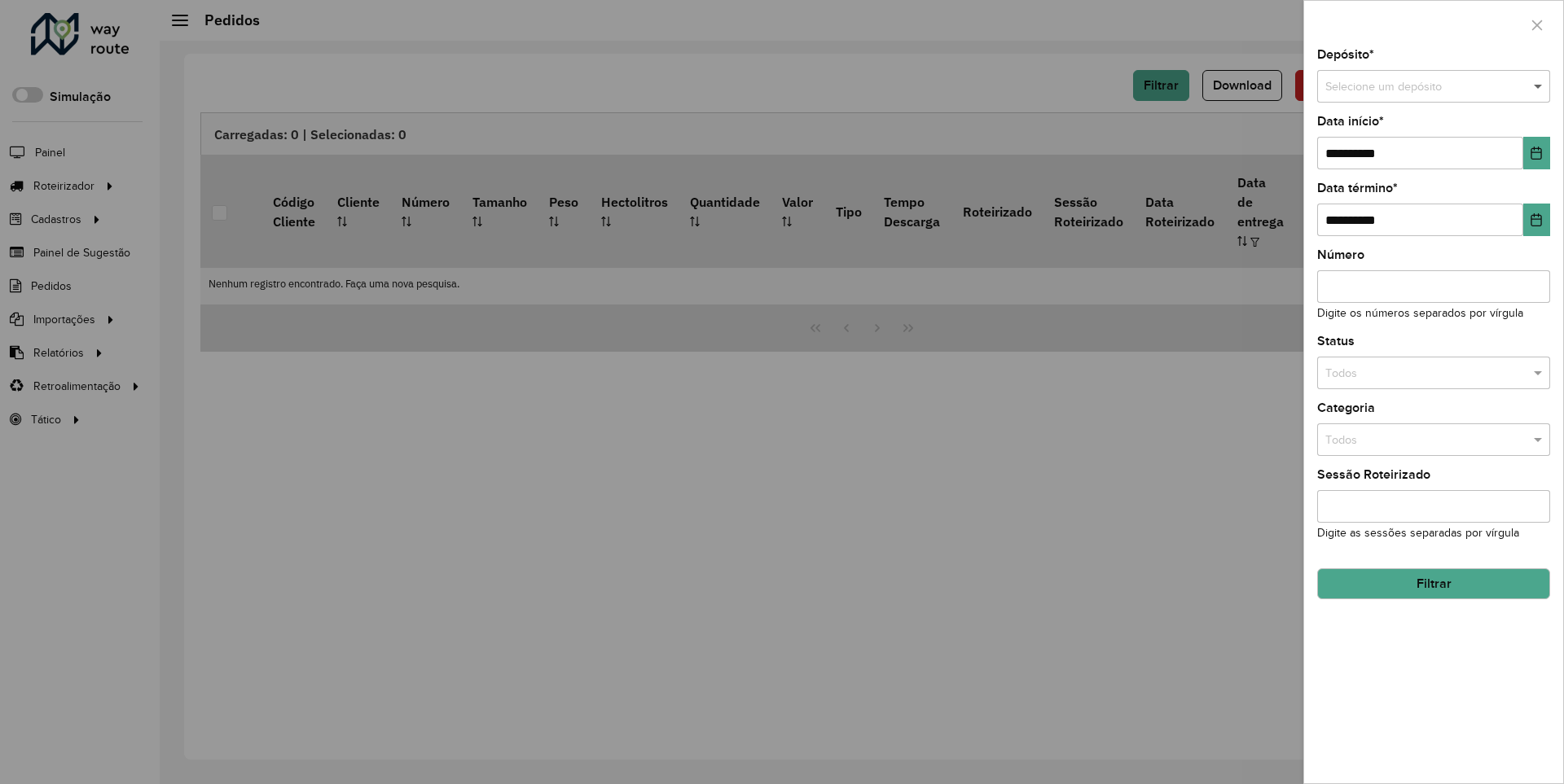
click at [1539, 87] on span at bounding box center [1540, 87] width 20 height 18
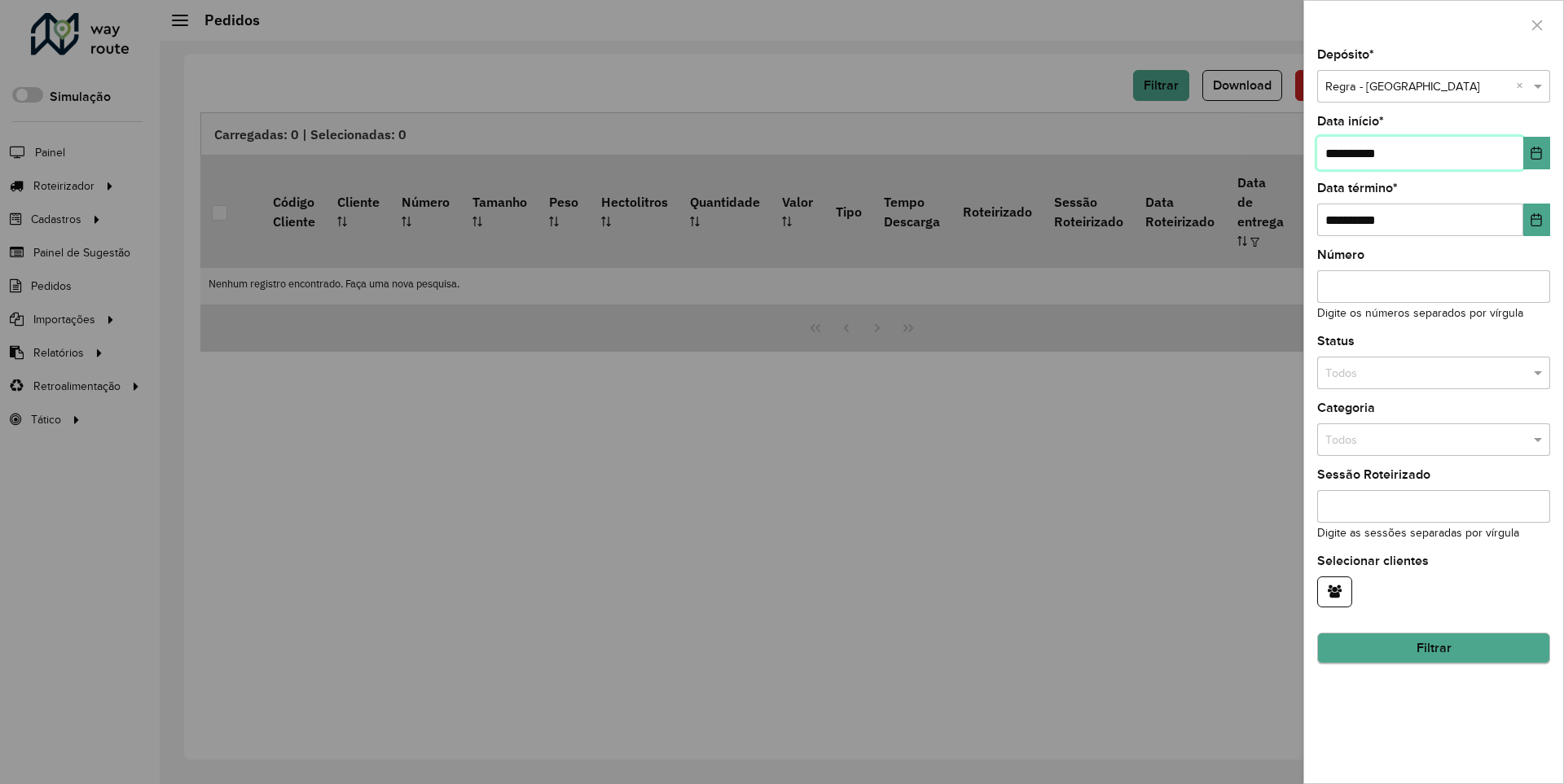
type input "**********"
click at [1433, 649] on button "Filtrar" at bounding box center [1434, 649] width 233 height 31
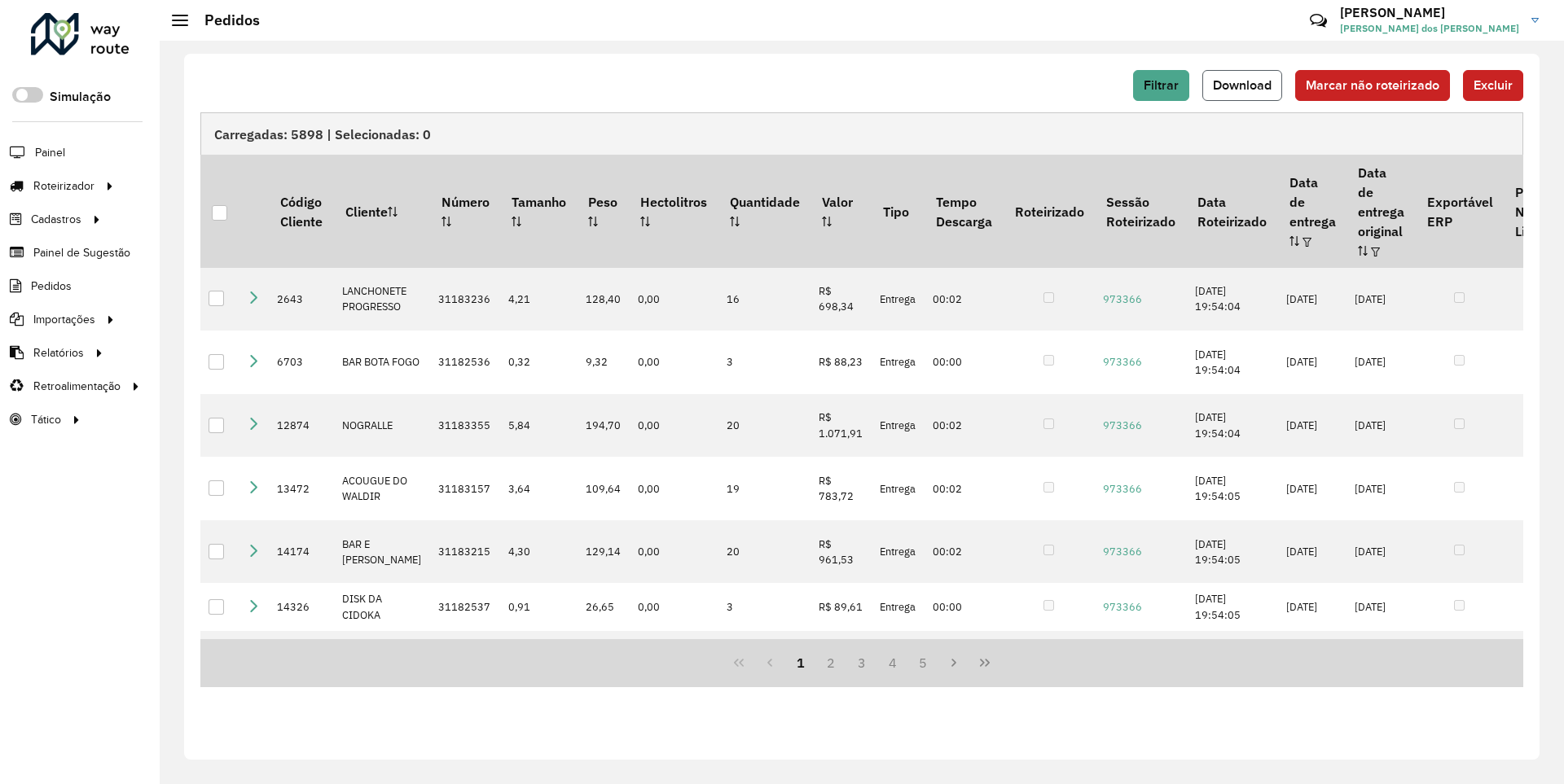
click at [1244, 85] on span "Download" at bounding box center [1242, 85] width 59 height 14
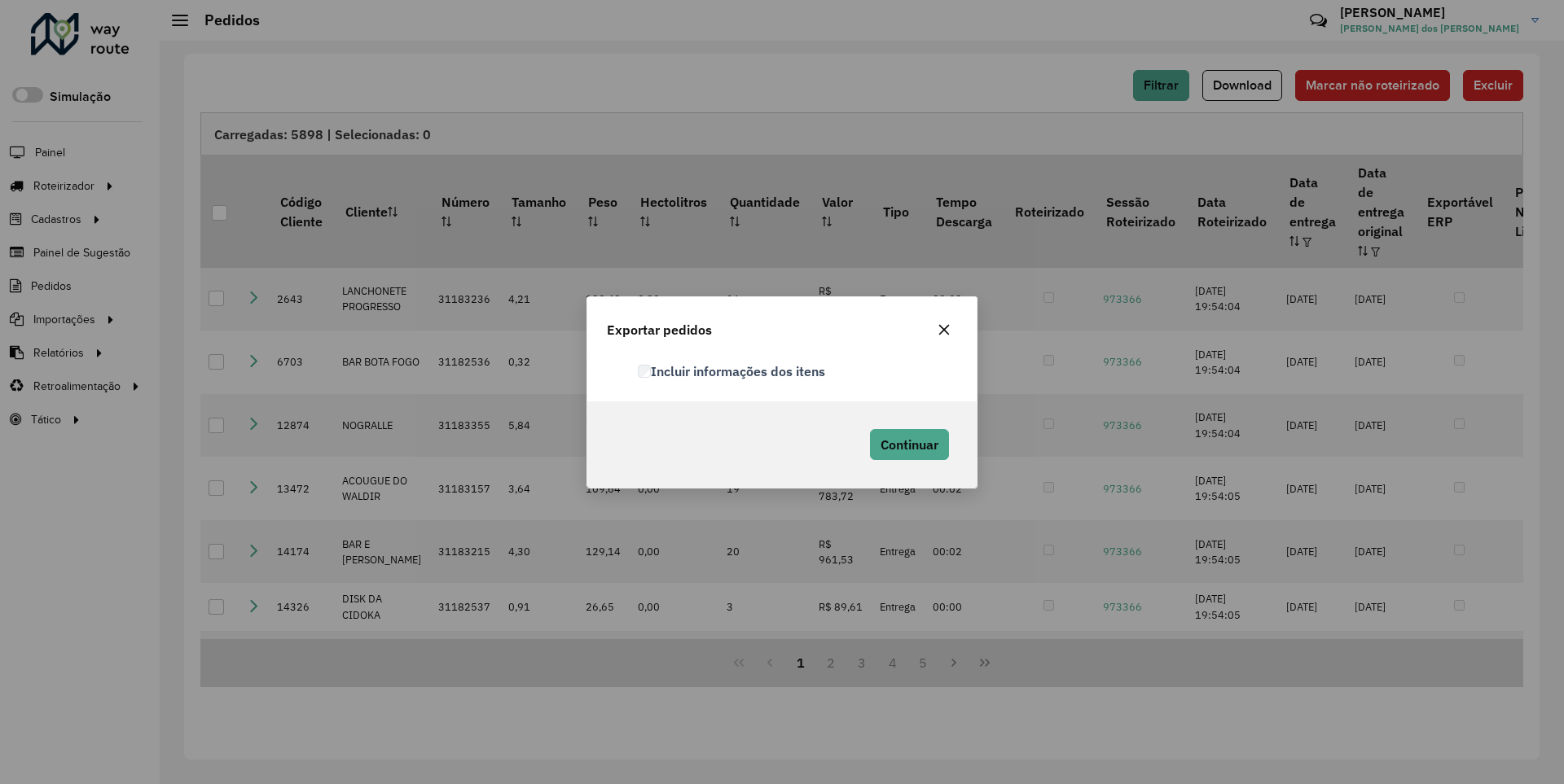
click at [733, 371] on label "Incluir informações dos itens" at bounding box center [732, 371] width 187 height 19
click at [907, 444] on span "Continuar" at bounding box center [909, 445] width 58 height 17
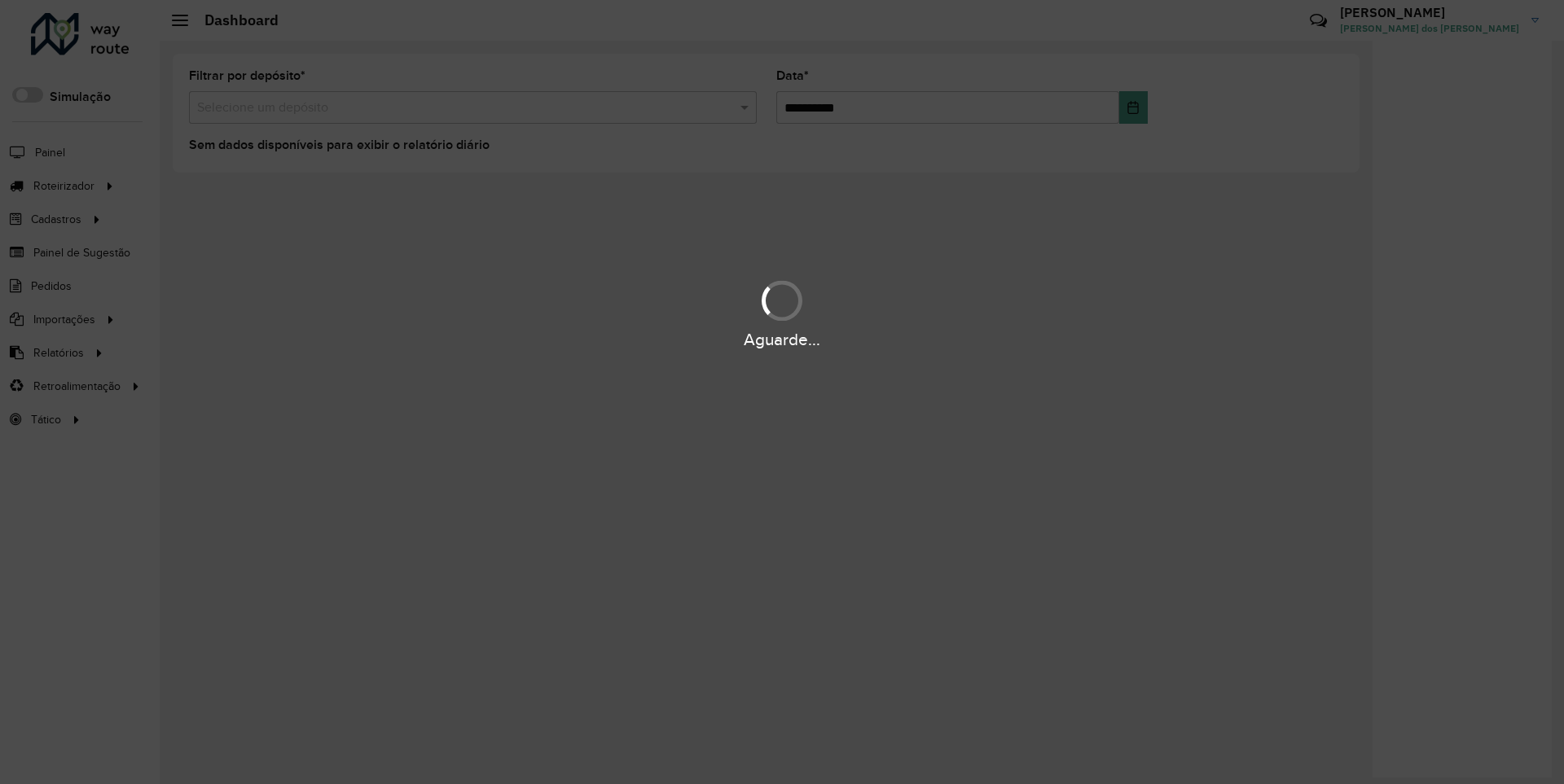
click at [57, 352] on div "Aguarde..." at bounding box center [782, 340] width 1564 height 25
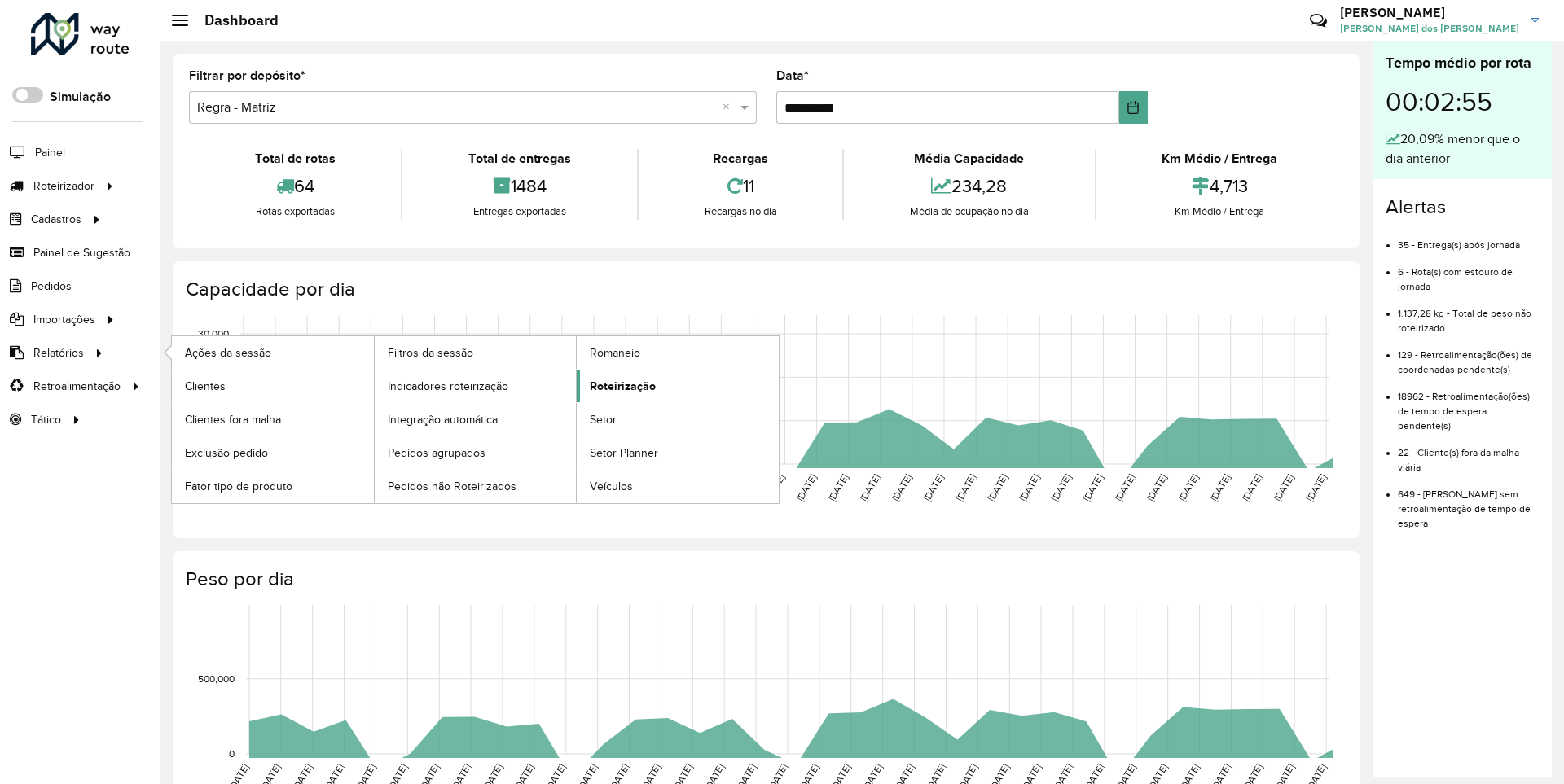
click at [620, 385] on span "Roteirização" at bounding box center [622, 386] width 66 height 17
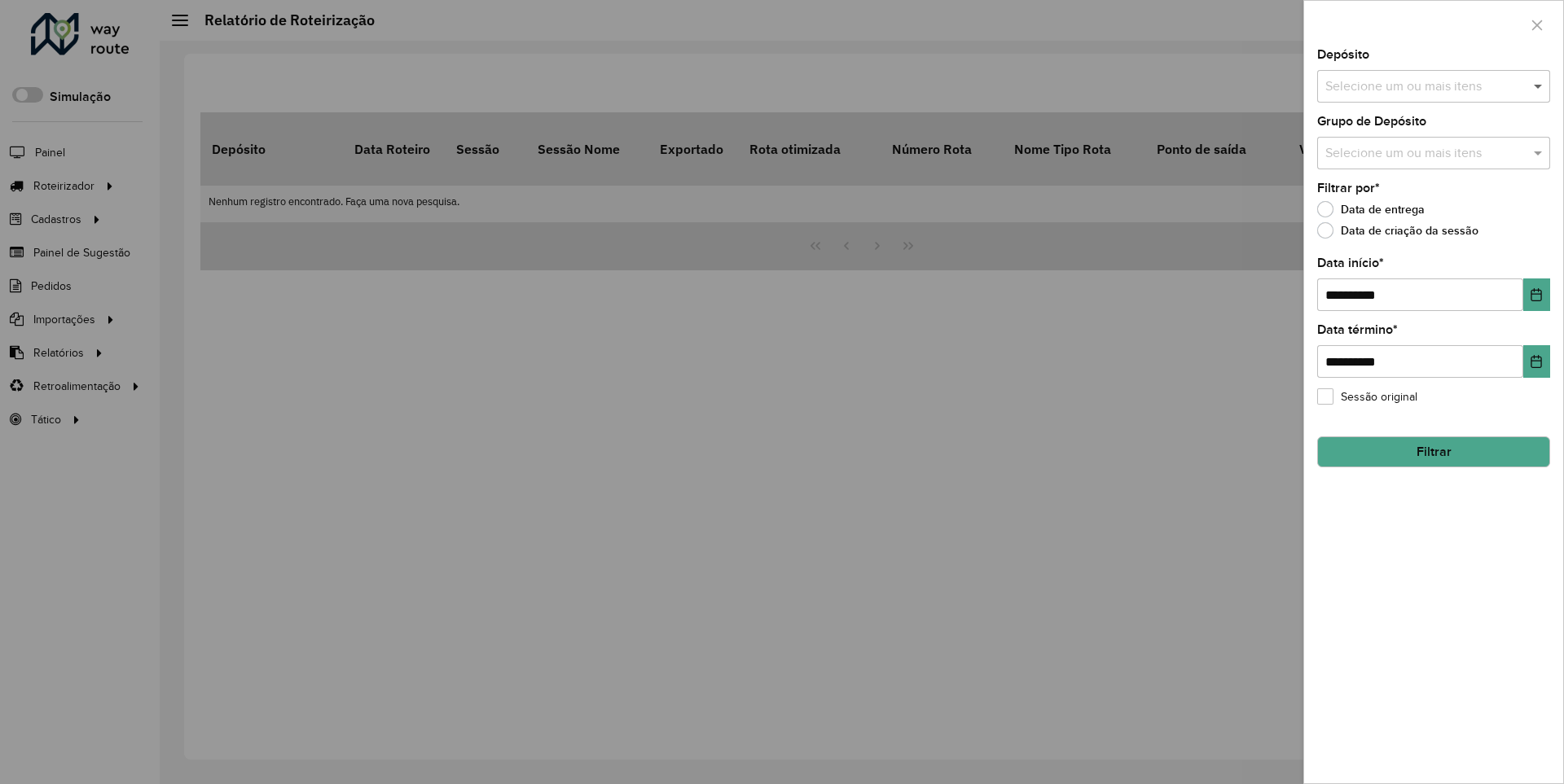
click at [1539, 86] on span at bounding box center [1540, 87] width 20 height 19
click at [1536, 294] on icon "Choose Date" at bounding box center [1537, 295] width 10 height 13
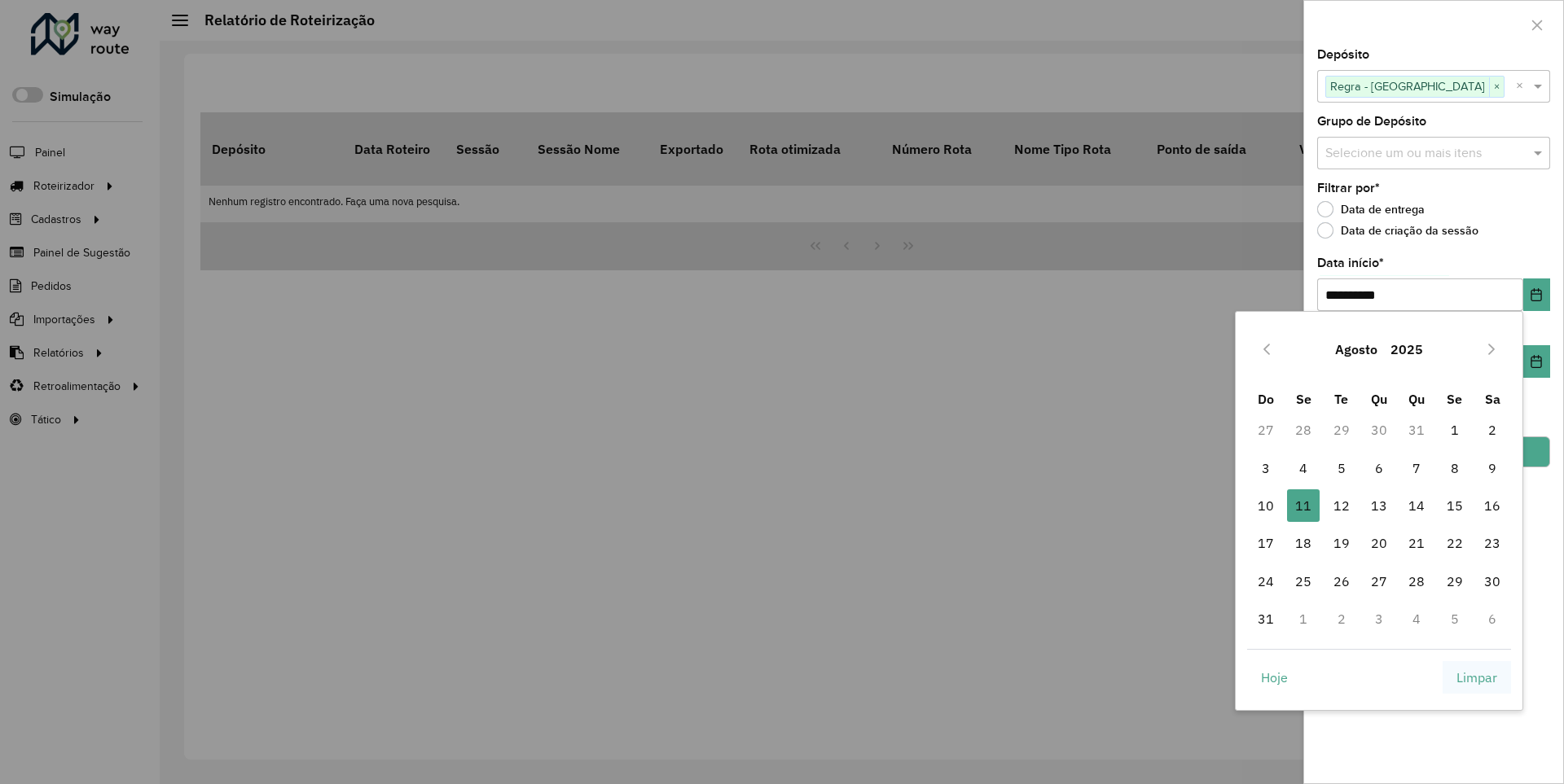
click at [1477, 676] on span "Limpar" at bounding box center [1477, 677] width 41 height 19
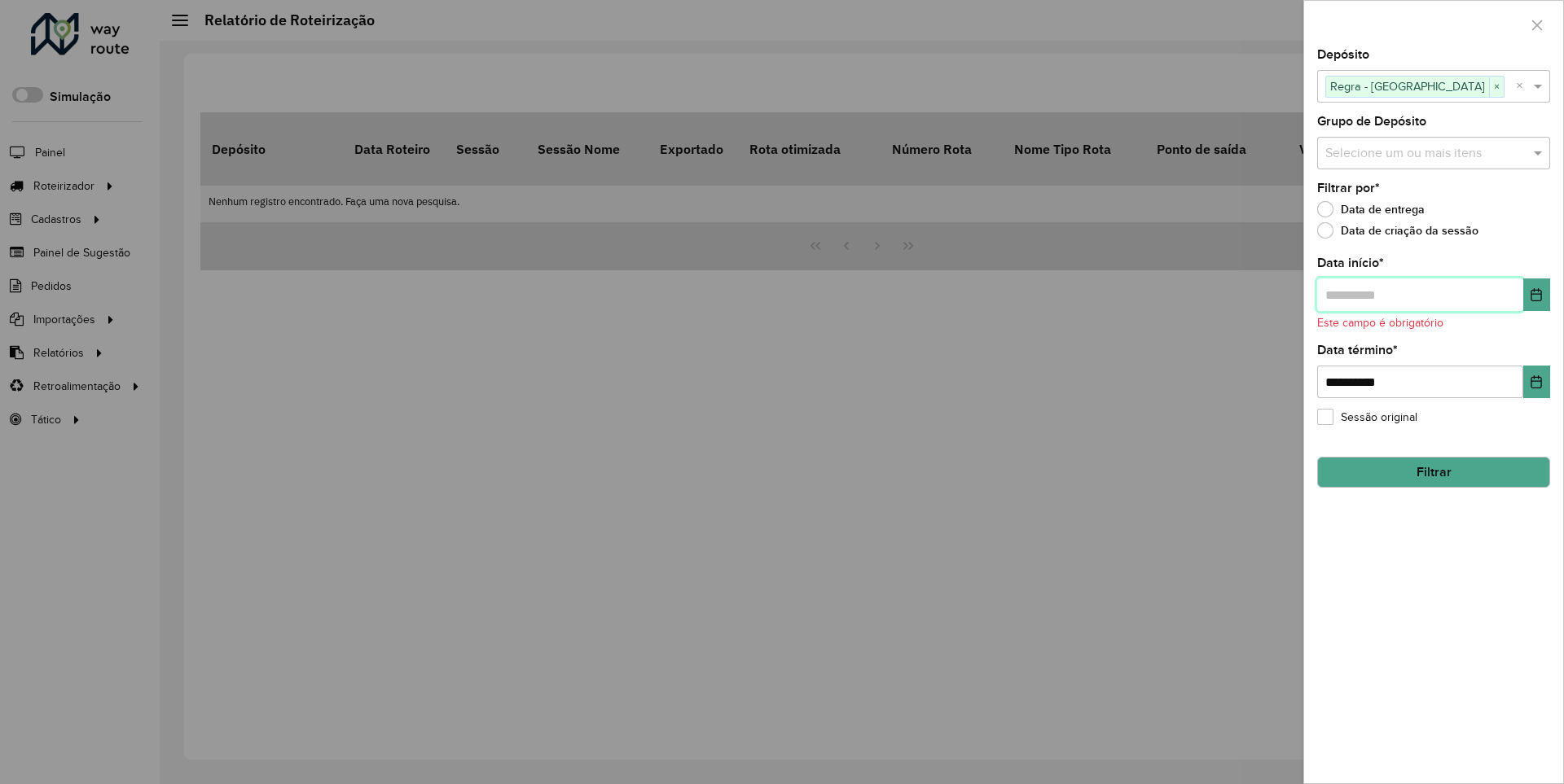
click at [1419, 294] on input "text" at bounding box center [1421, 295] width 206 height 32
type input "**********"
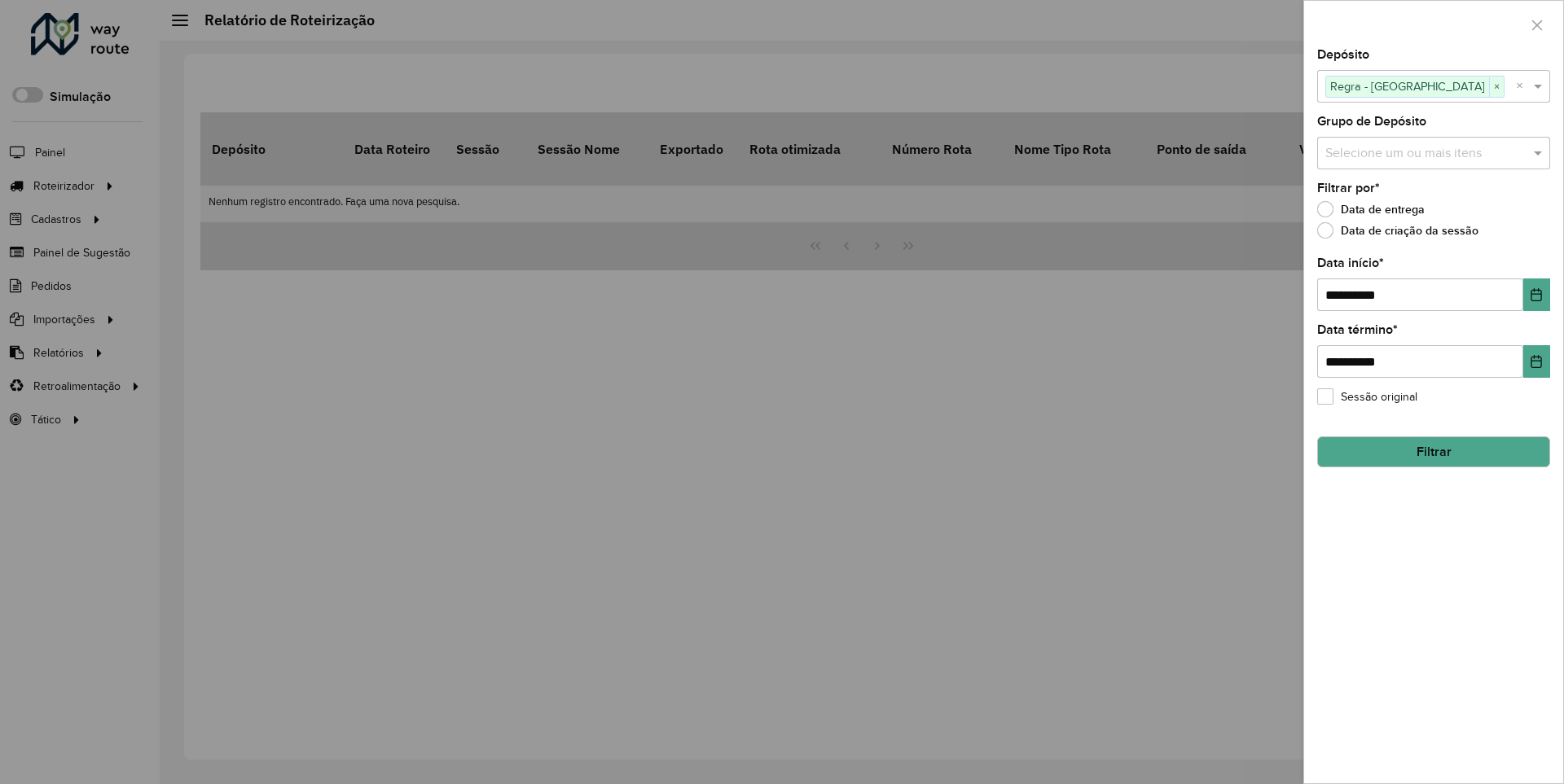
click at [1433, 451] on button "Filtrar" at bounding box center [1434, 452] width 233 height 31
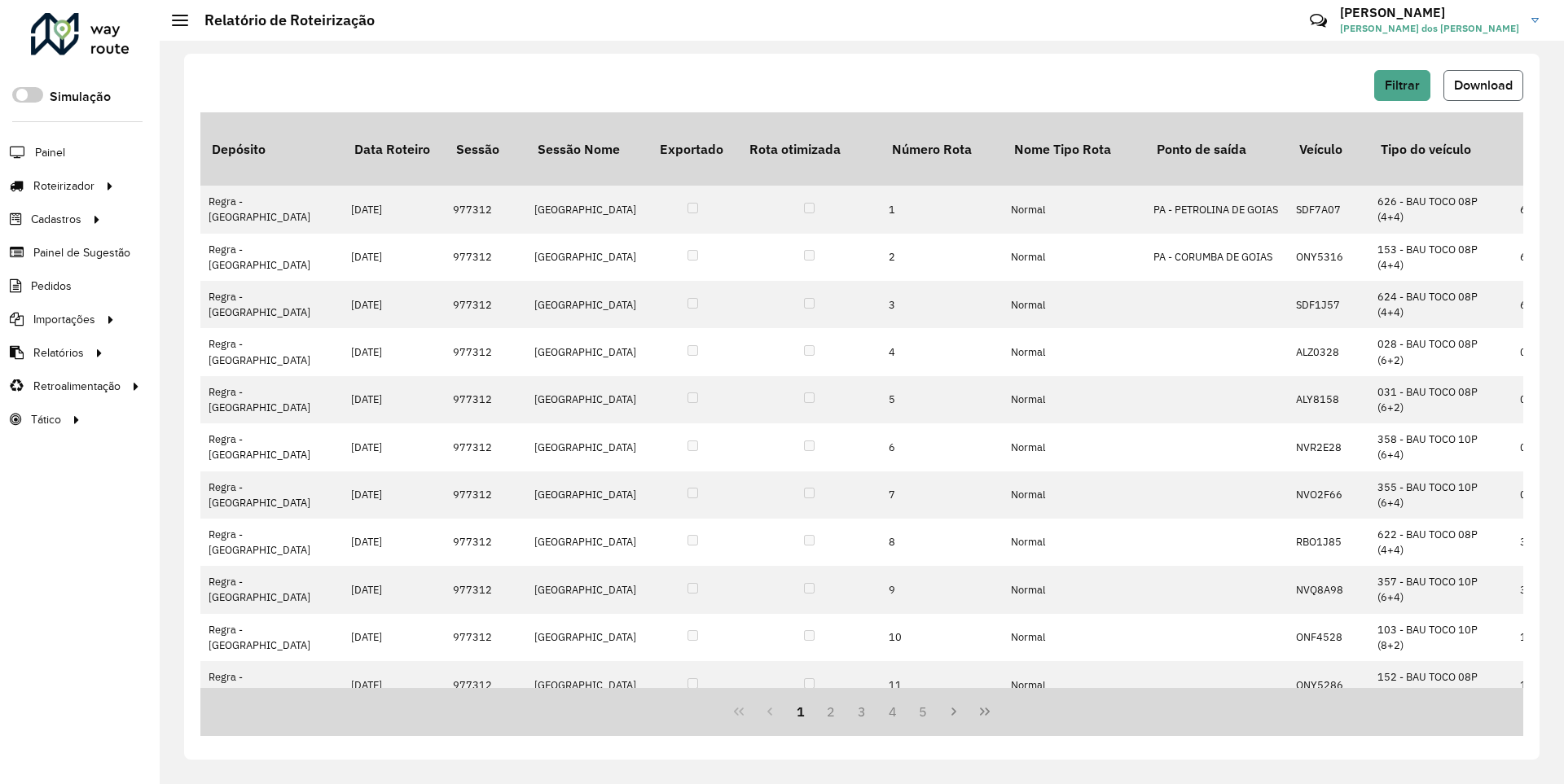
click at [1482, 85] on span "Download" at bounding box center [1484, 85] width 59 height 14
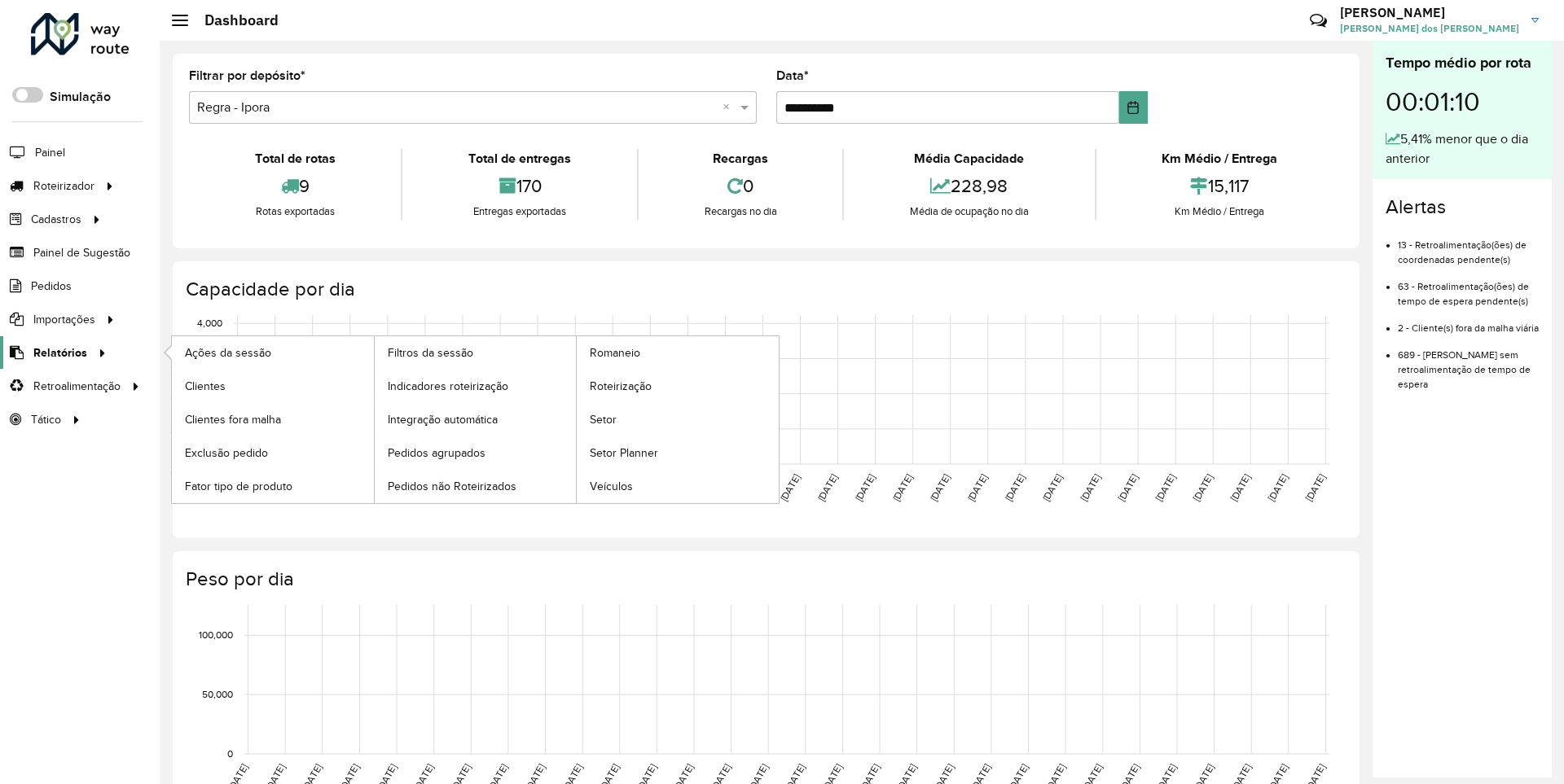
click at [57, 352] on span "Relatórios" at bounding box center [60, 353] width 54 height 17
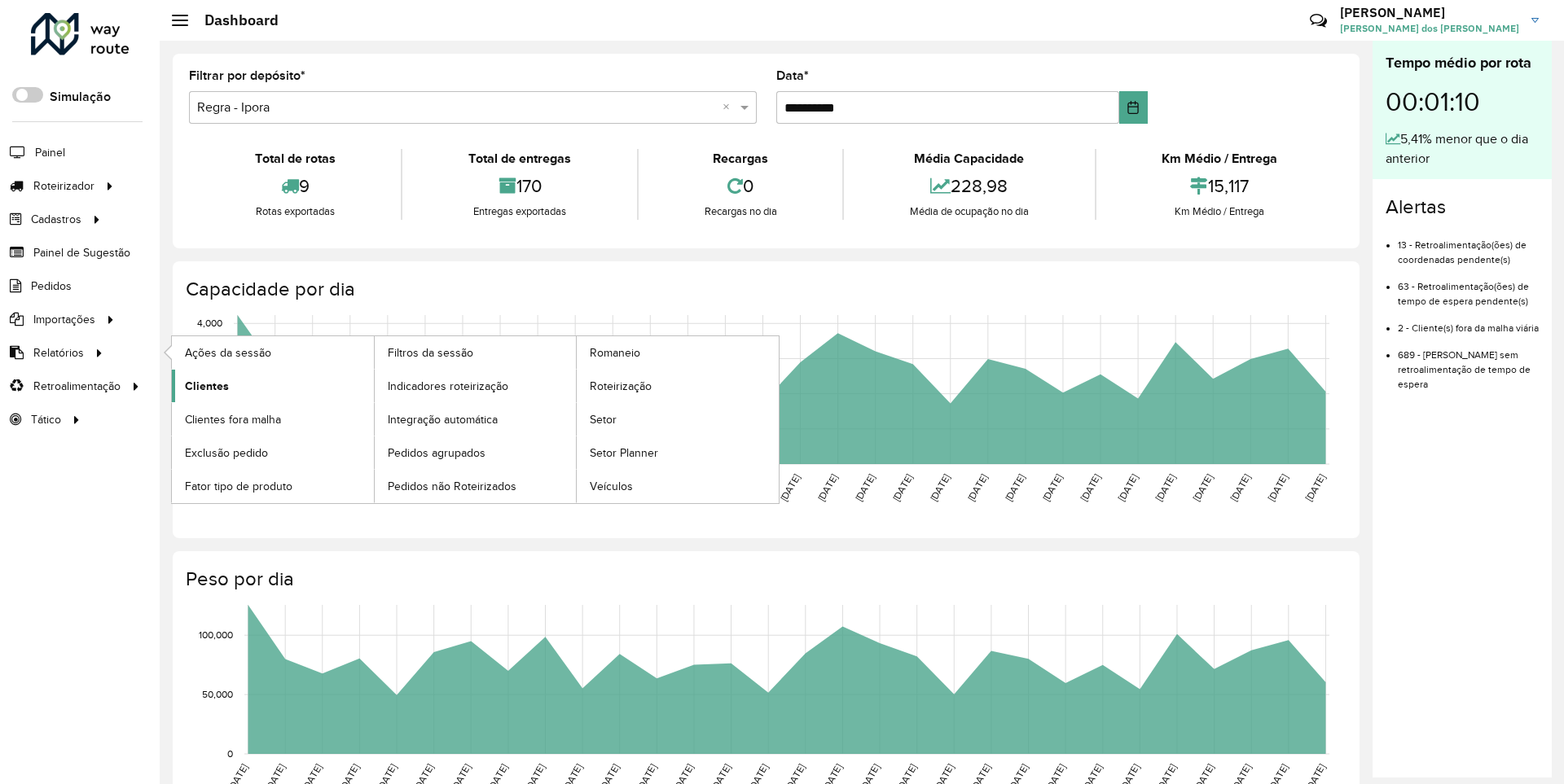
click at [205, 385] on span "Clientes" at bounding box center [207, 386] width 44 height 17
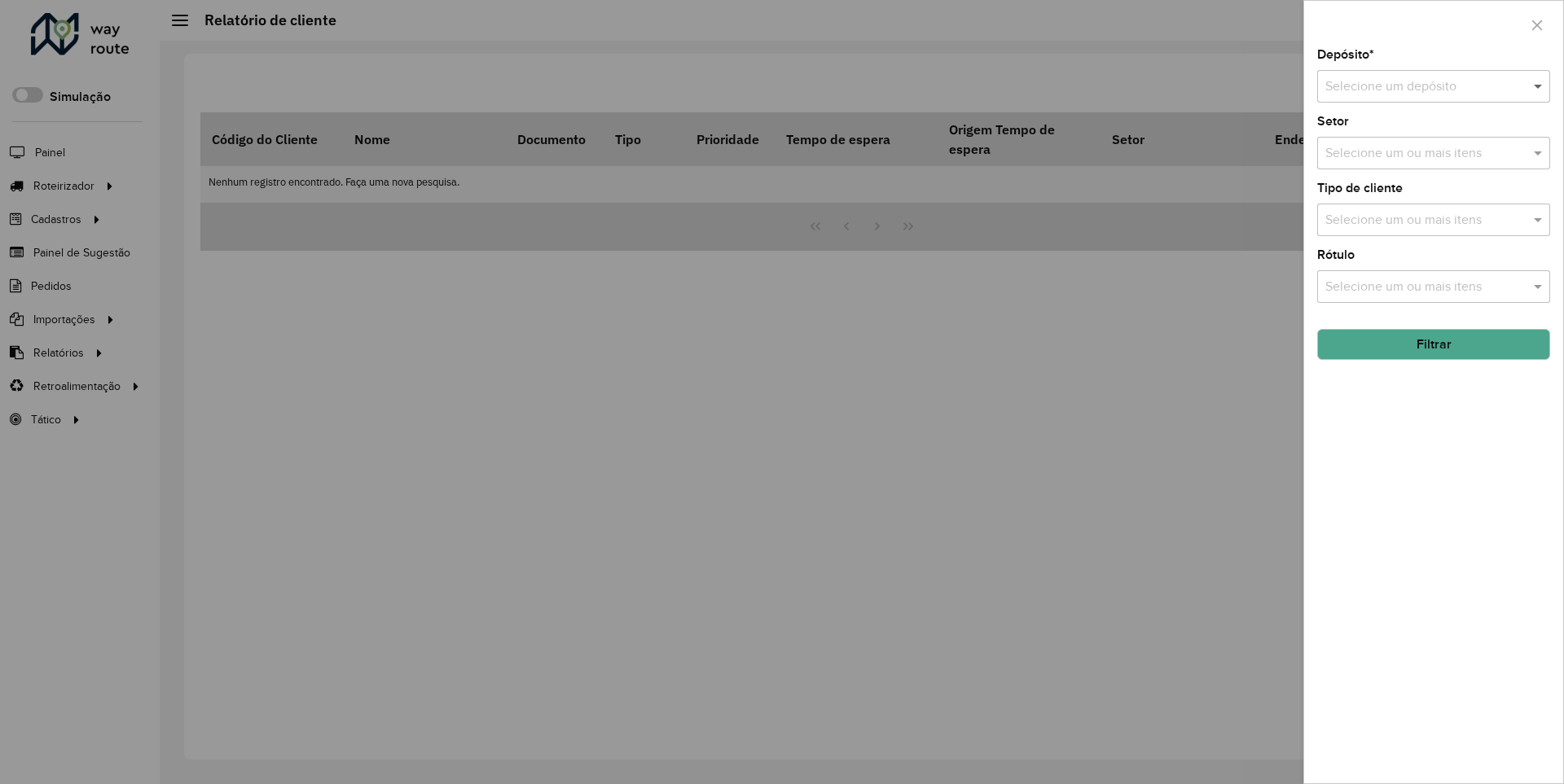
click at [1539, 86] on span at bounding box center [1540, 87] width 20 height 19
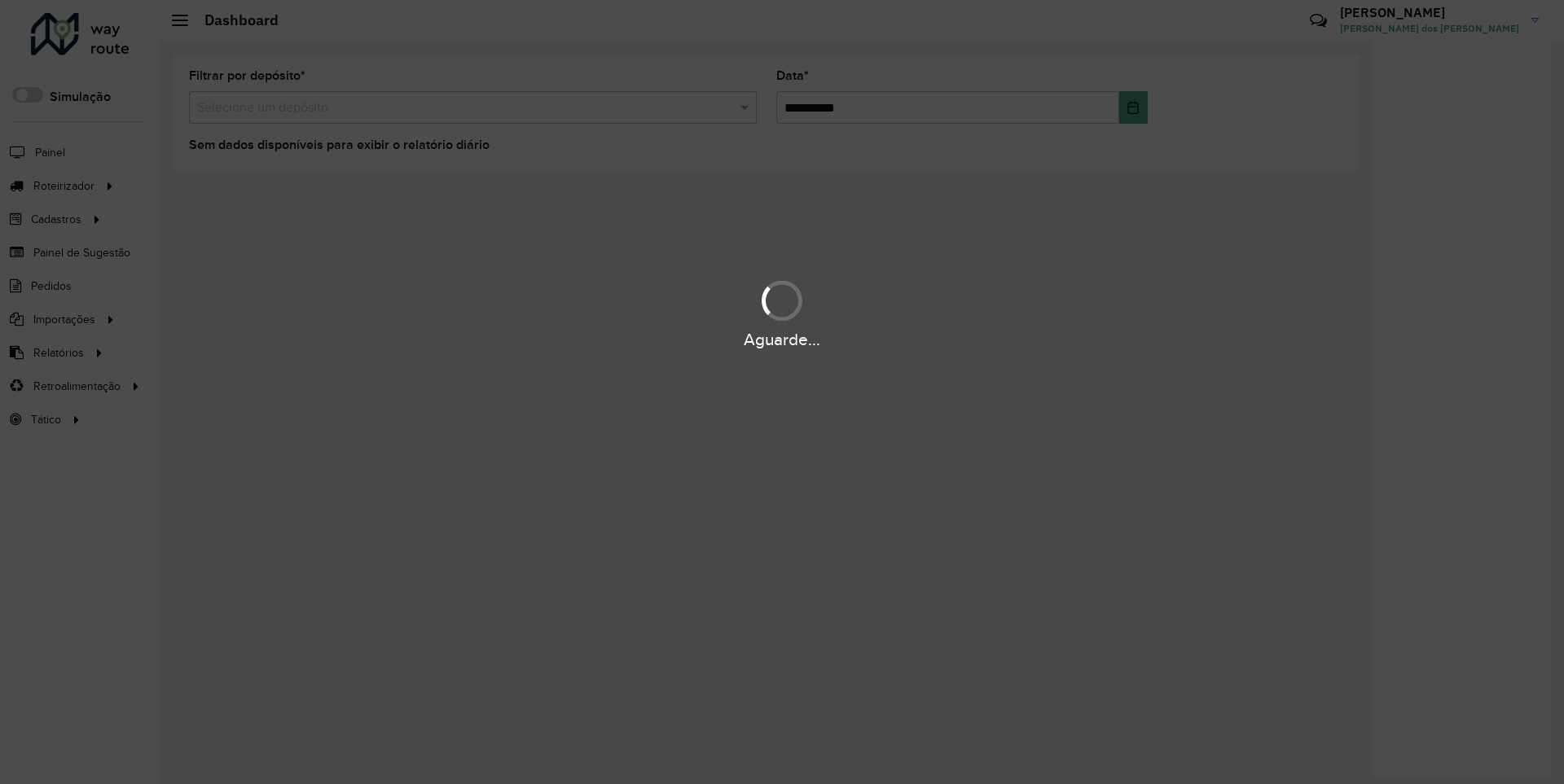
click at [57, 352] on div "Aguarde..." at bounding box center [782, 340] width 1564 height 25
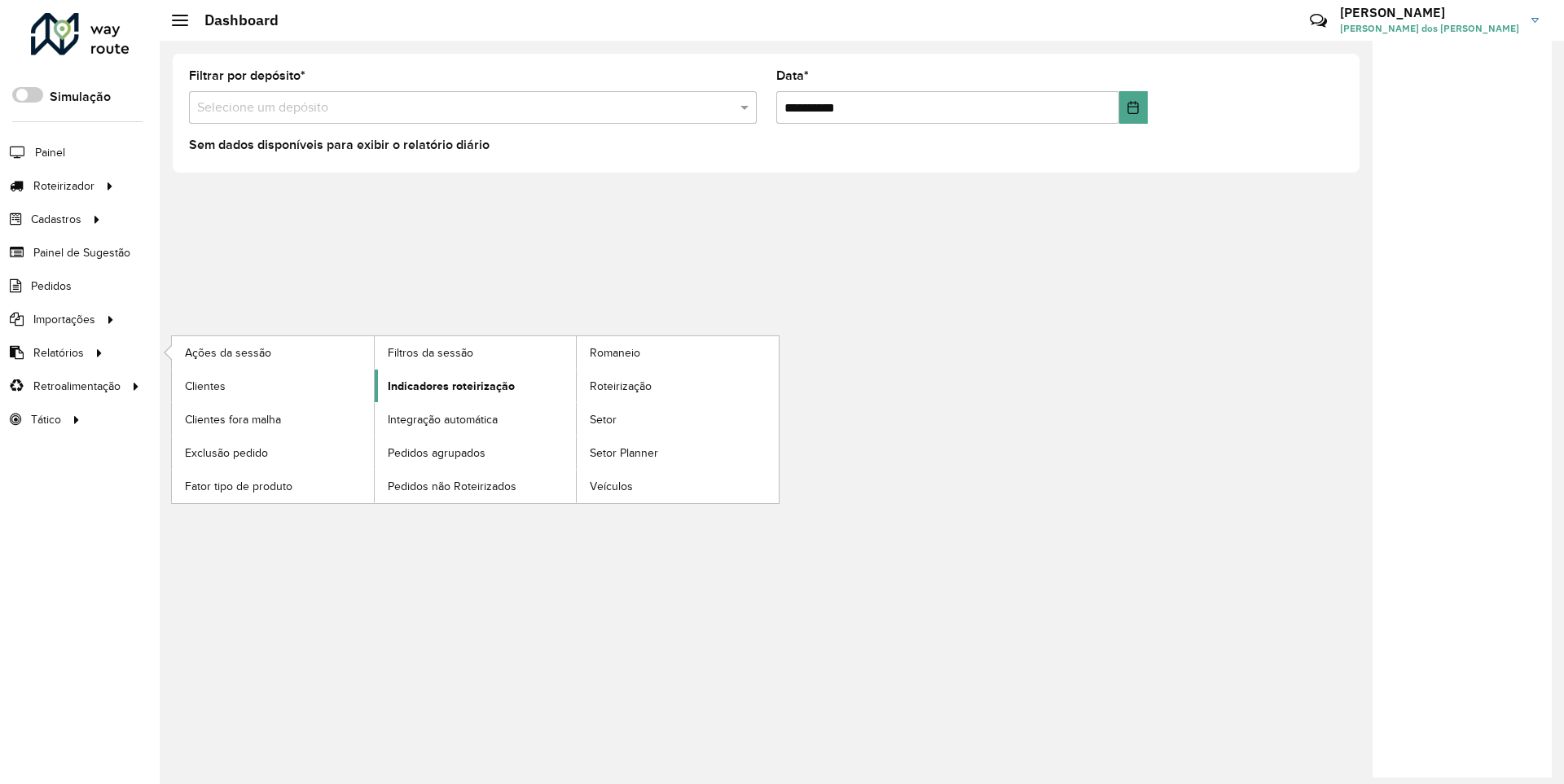
click at [447, 385] on span "Indicadores roteirização" at bounding box center [451, 386] width 127 height 17
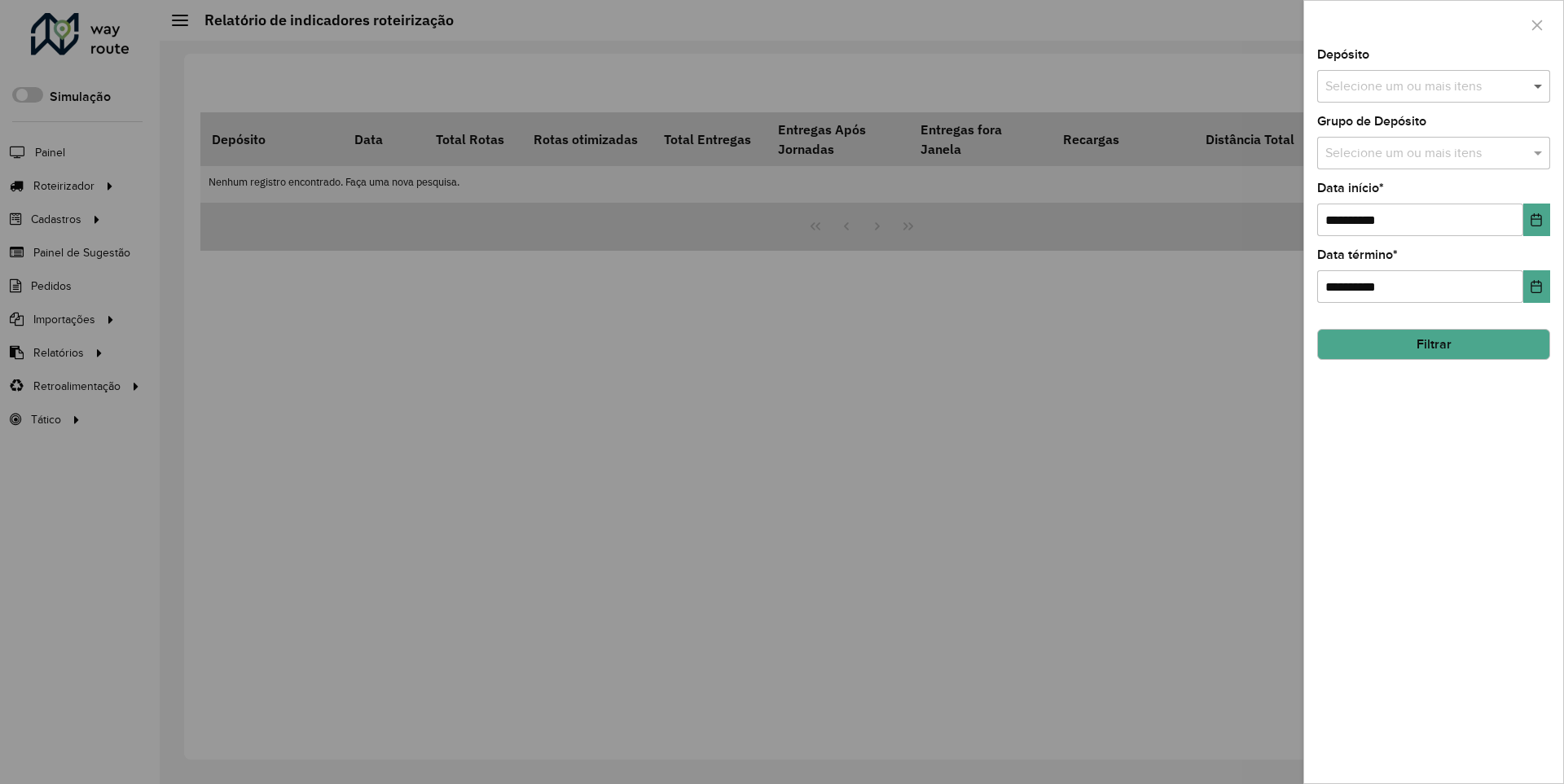
click at [1539, 86] on span at bounding box center [1540, 87] width 20 height 19
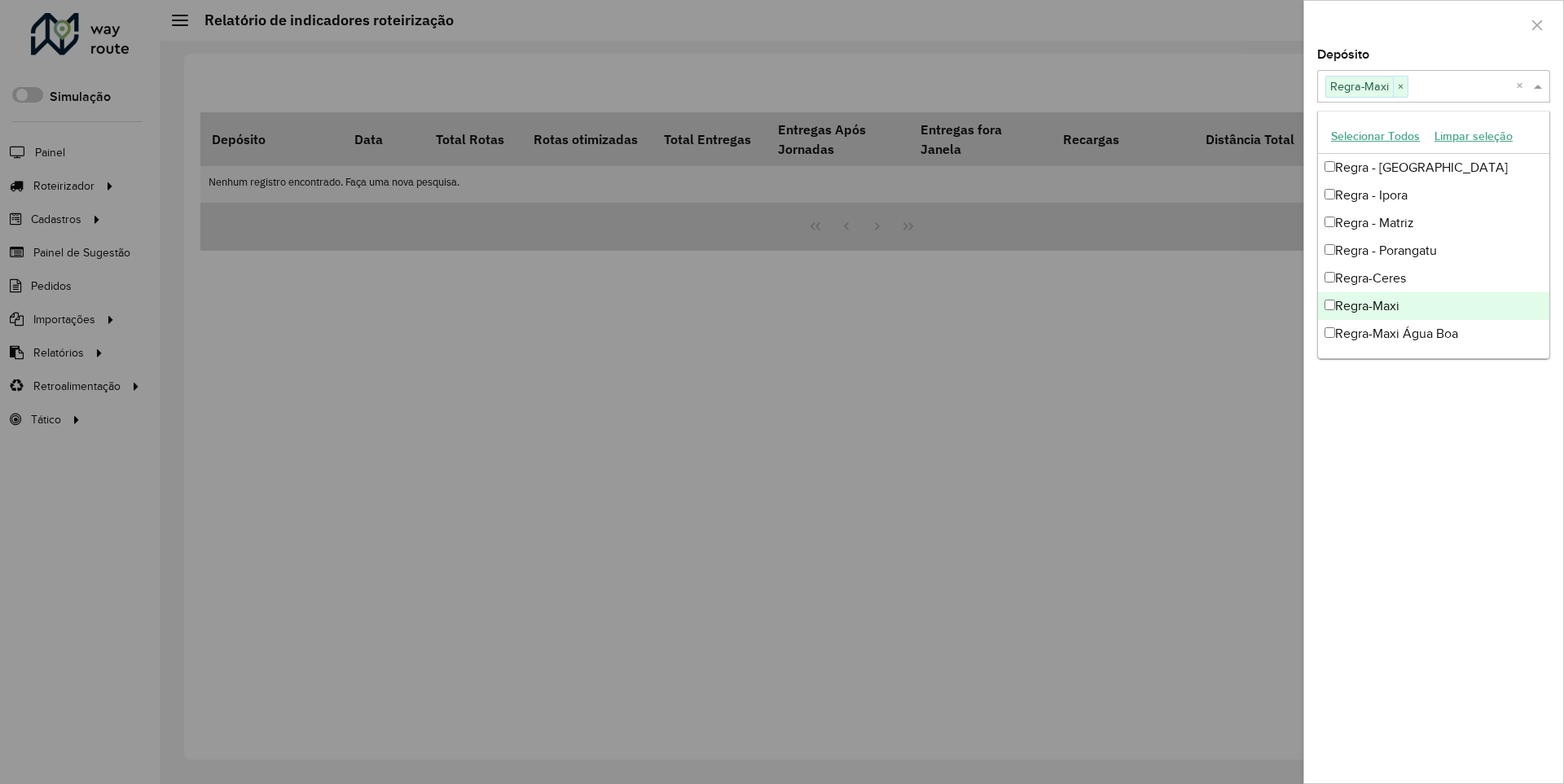
click at [1433, 24] on div at bounding box center [1434, 24] width 259 height 48
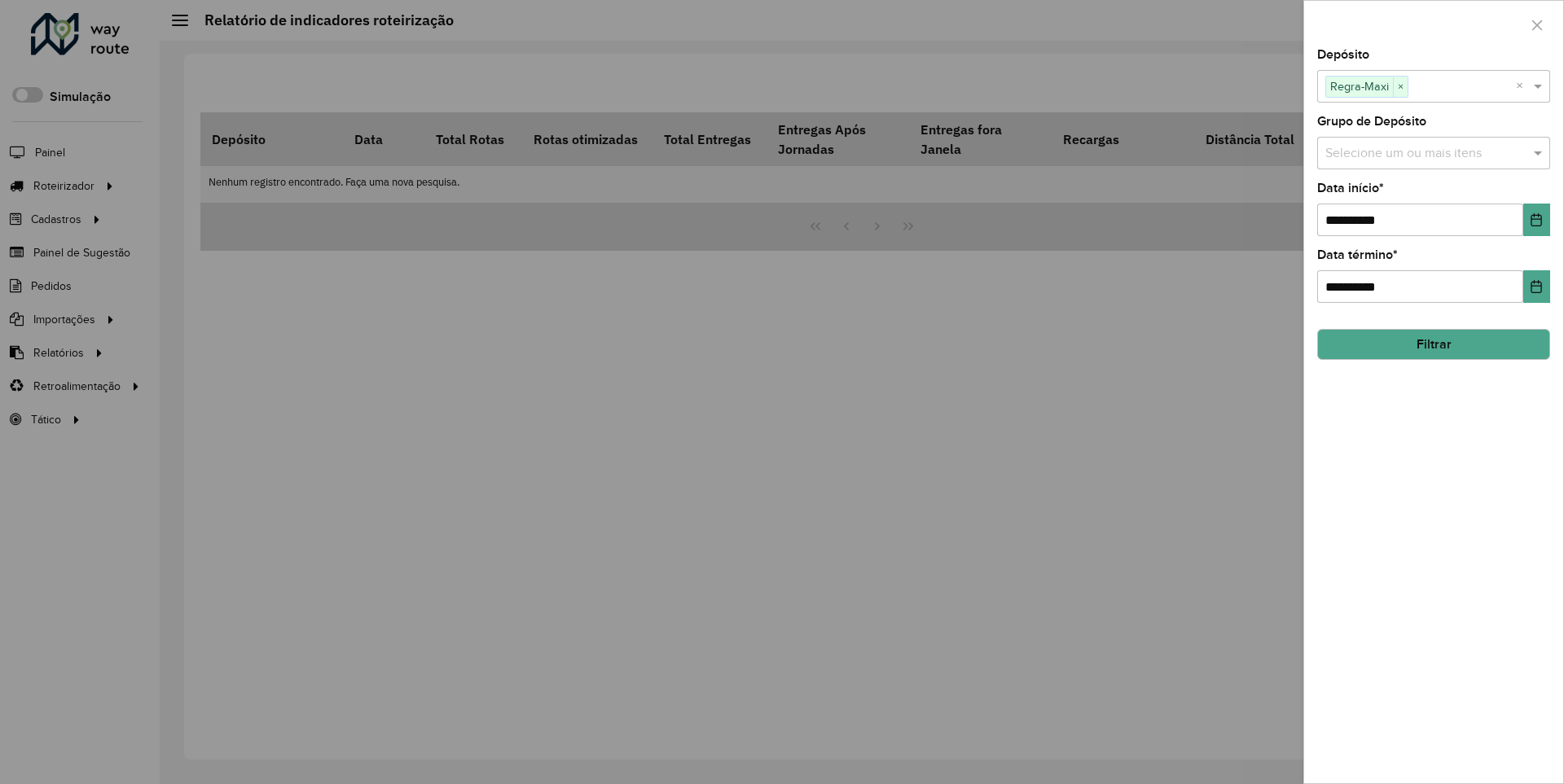
click at [1536, 219] on icon "Choose Date" at bounding box center [1537, 219] width 10 height 13
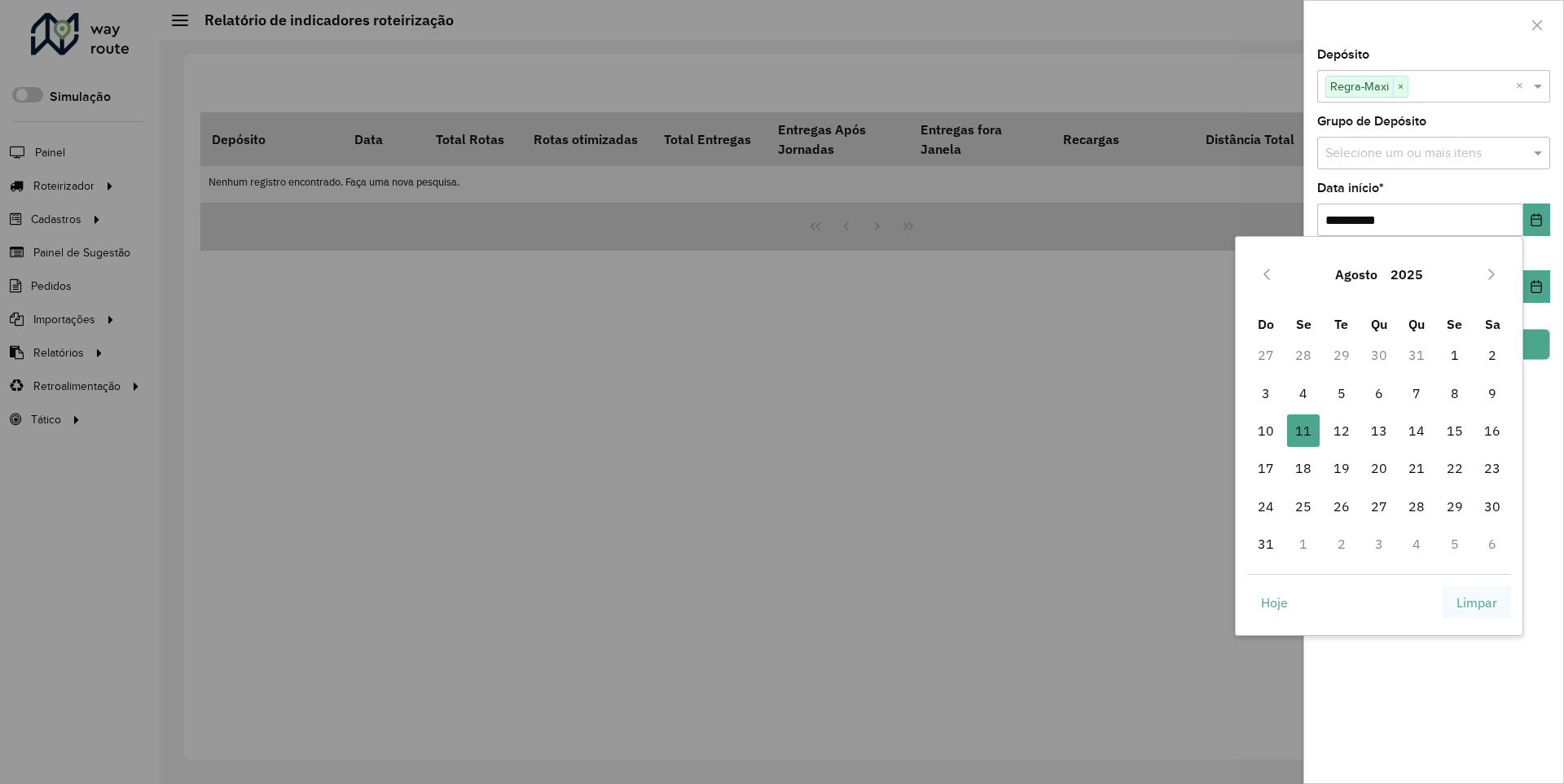
click at [1477, 602] on span "Limpar" at bounding box center [1477, 602] width 41 height 19
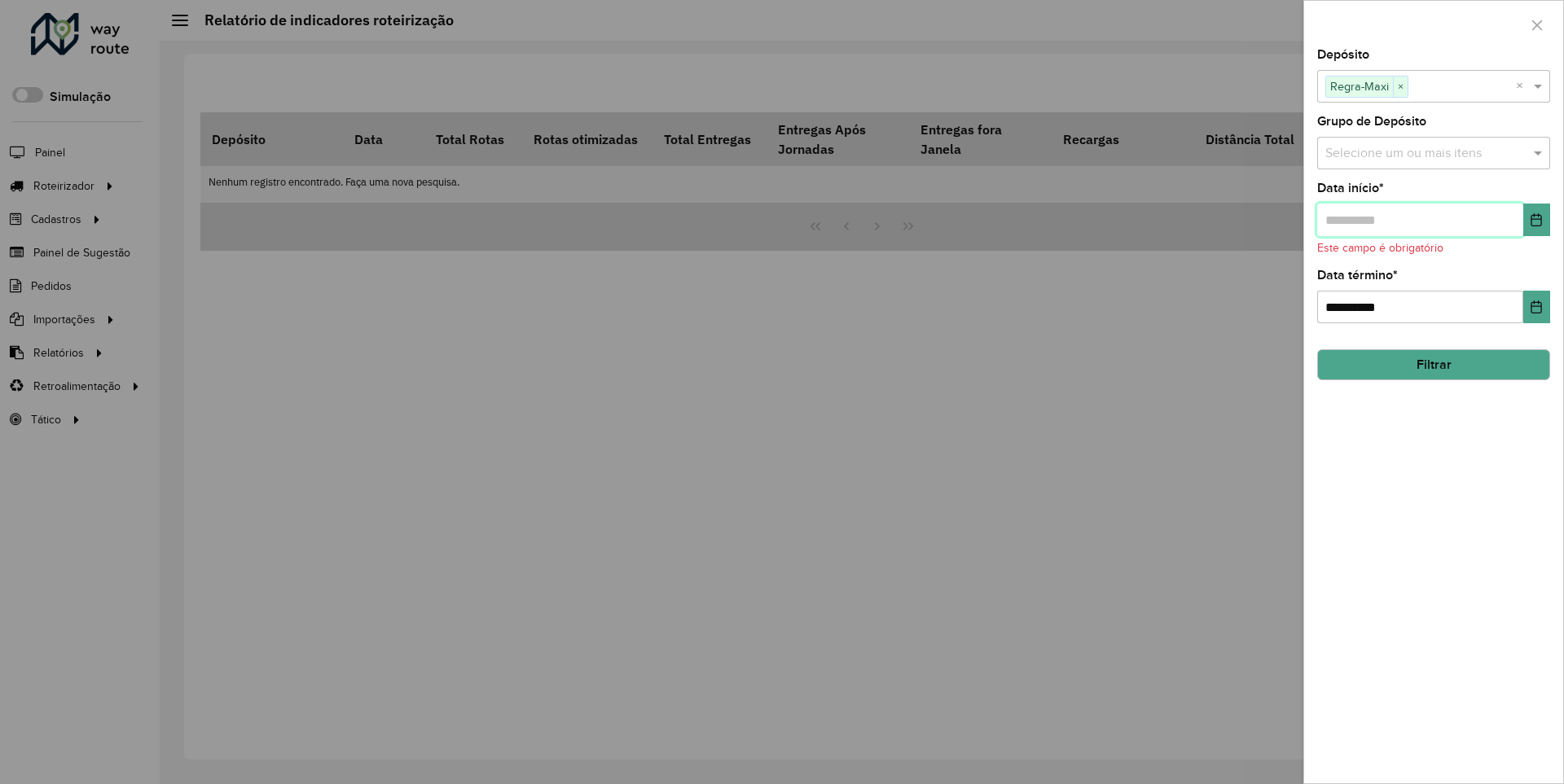
click at [1419, 219] on input "text" at bounding box center [1421, 219] width 206 height 32
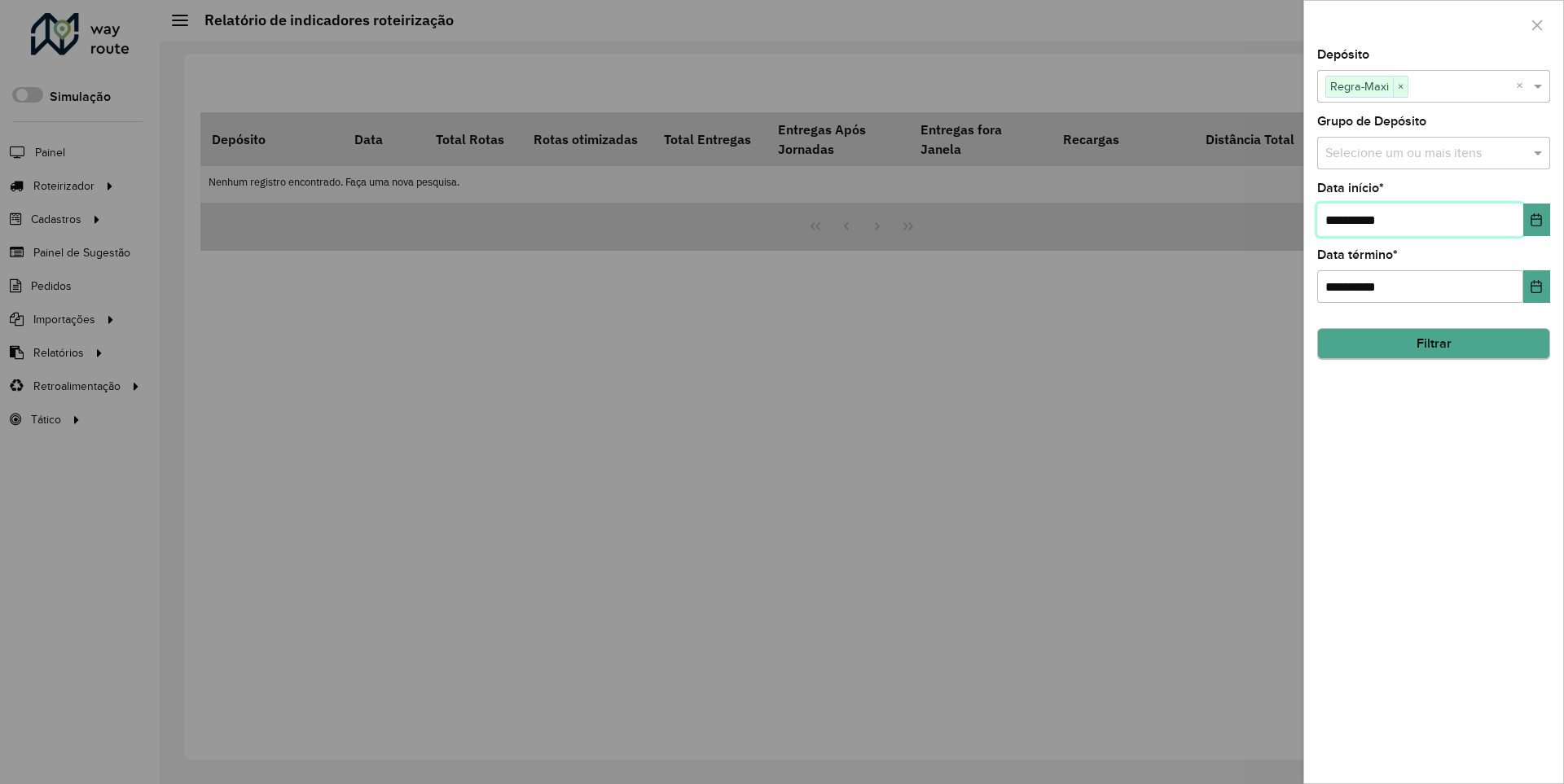
type input "**********"
click at [1433, 343] on button "Filtrar" at bounding box center [1434, 344] width 233 height 31
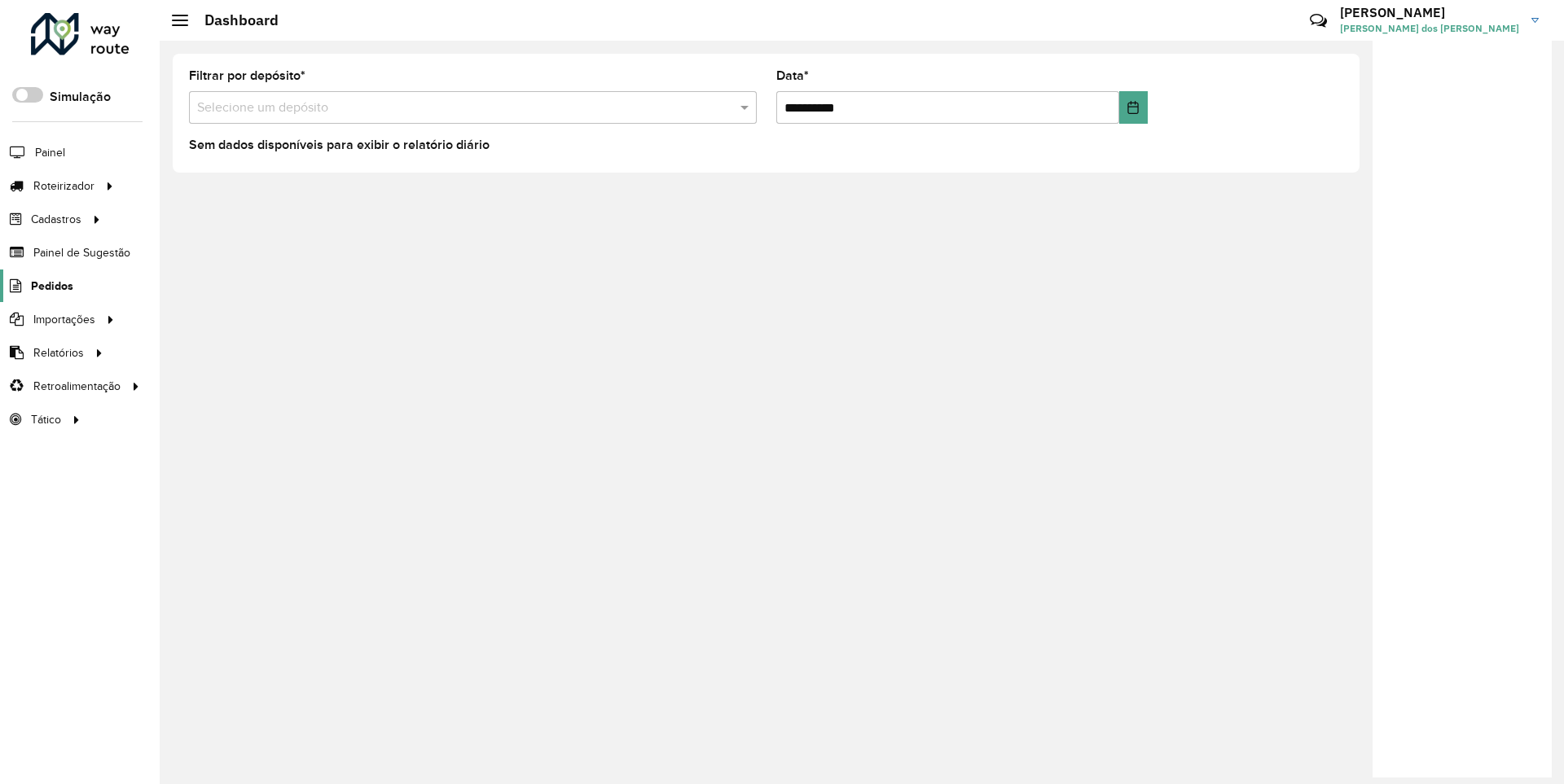
click at [51, 285] on span "Pedidos" at bounding box center [52, 287] width 42 height 17
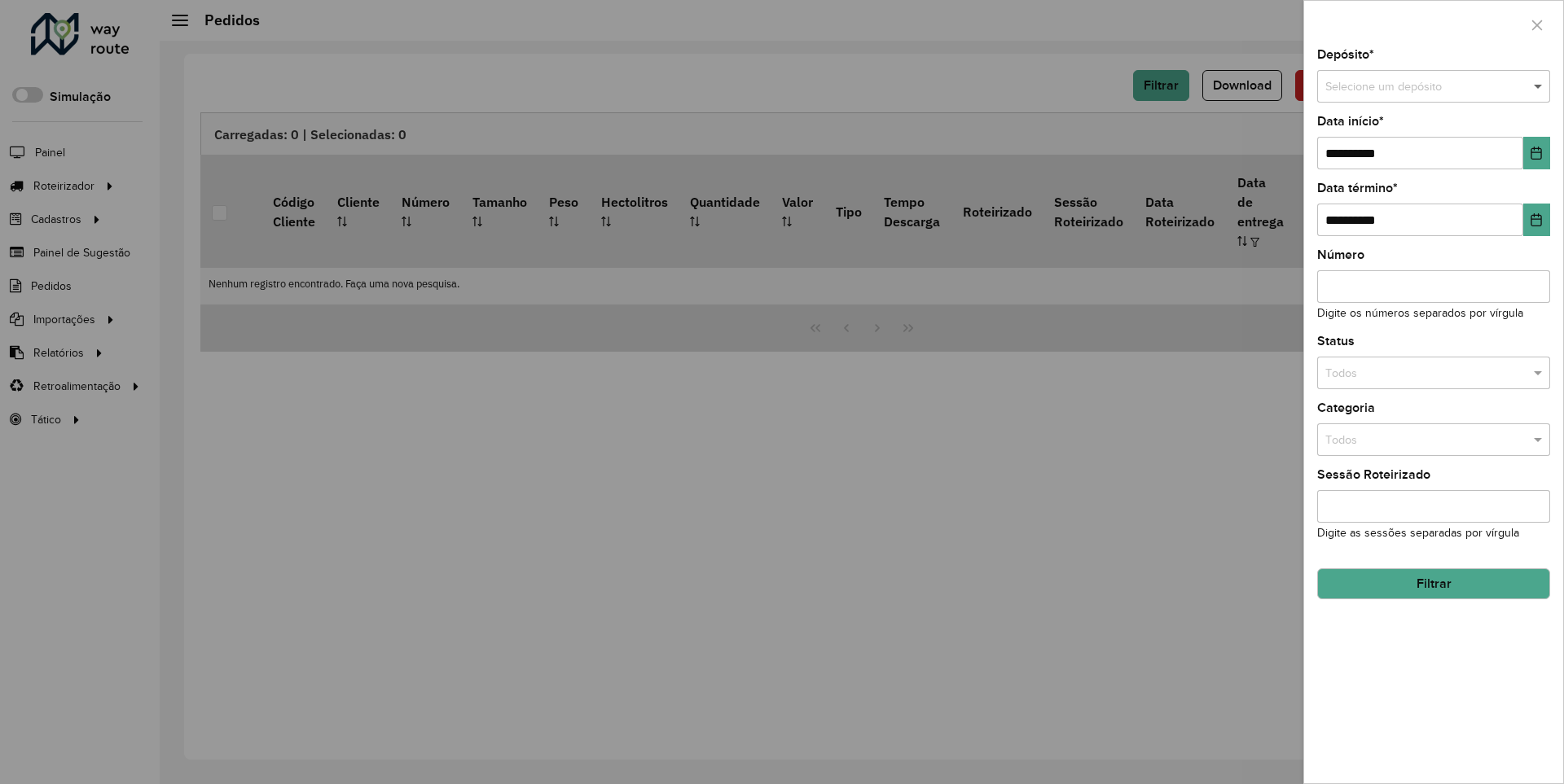
click at [1539, 87] on span at bounding box center [1540, 87] width 20 height 18
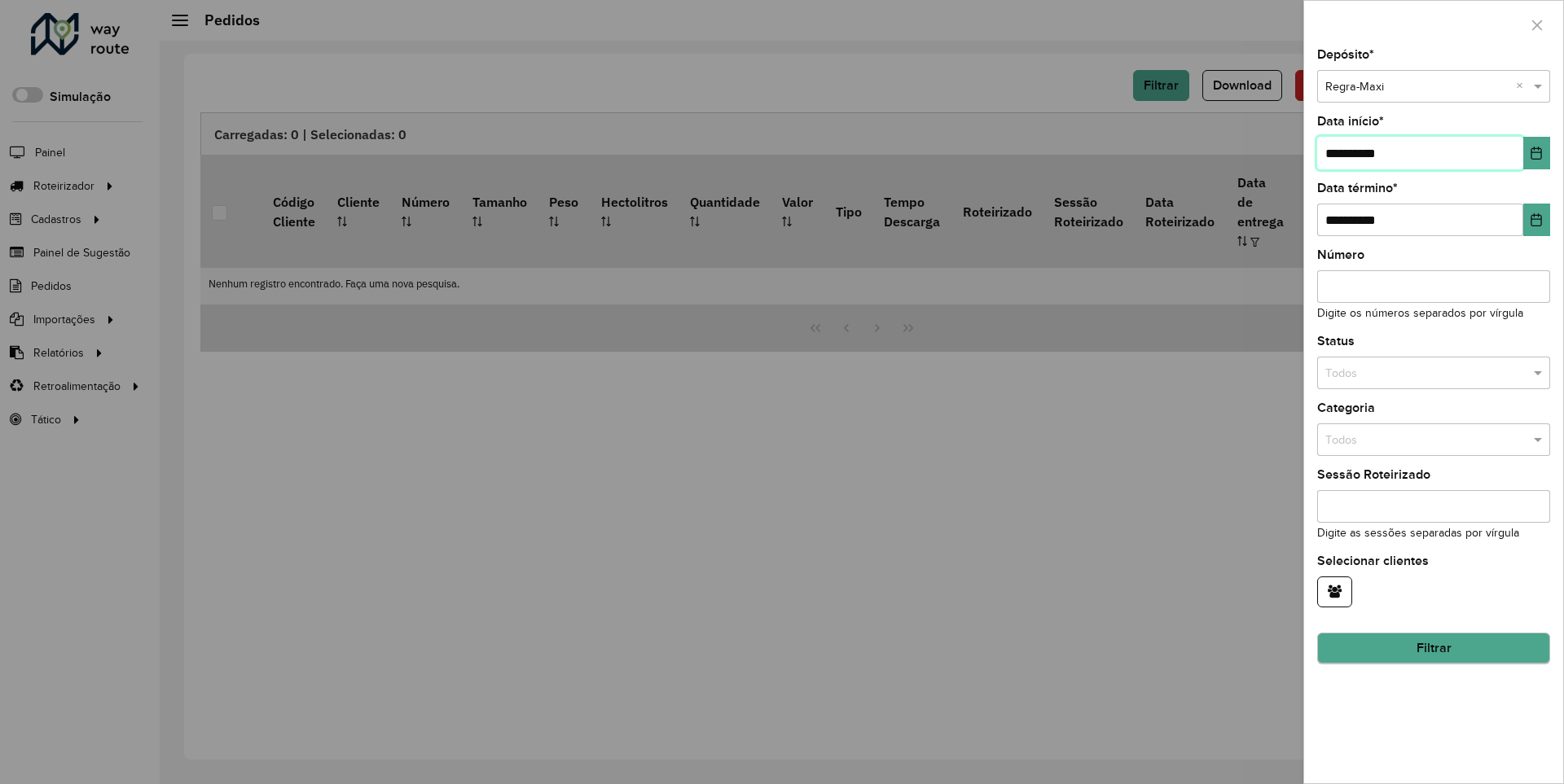
type input "**********"
click at [1433, 649] on button "Filtrar" at bounding box center [1434, 649] width 233 height 31
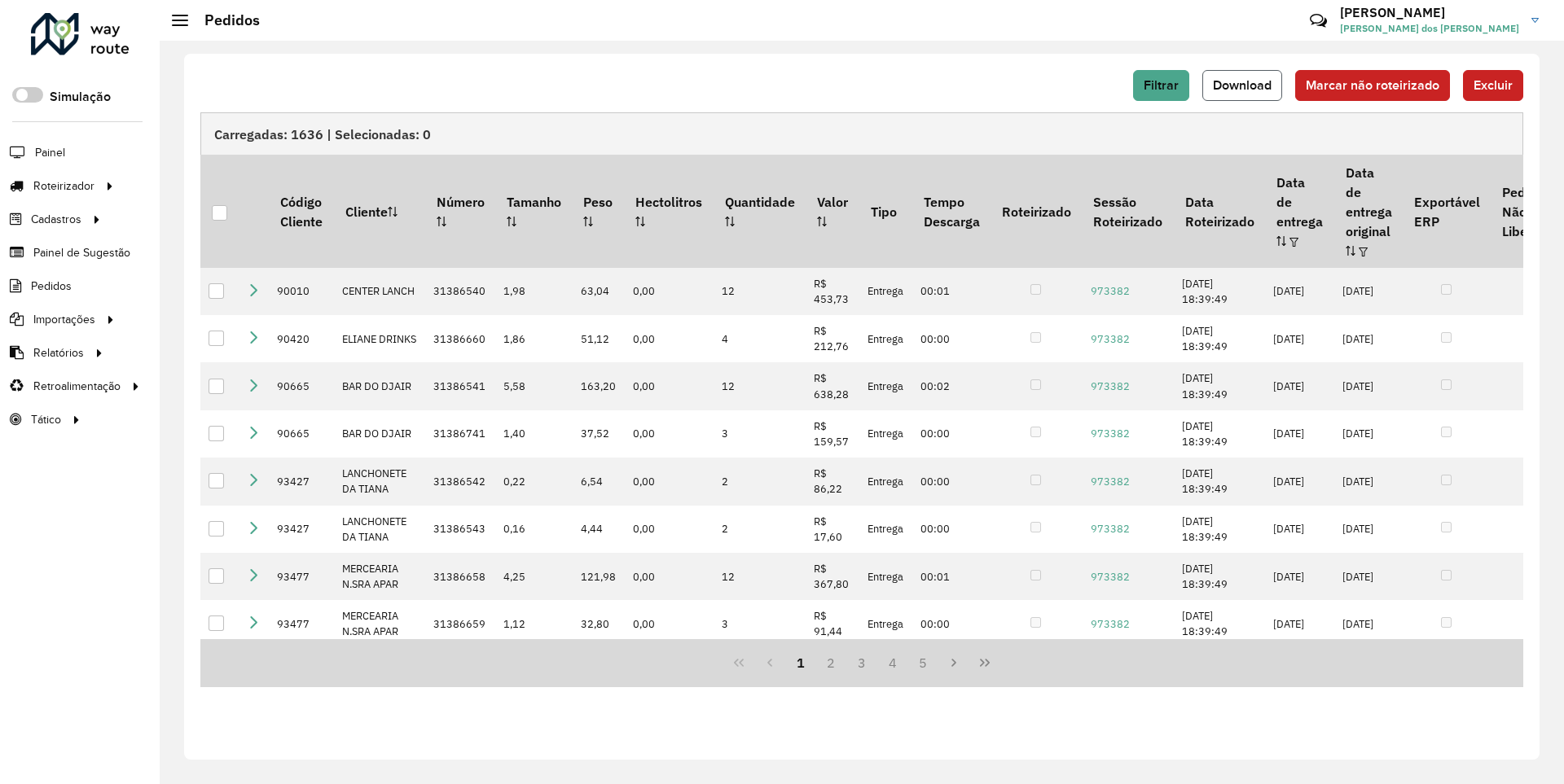
click at [1244, 85] on span "Download" at bounding box center [1242, 85] width 59 height 14
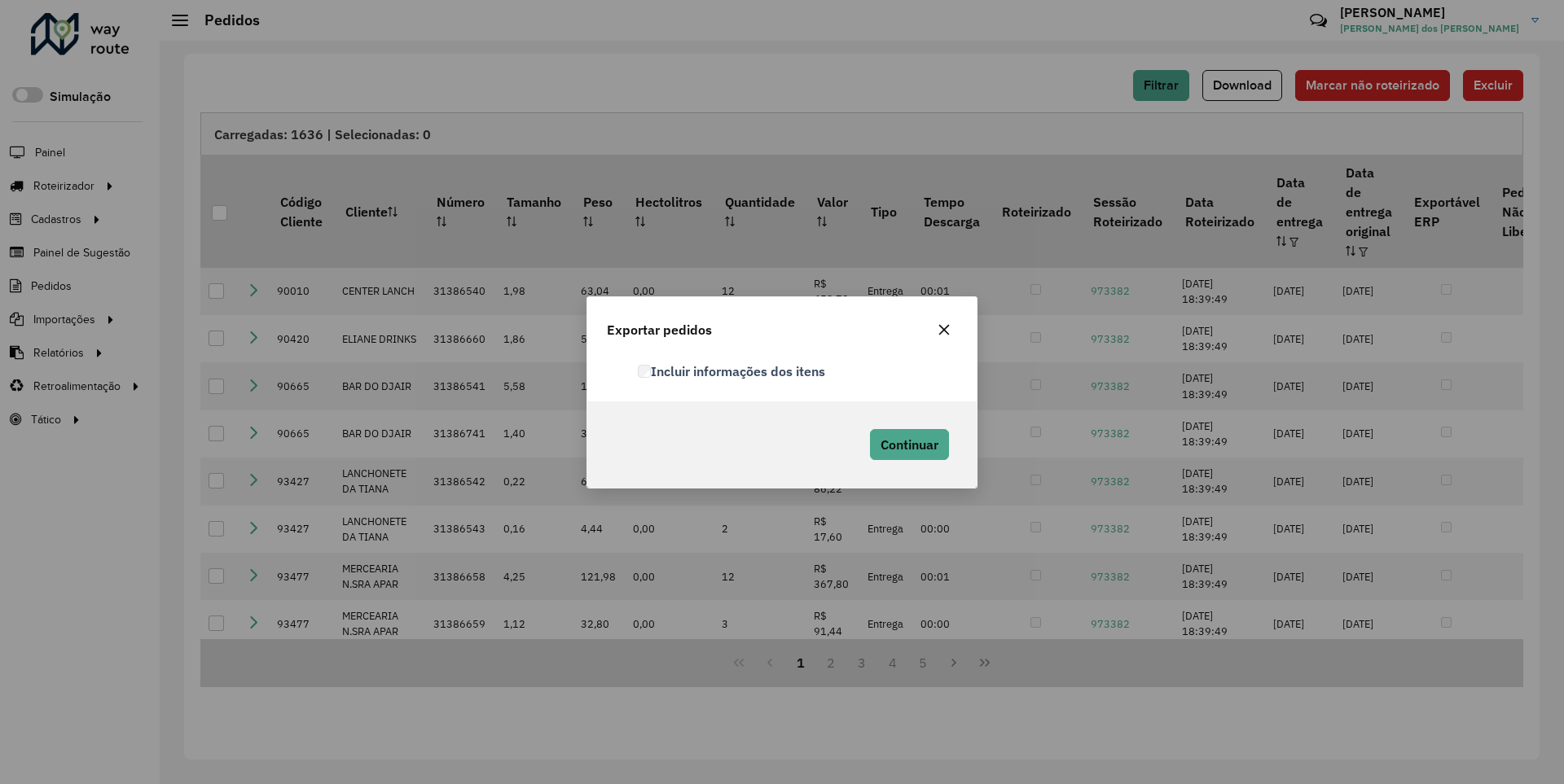
click at [733, 371] on label "Incluir informações dos itens" at bounding box center [732, 371] width 187 height 19
click at [907, 444] on span "Continuar" at bounding box center [909, 445] width 58 height 17
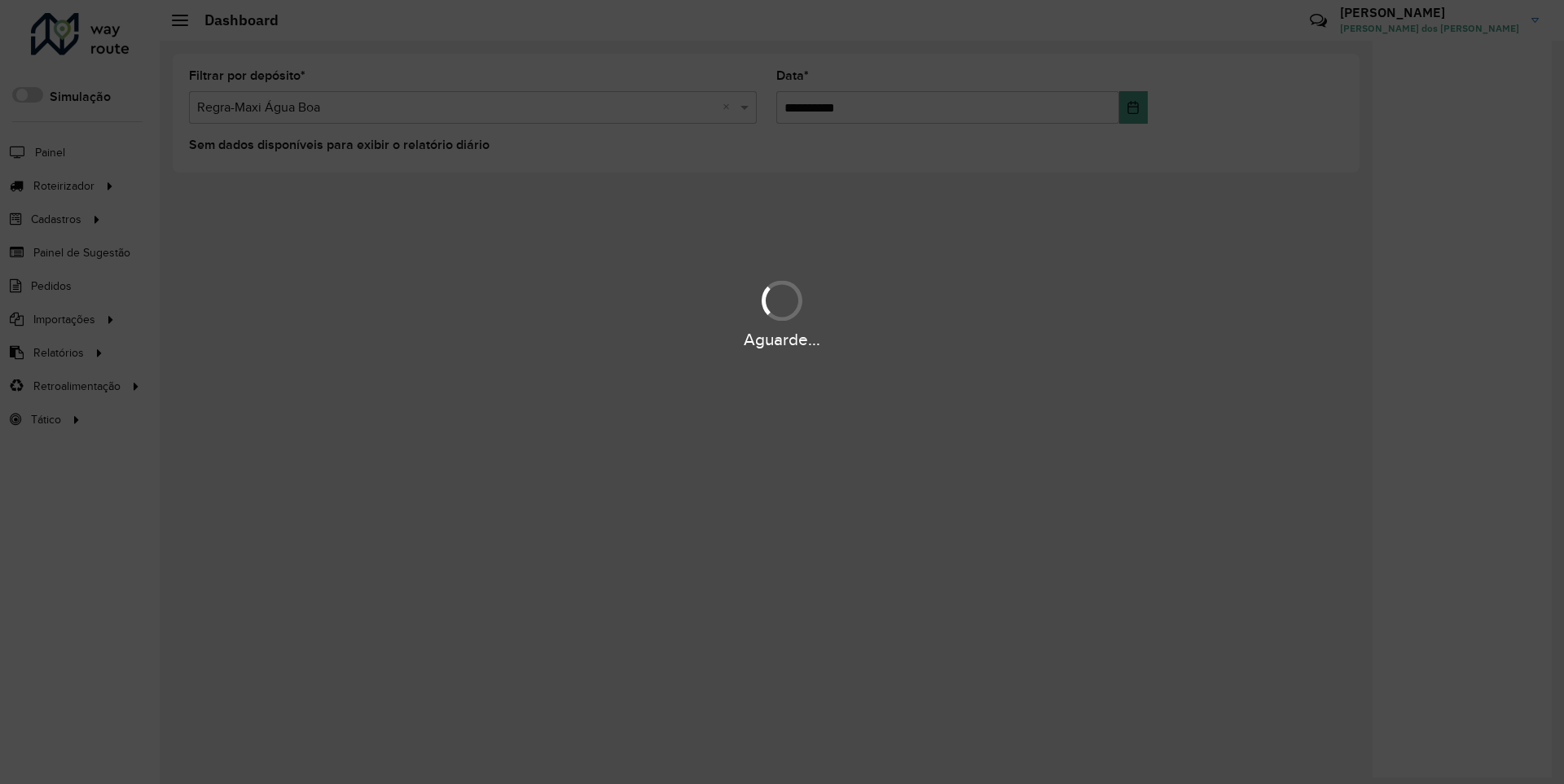
click at [57, 352] on div "Aguarde..." at bounding box center [782, 340] width 1564 height 25
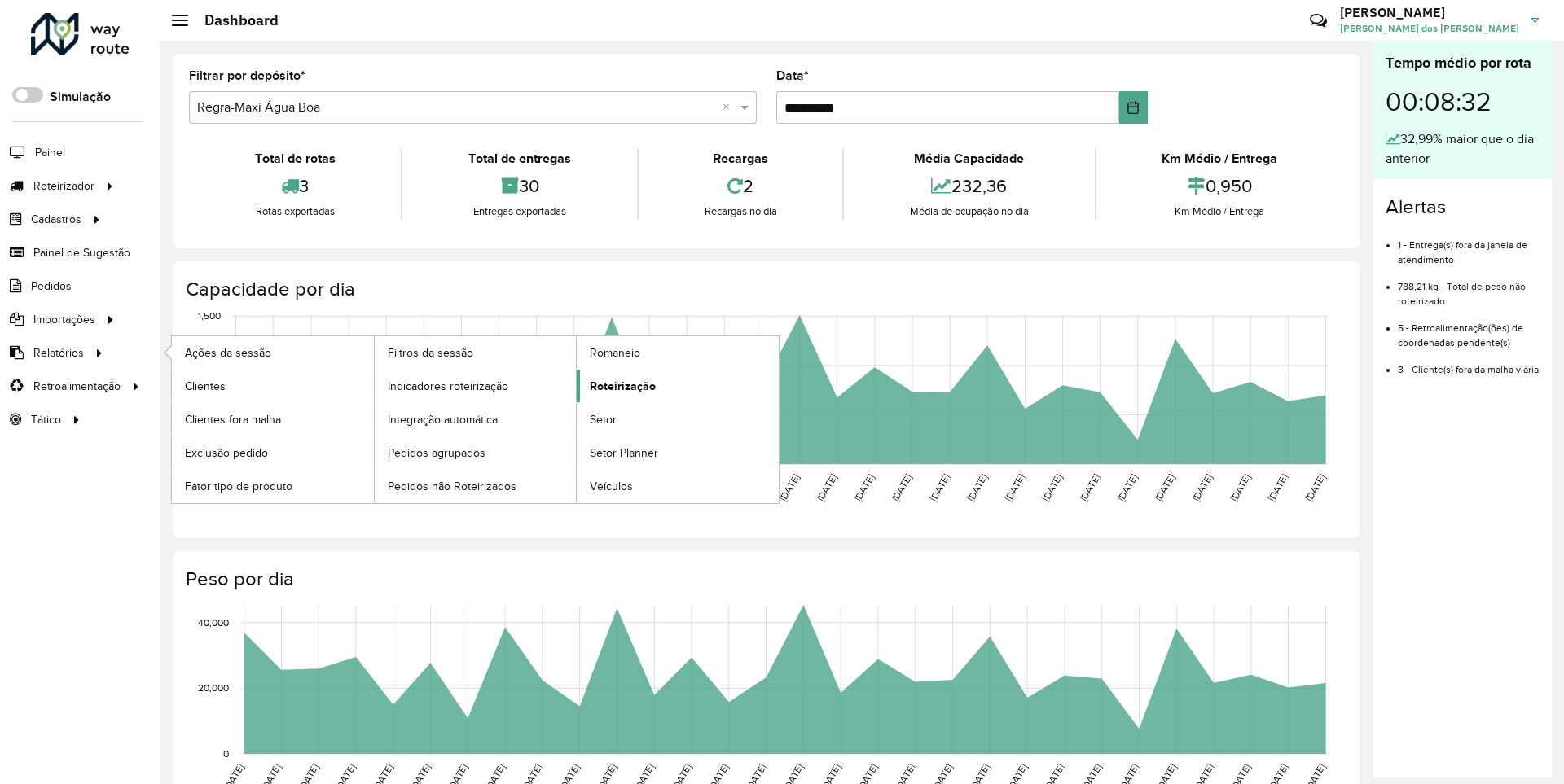
click at [620, 385] on span "Roteirização" at bounding box center [622, 386] width 66 height 17
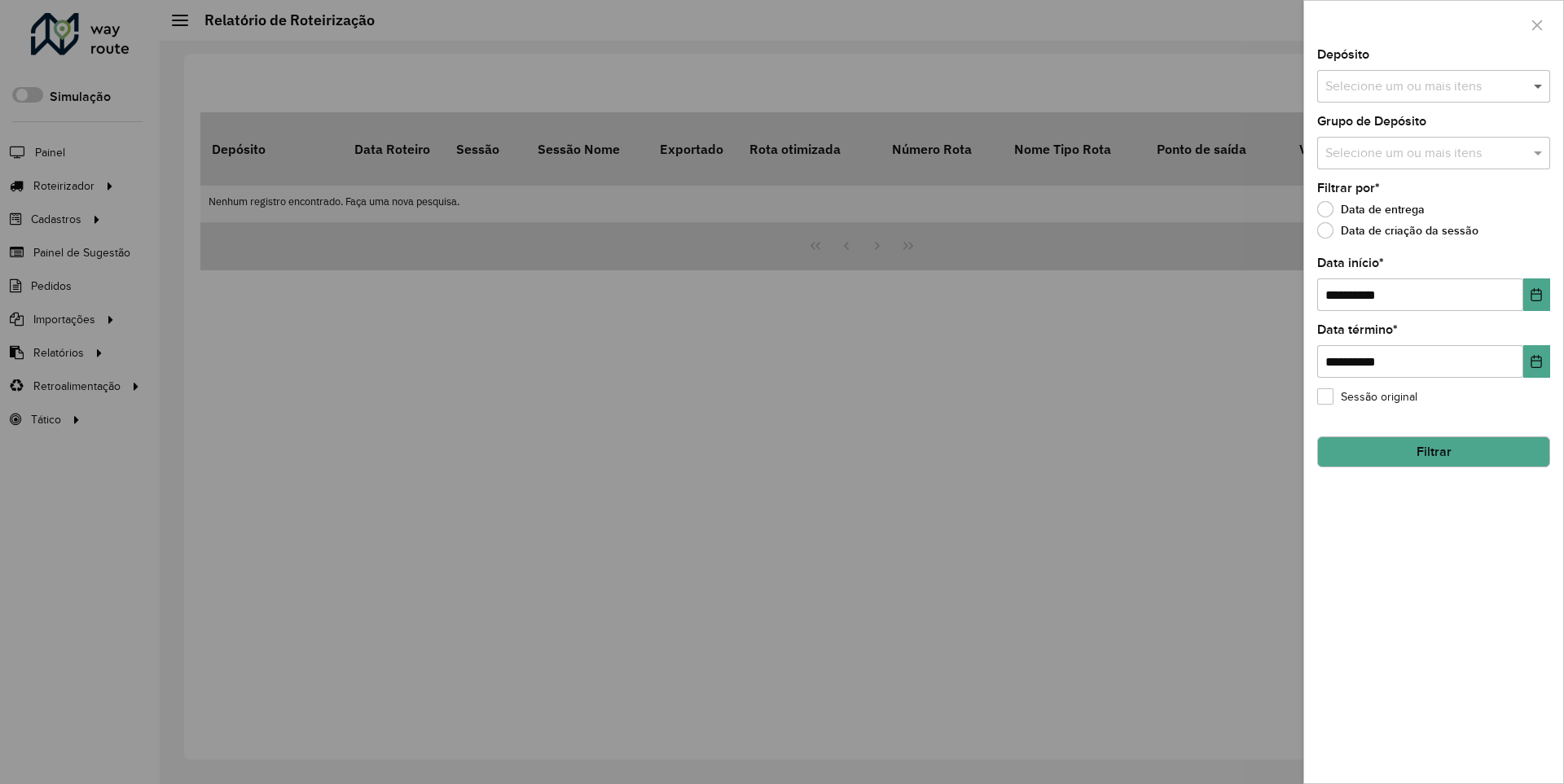
click at [1539, 86] on span at bounding box center [1540, 87] width 20 height 19
click at [1536, 294] on icon "Choose Date" at bounding box center [1537, 295] width 10 height 13
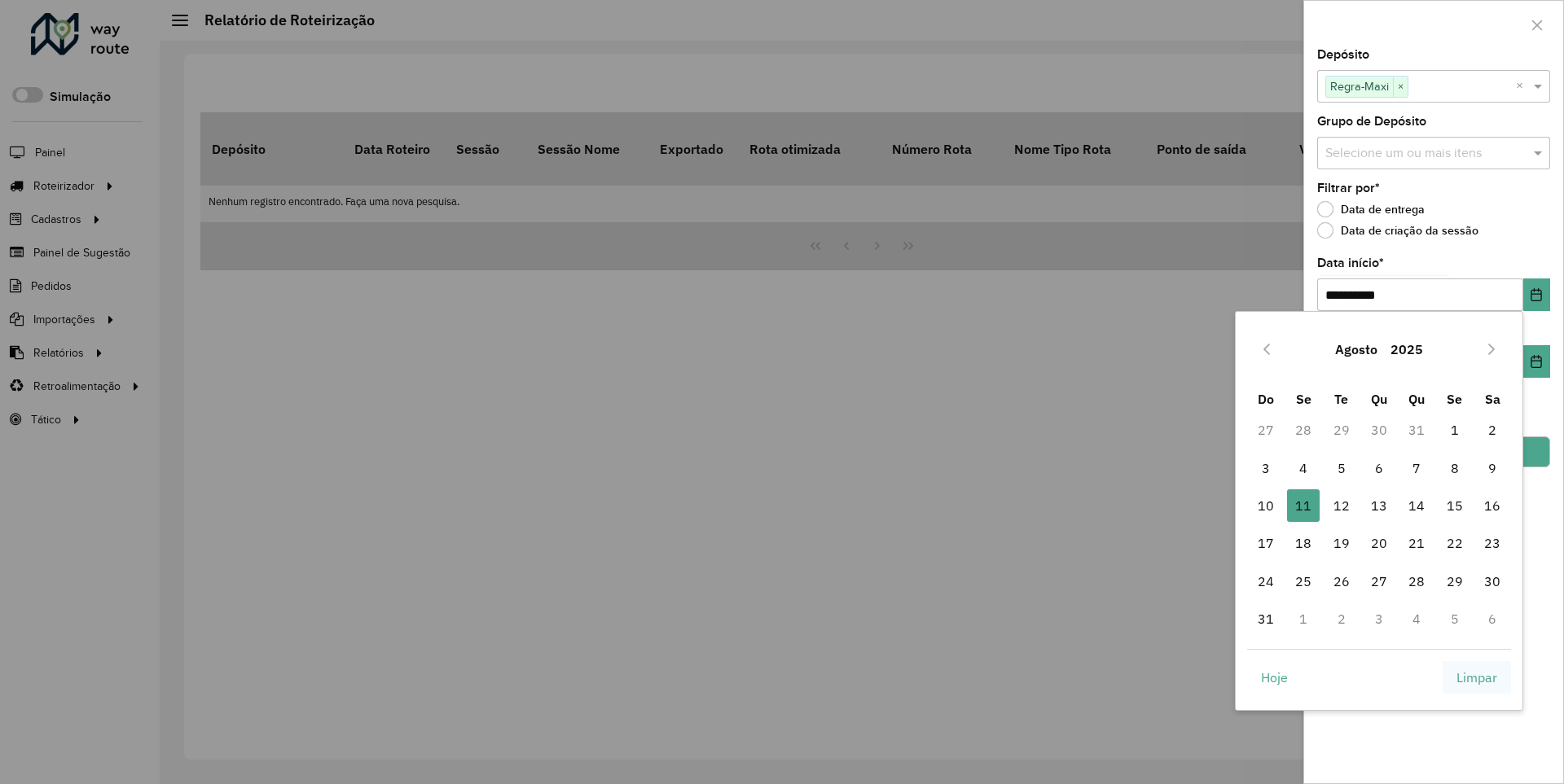
click at [1477, 676] on span "Limpar" at bounding box center [1477, 677] width 41 height 19
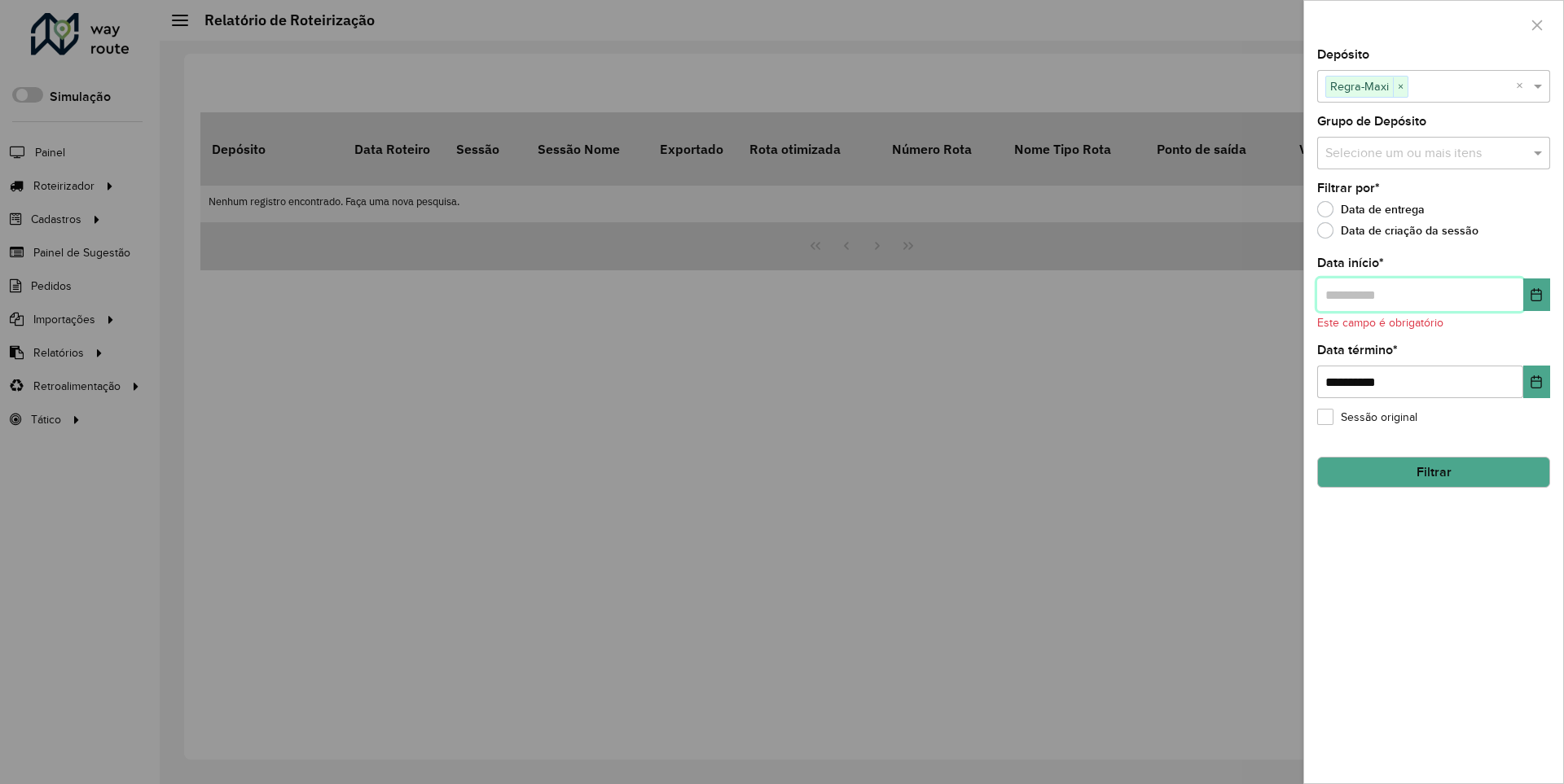
click at [1419, 294] on input "text" at bounding box center [1421, 295] width 206 height 32
type input "**********"
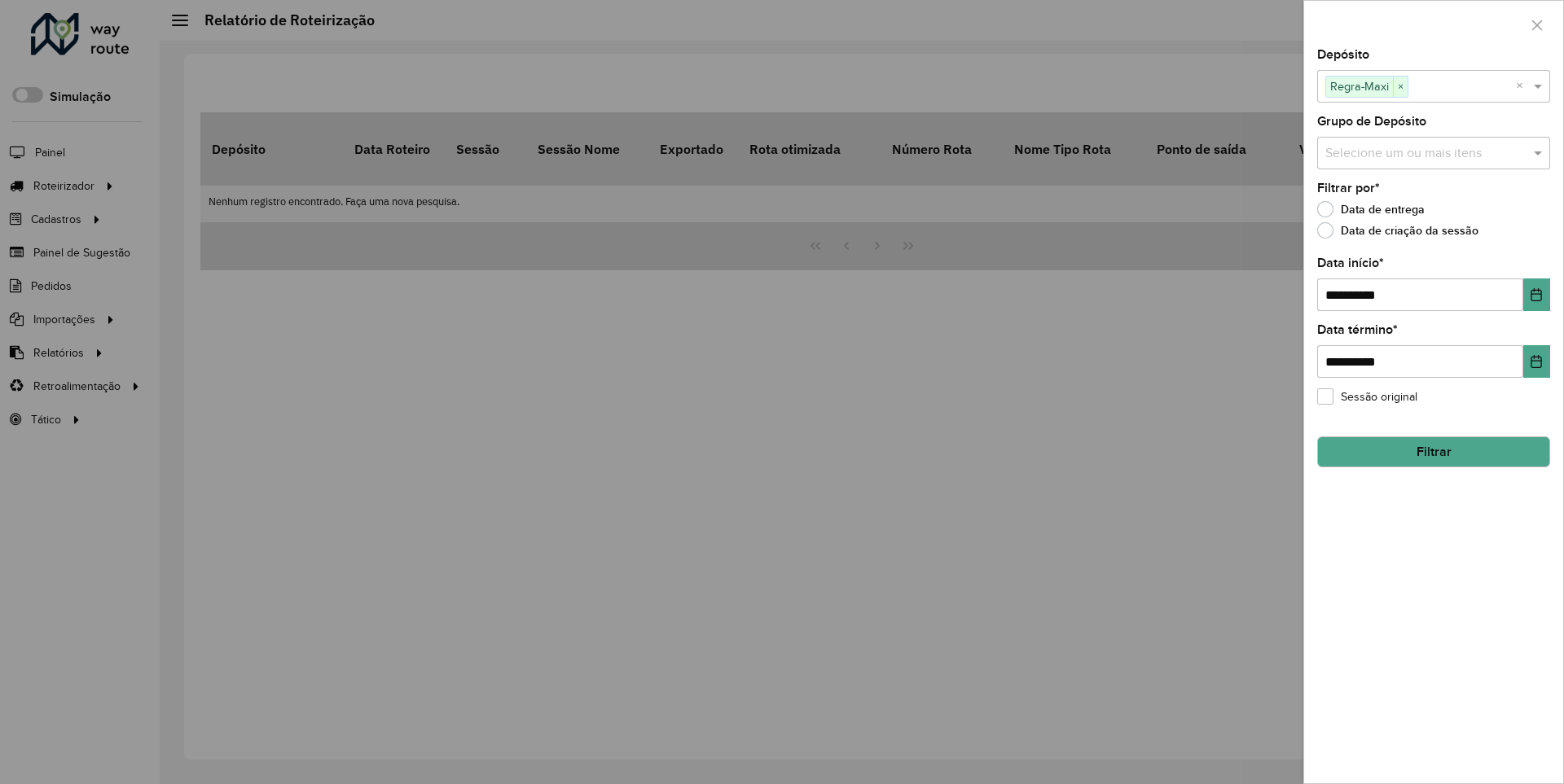
click at [1433, 451] on button "Filtrar" at bounding box center [1434, 452] width 233 height 31
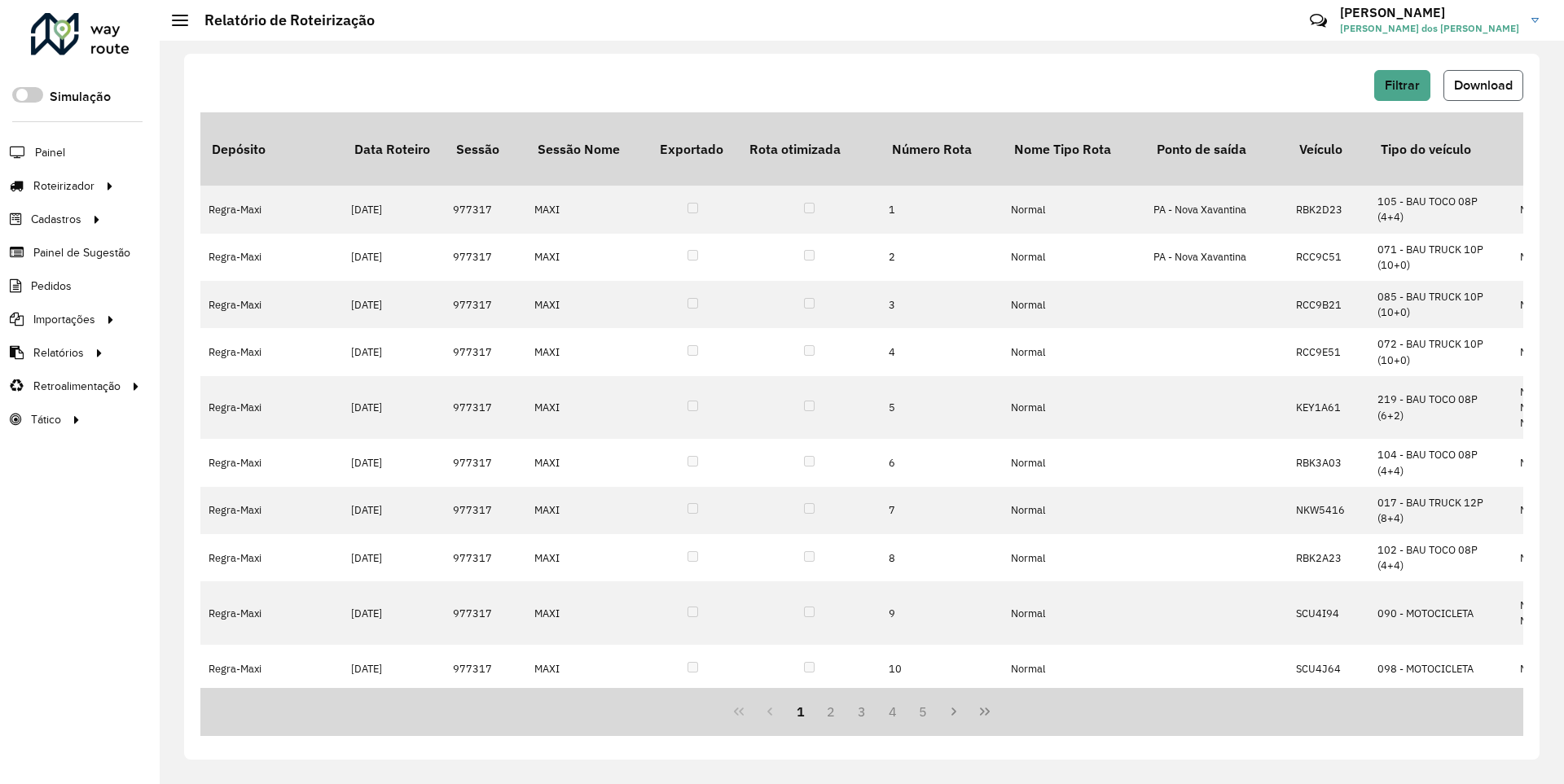
click at [1482, 85] on span "Download" at bounding box center [1484, 85] width 59 height 14
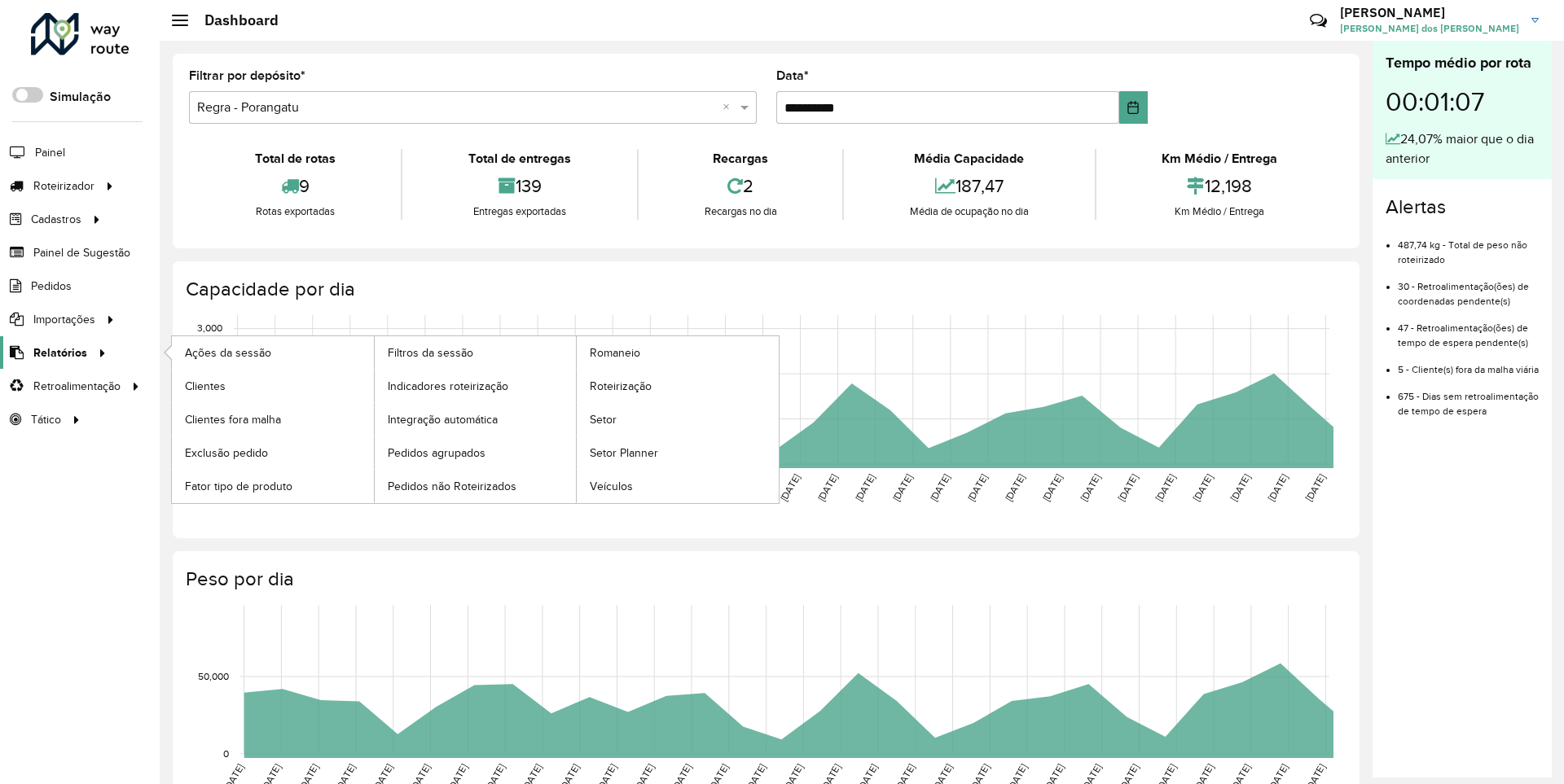
click at [57, 352] on span "Relatórios" at bounding box center [60, 353] width 54 height 17
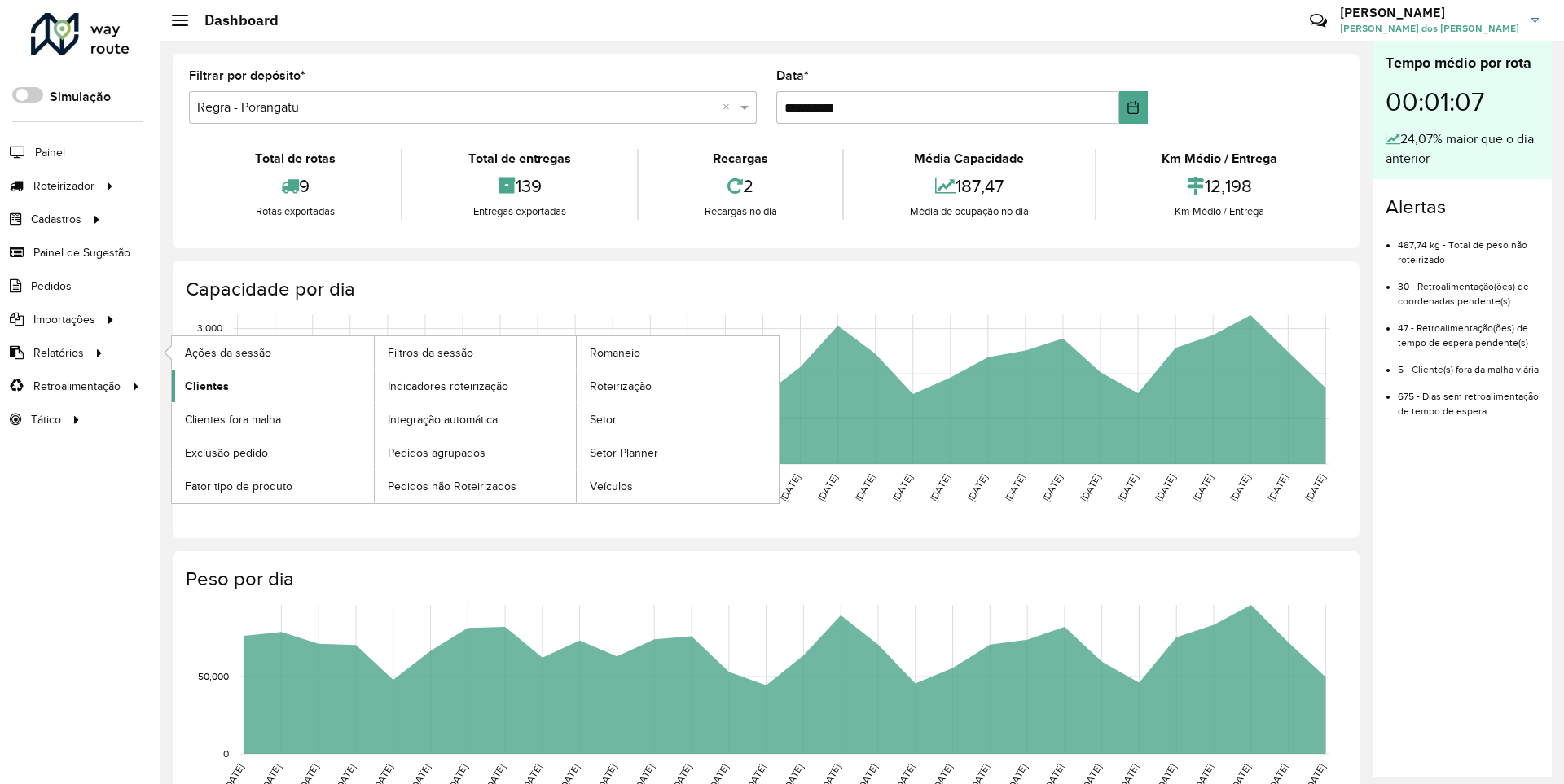
click at [205, 385] on span "Clientes" at bounding box center [207, 386] width 44 height 17
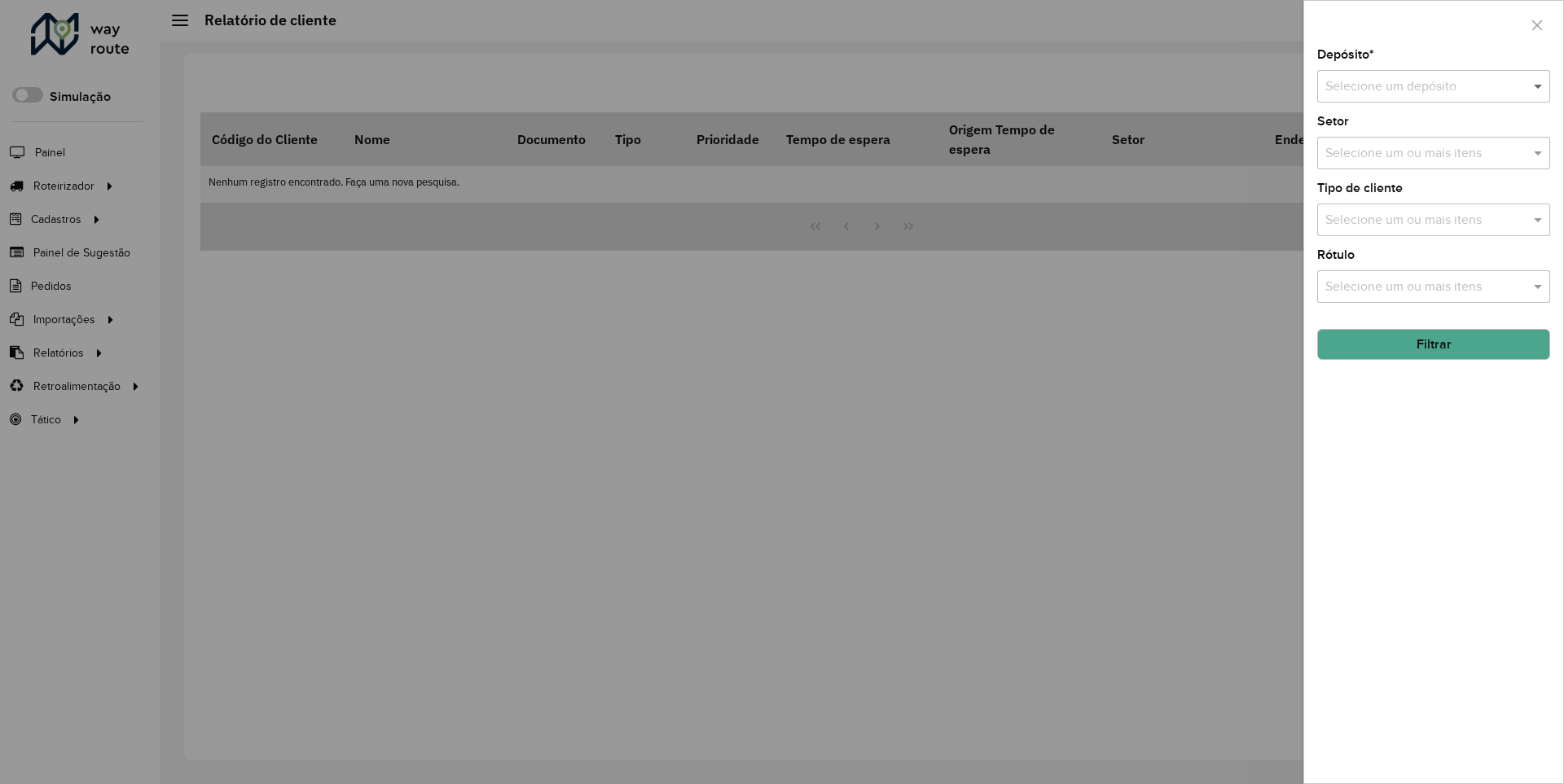
click at [1539, 86] on span at bounding box center [1540, 87] width 20 height 19
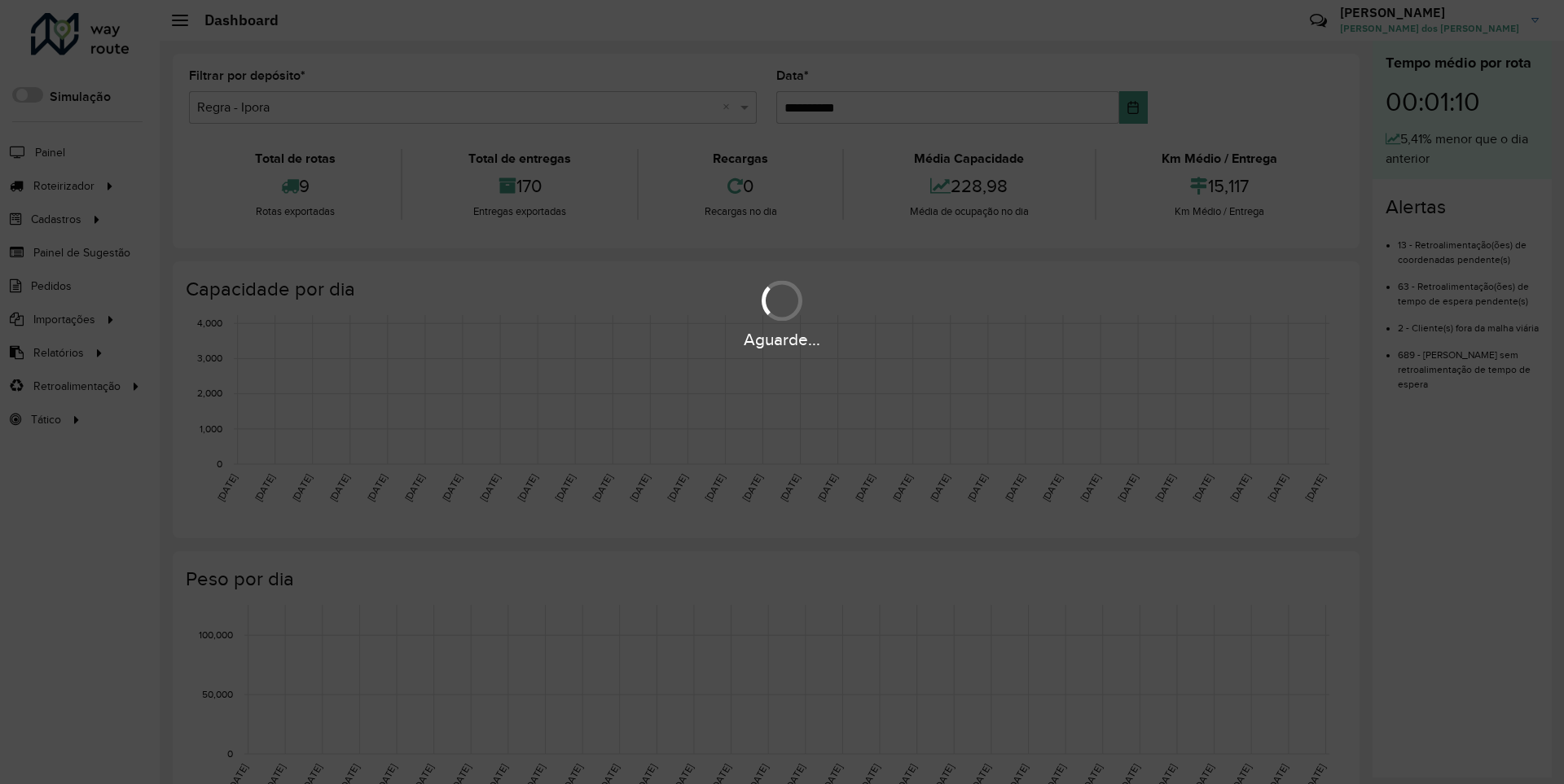
click at [57, 352] on div "Aguarde..." at bounding box center [782, 340] width 1564 height 25
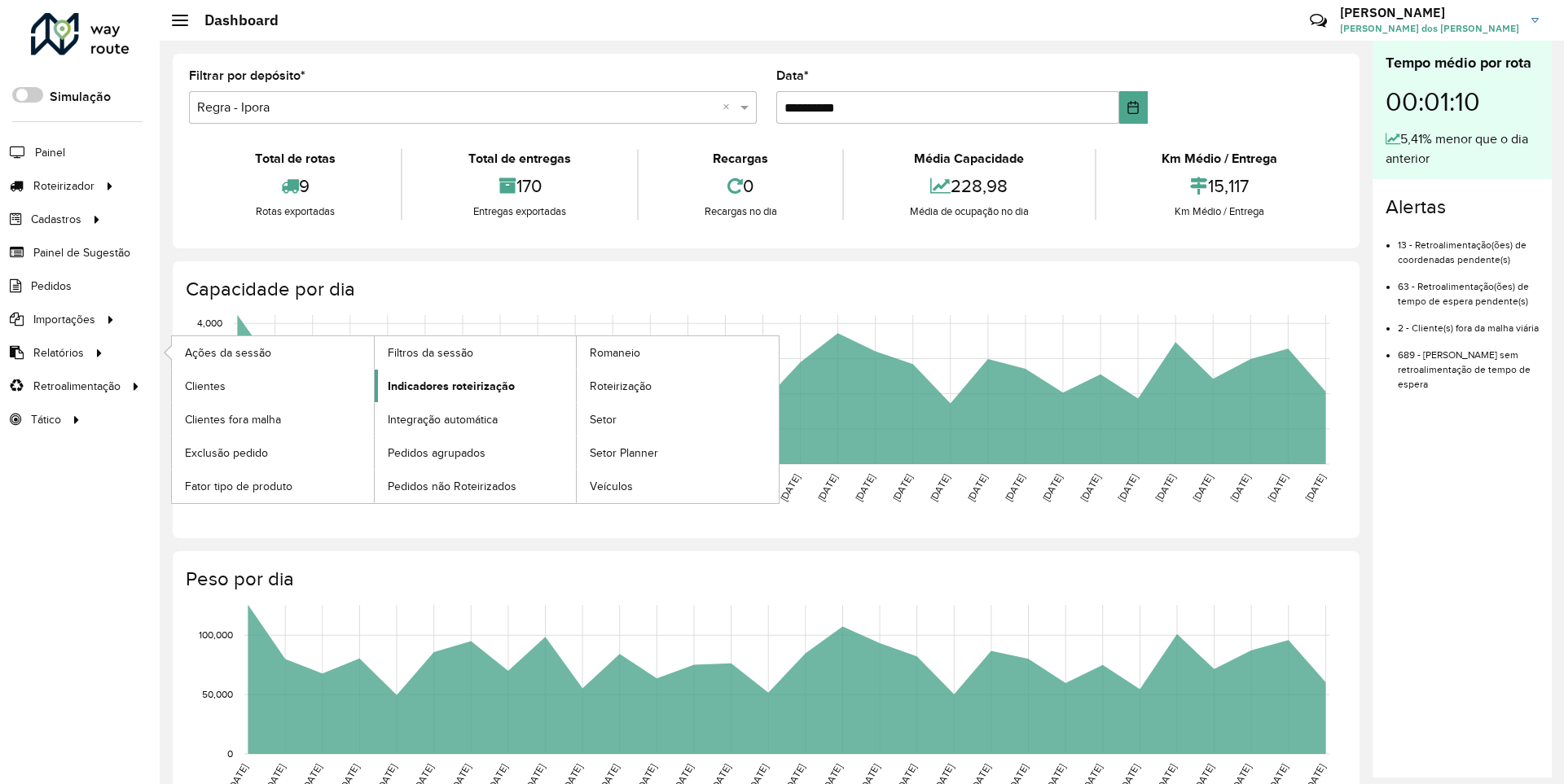
click at [447, 385] on span "Indicadores roteirização" at bounding box center [451, 386] width 127 height 17
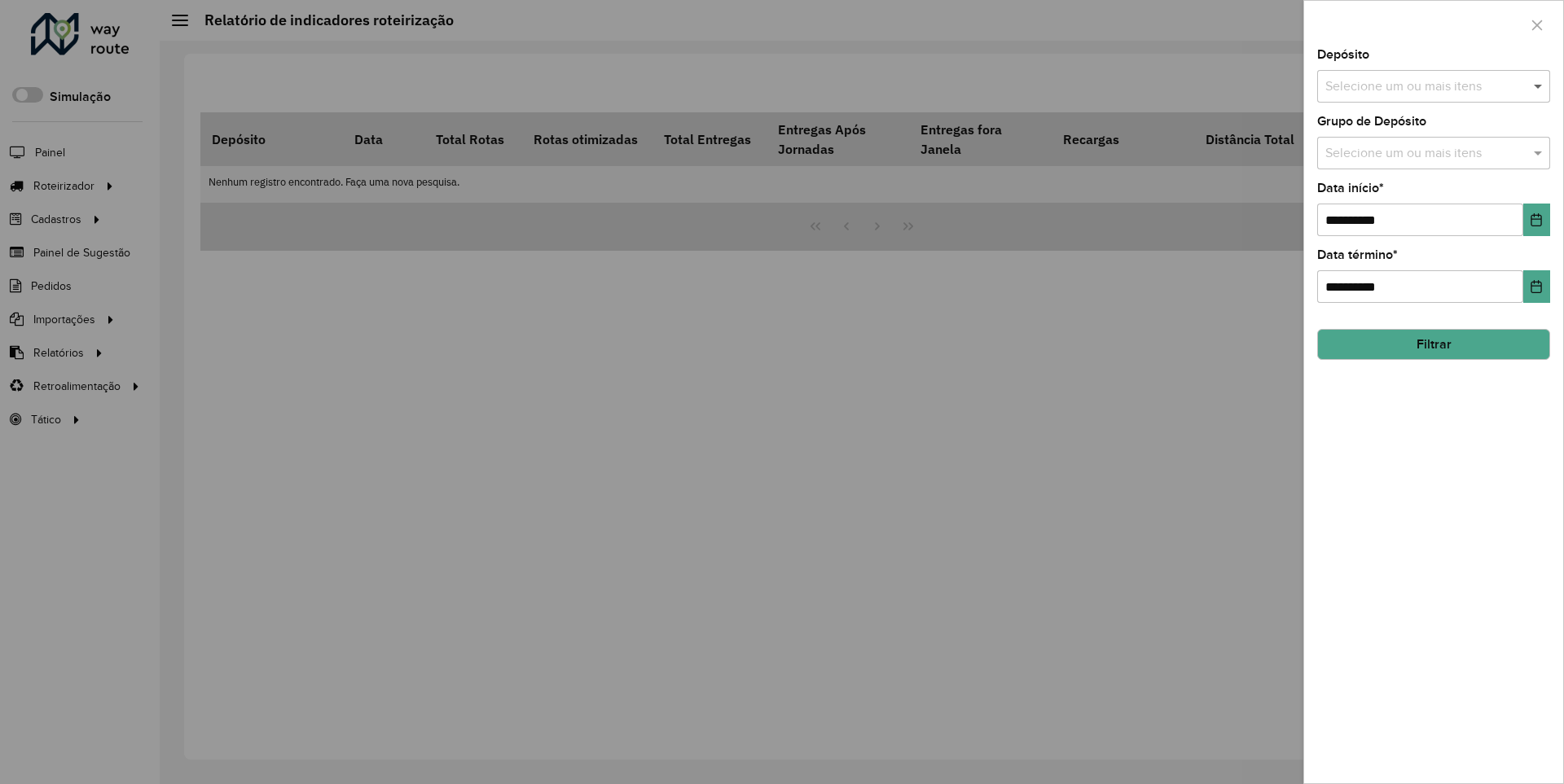
click at [1539, 86] on span at bounding box center [1540, 87] width 20 height 19
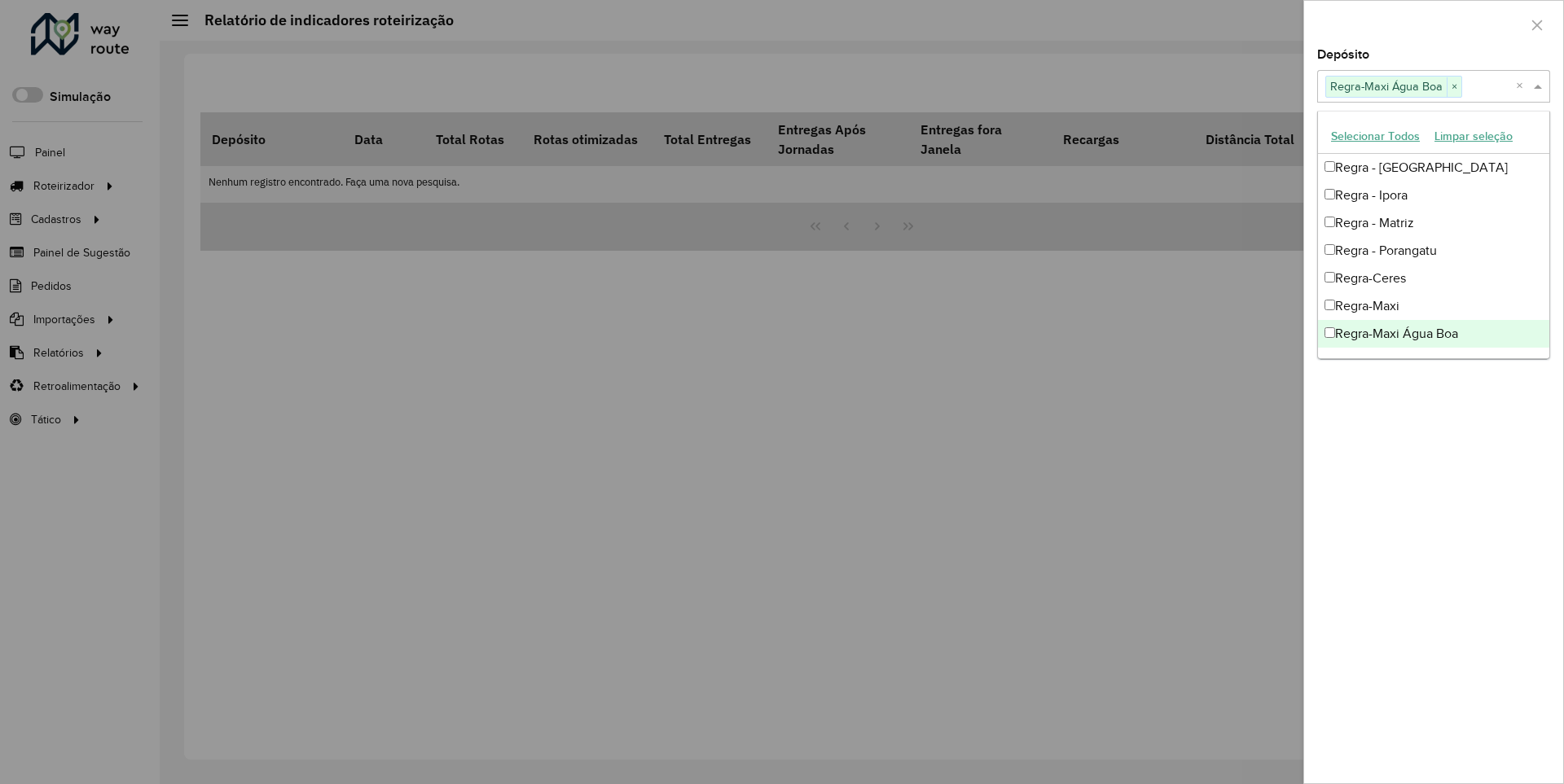
click at [1433, 24] on div at bounding box center [1434, 24] width 259 height 48
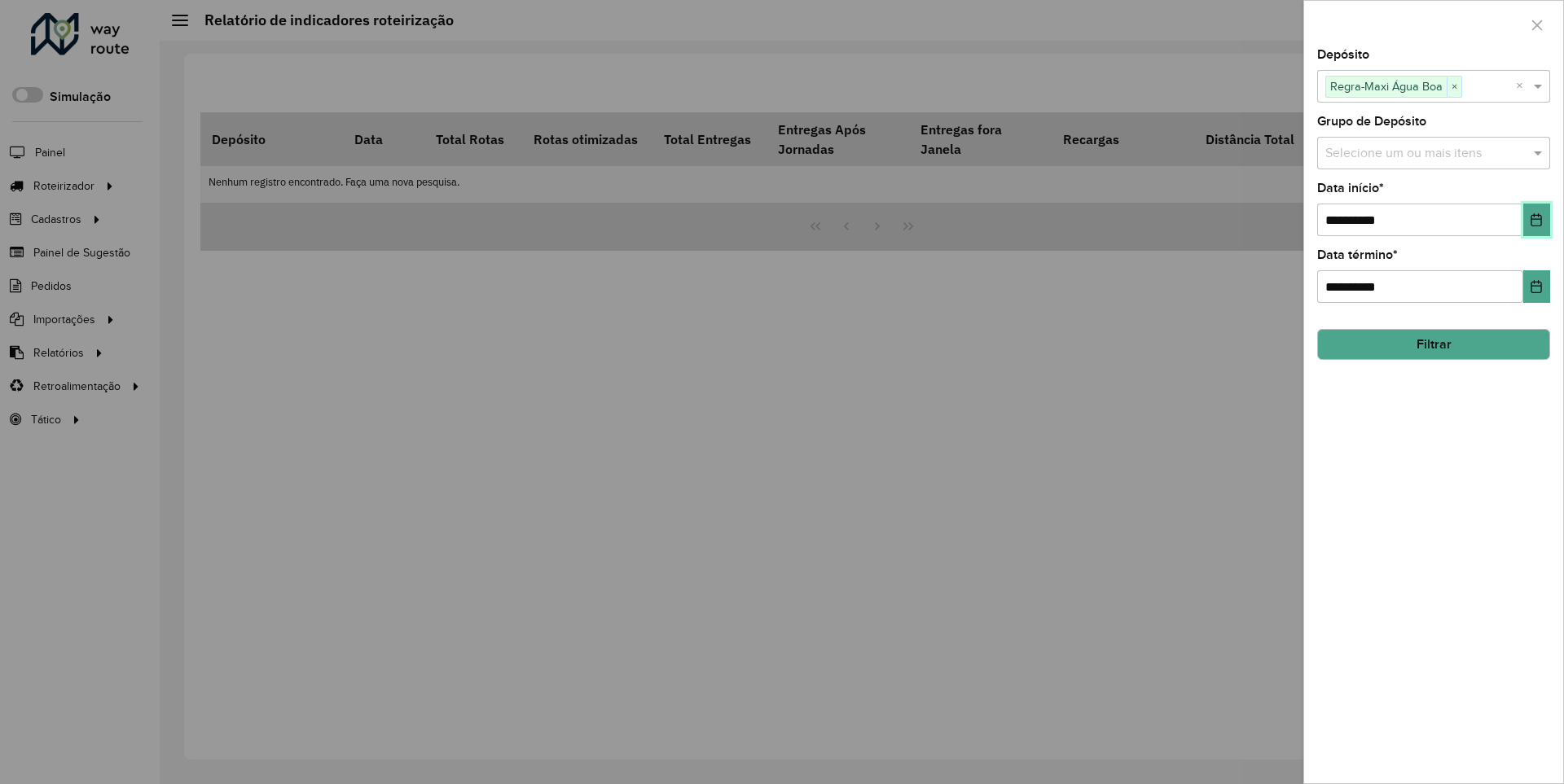
click at [1536, 219] on icon "Choose Date" at bounding box center [1537, 219] width 10 height 13
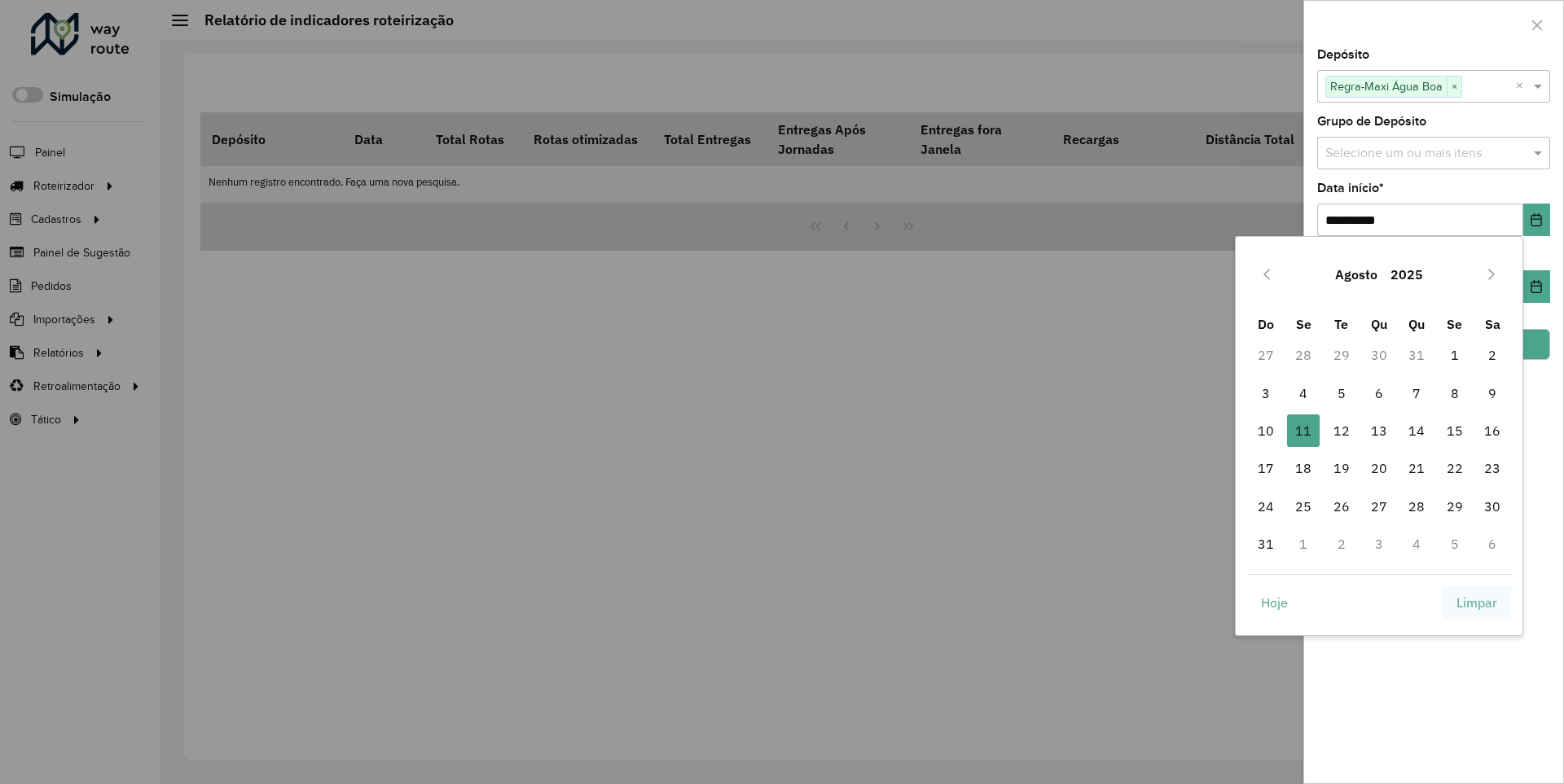
click at [1477, 602] on span "Limpar" at bounding box center [1477, 602] width 41 height 19
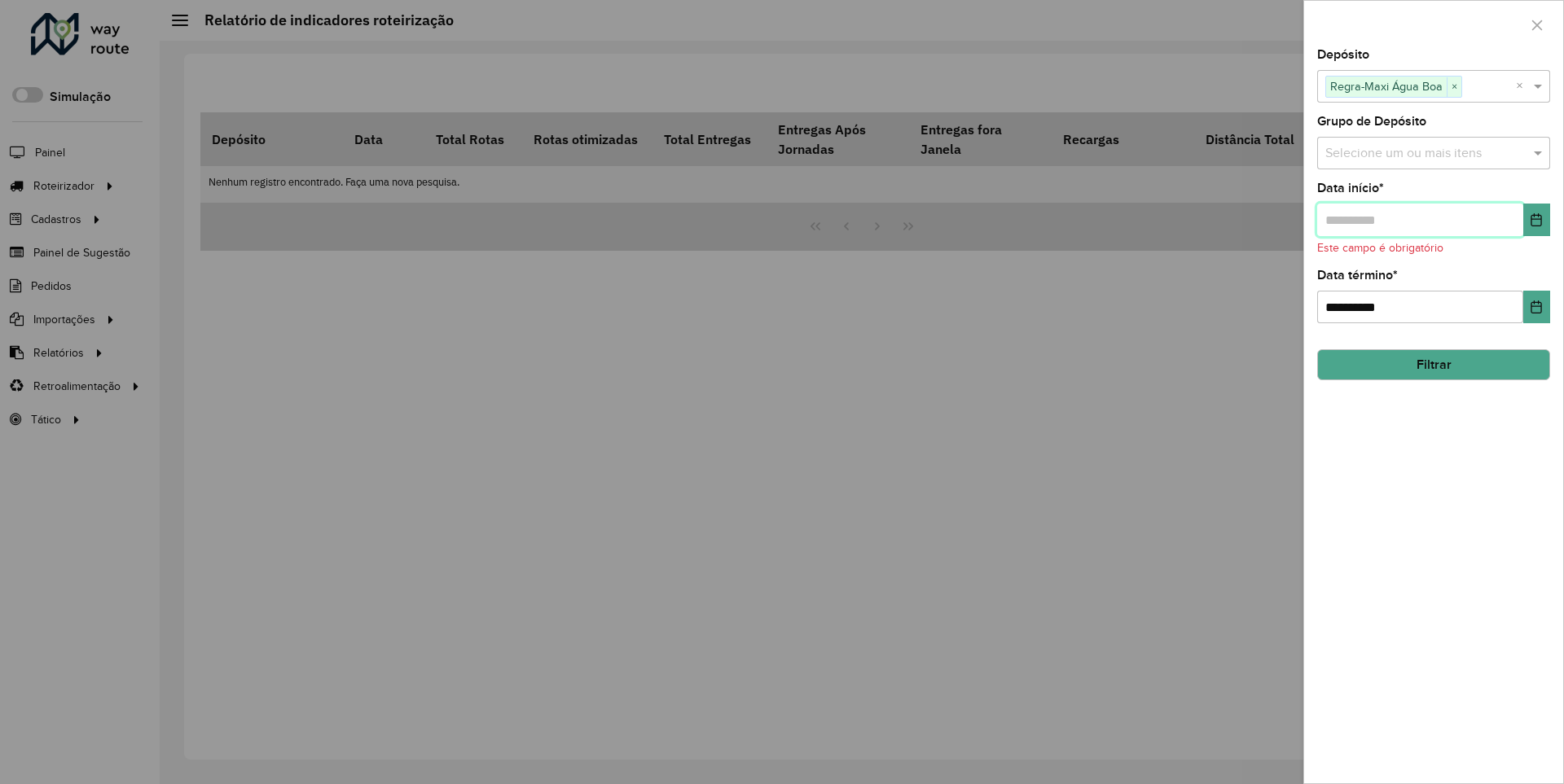
click at [1419, 219] on input "text" at bounding box center [1421, 219] width 206 height 32
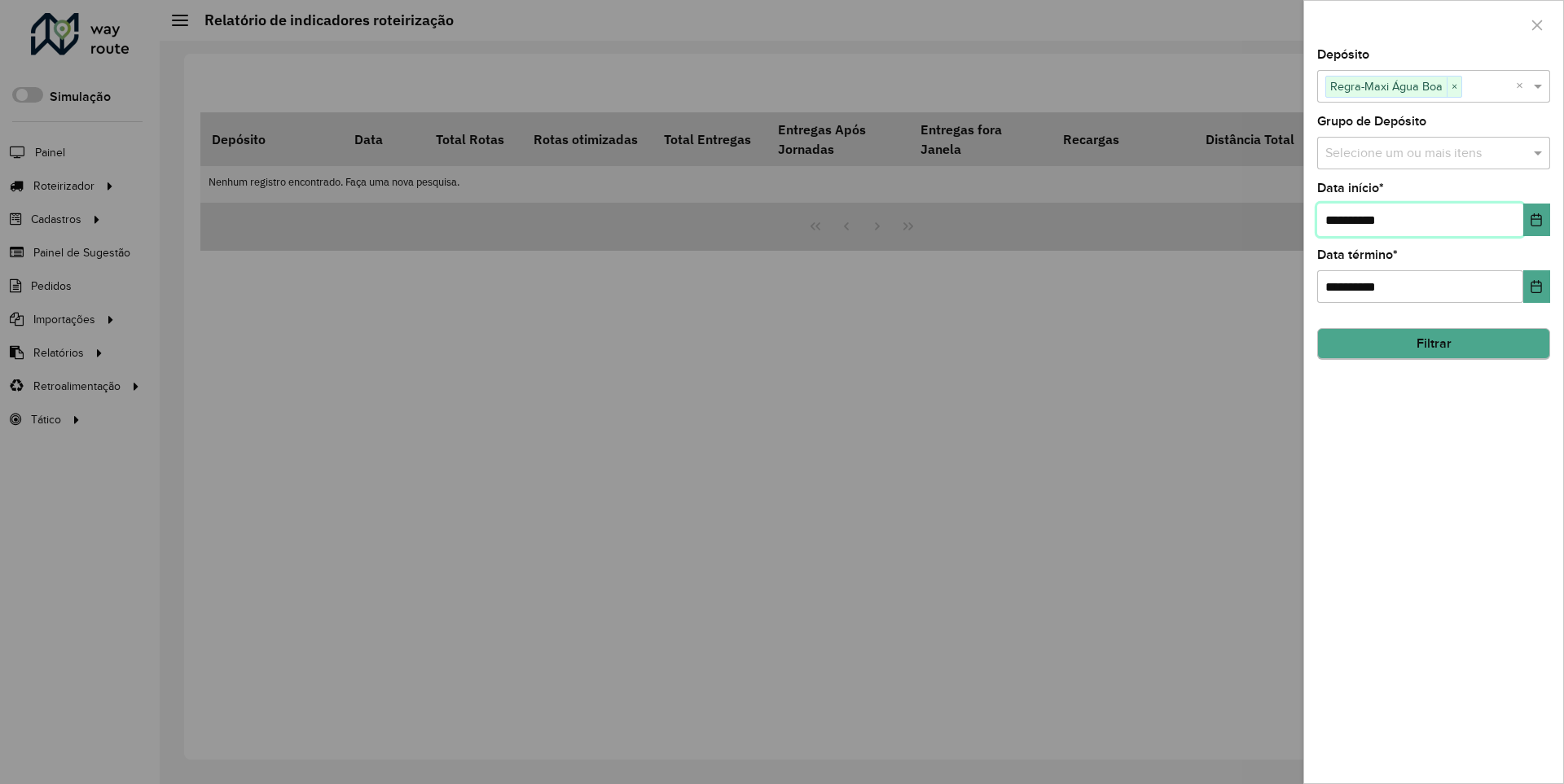
type input "**********"
click at [1433, 343] on button "Filtrar" at bounding box center [1434, 344] width 233 height 31
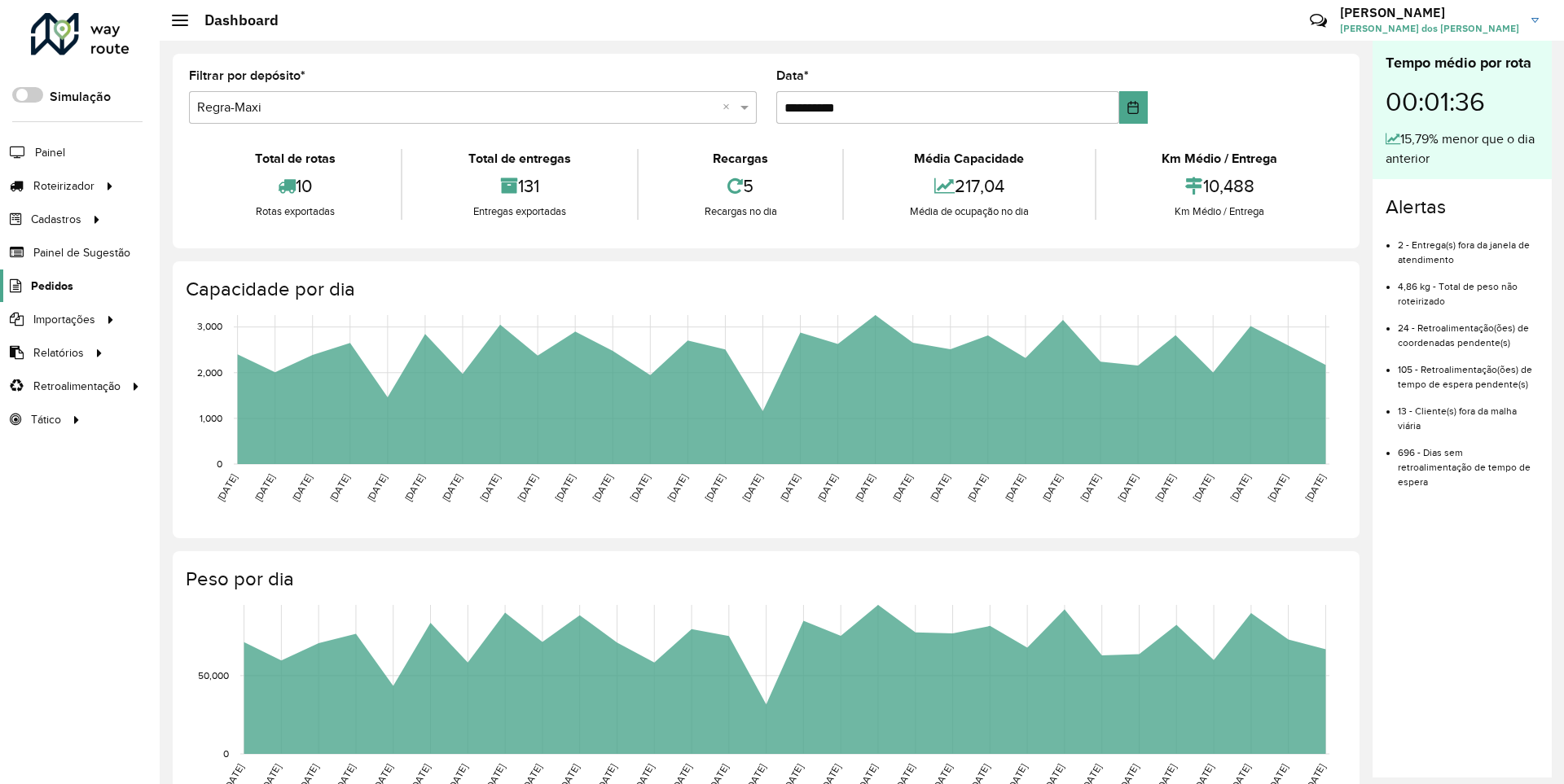
click at [51, 285] on span "Pedidos" at bounding box center [52, 287] width 42 height 17
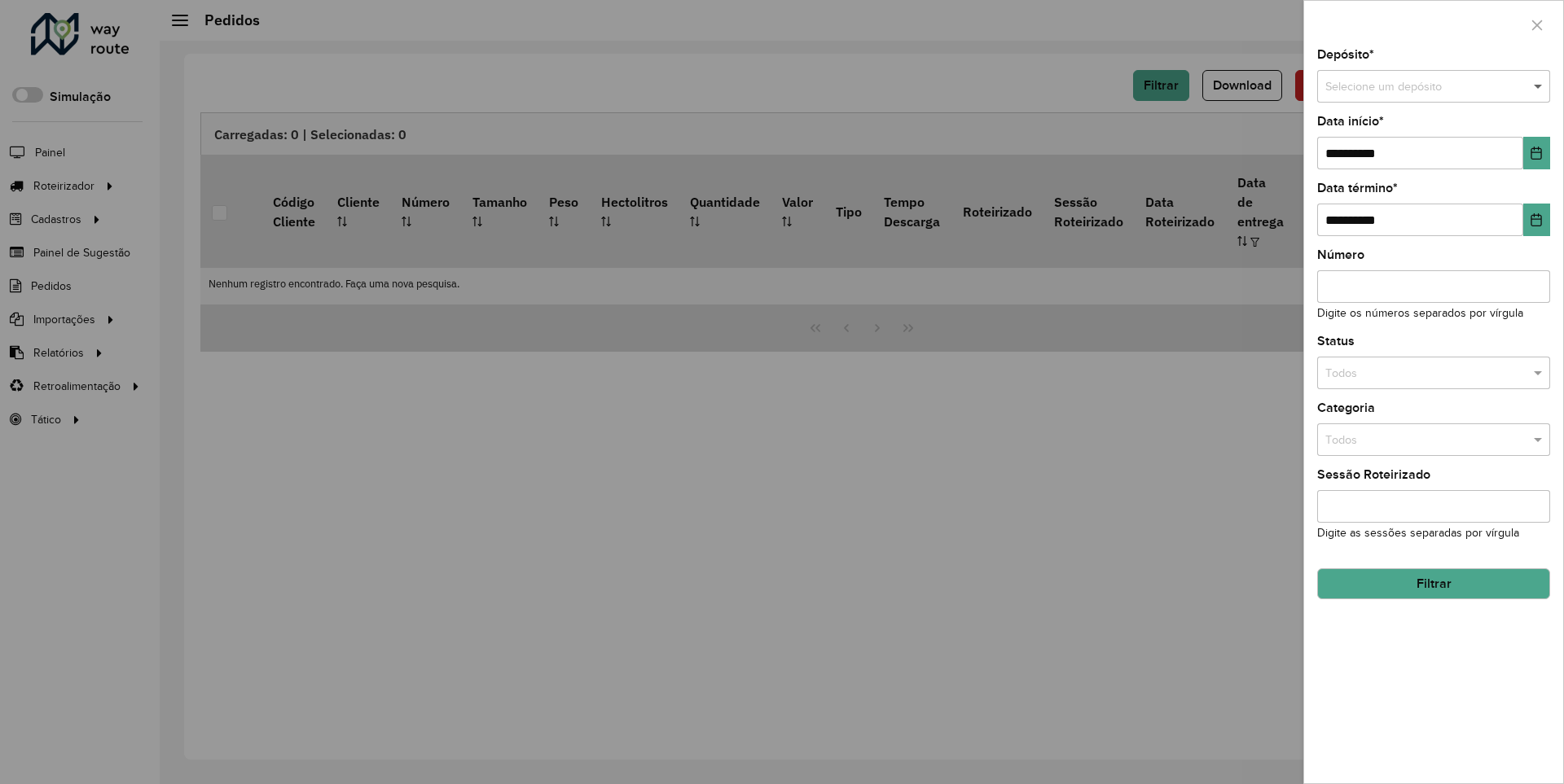
click at [1539, 87] on span at bounding box center [1540, 87] width 20 height 18
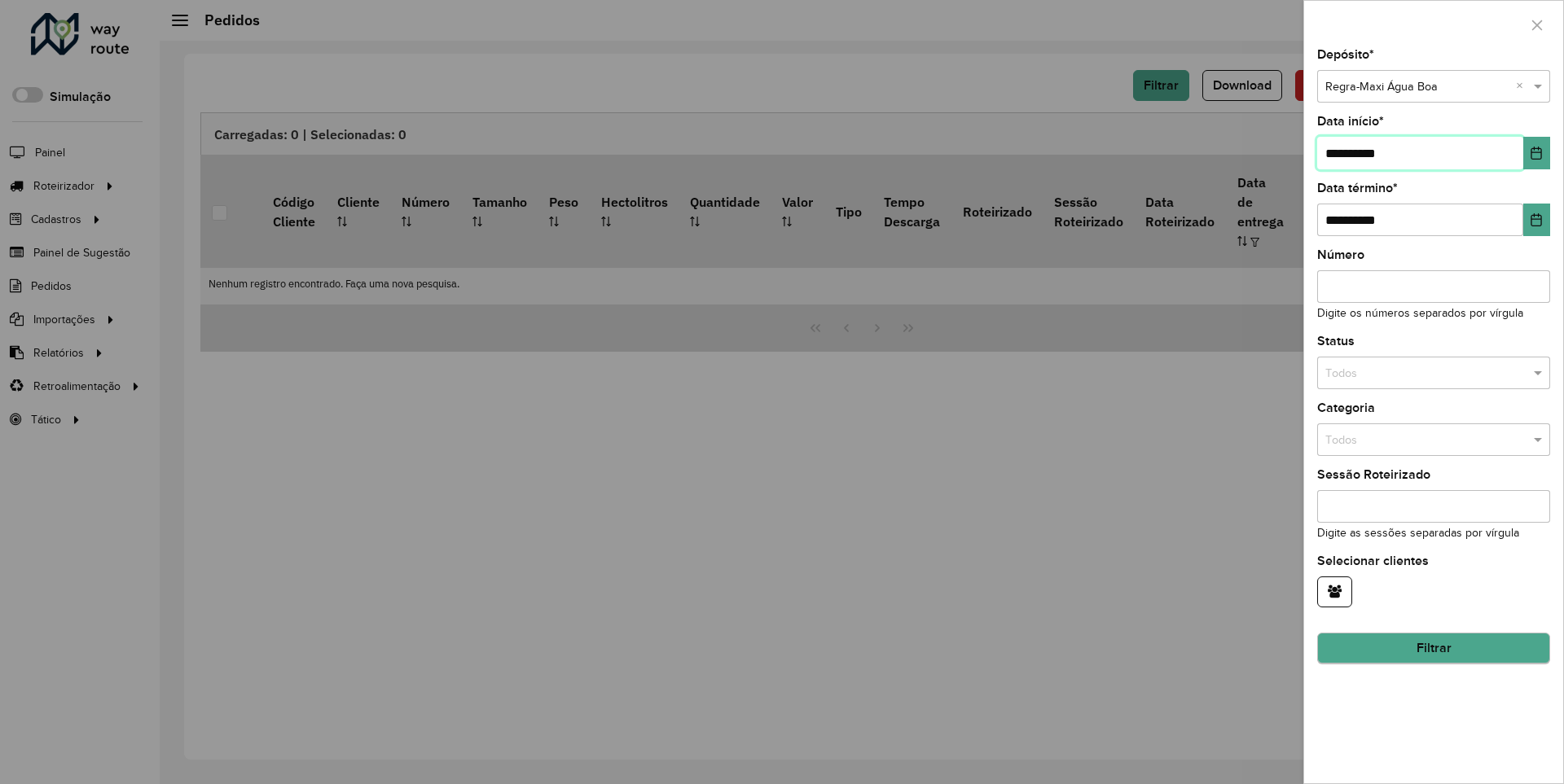
type input "**********"
click at [1433, 649] on button "Filtrar" at bounding box center [1434, 649] width 233 height 31
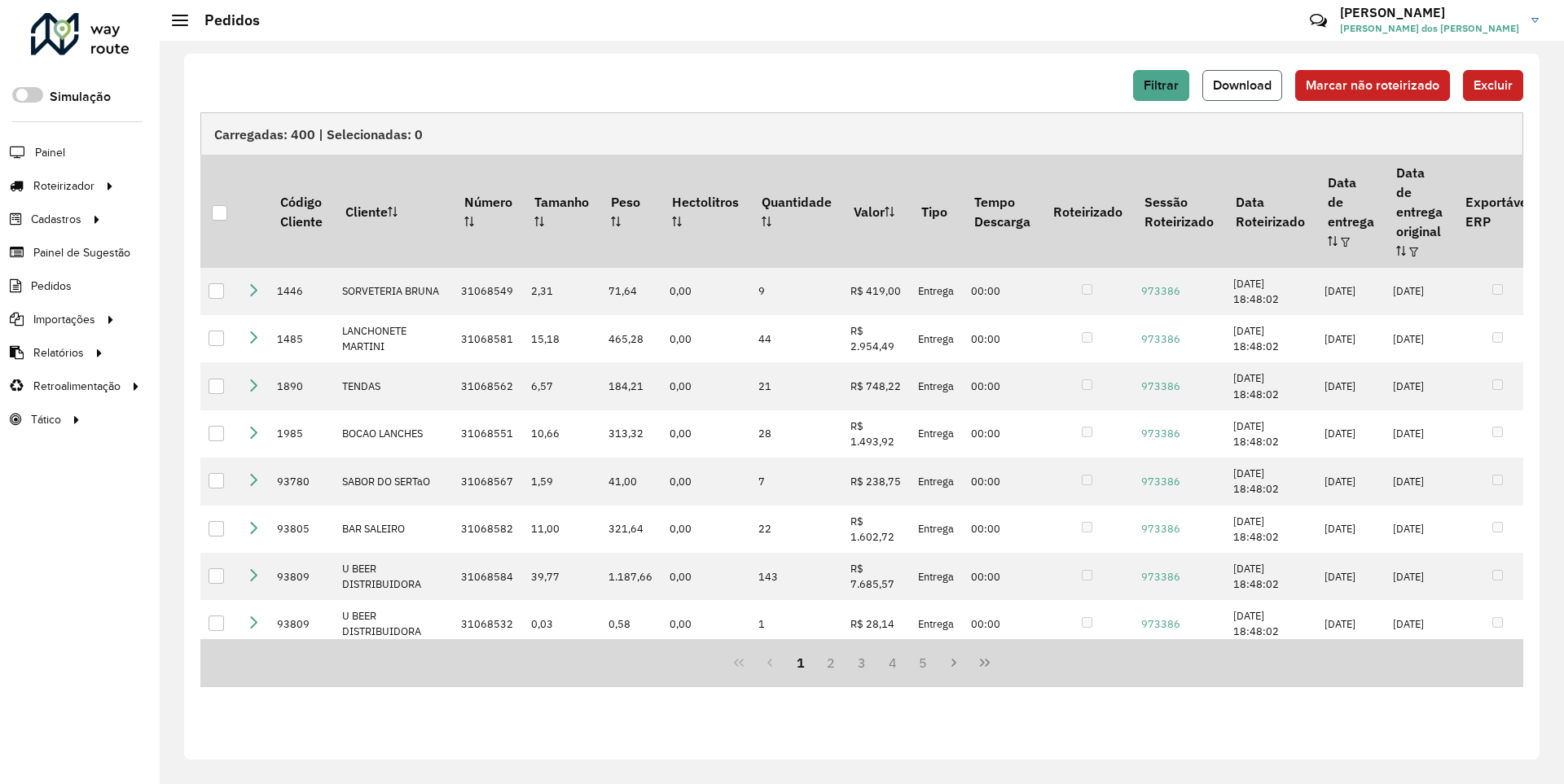
click at [1244, 85] on span "Download" at bounding box center [1242, 85] width 59 height 14
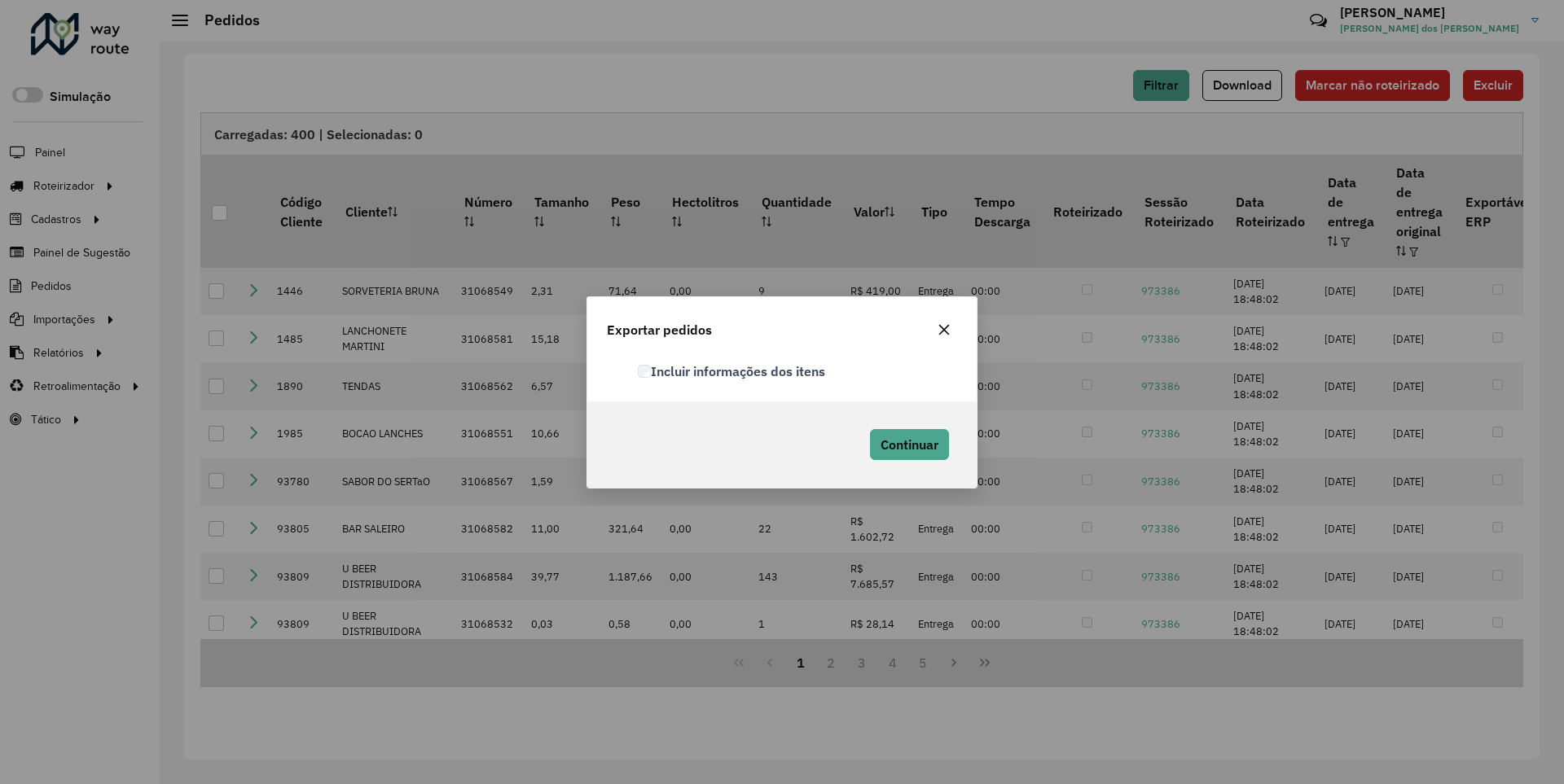
click at [733, 371] on label "Incluir informações dos itens" at bounding box center [732, 371] width 187 height 19
click at [907, 444] on span "Continuar" at bounding box center [909, 445] width 58 height 17
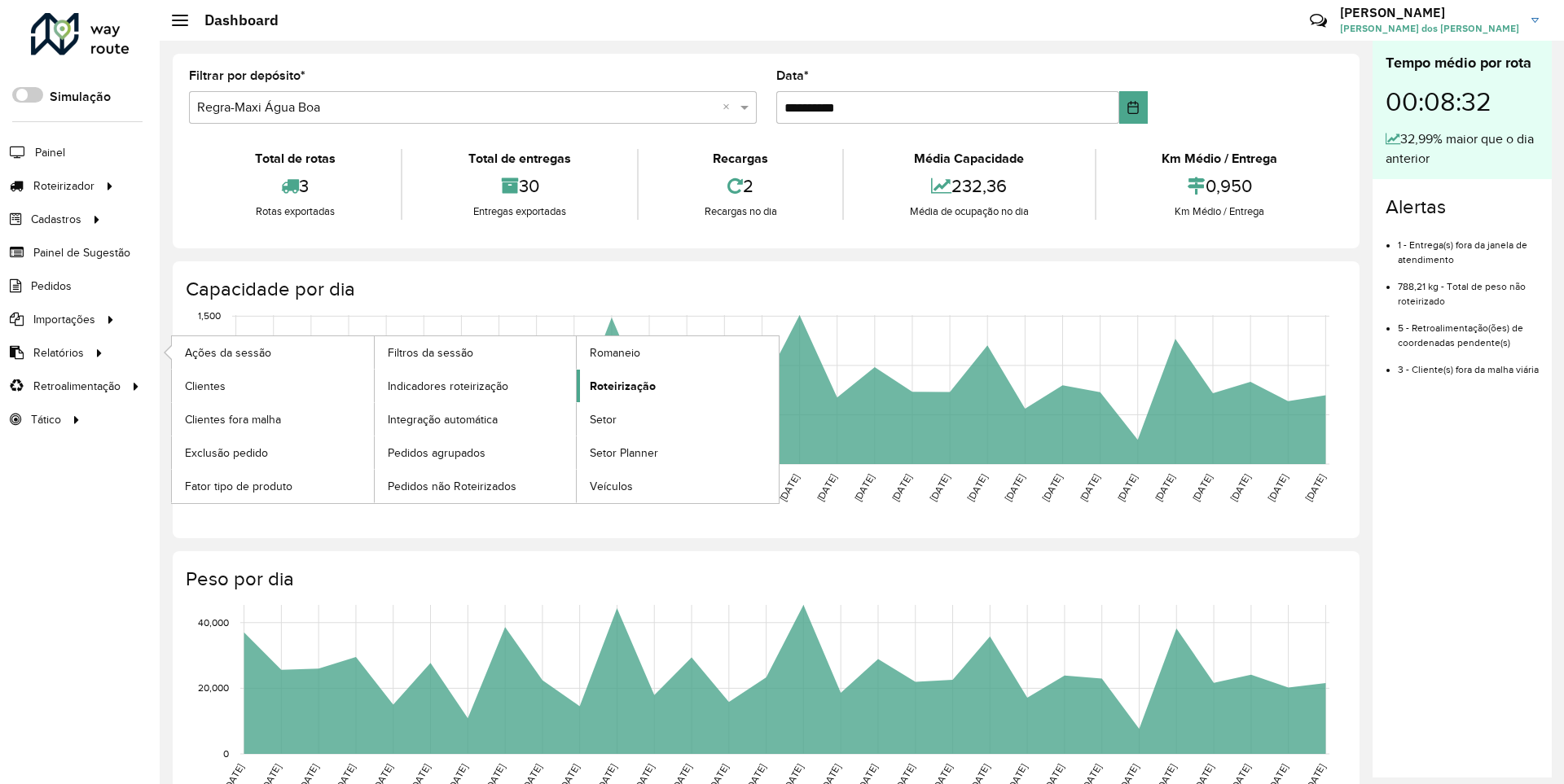
click at [620, 385] on span "Roteirização" at bounding box center [622, 386] width 66 height 17
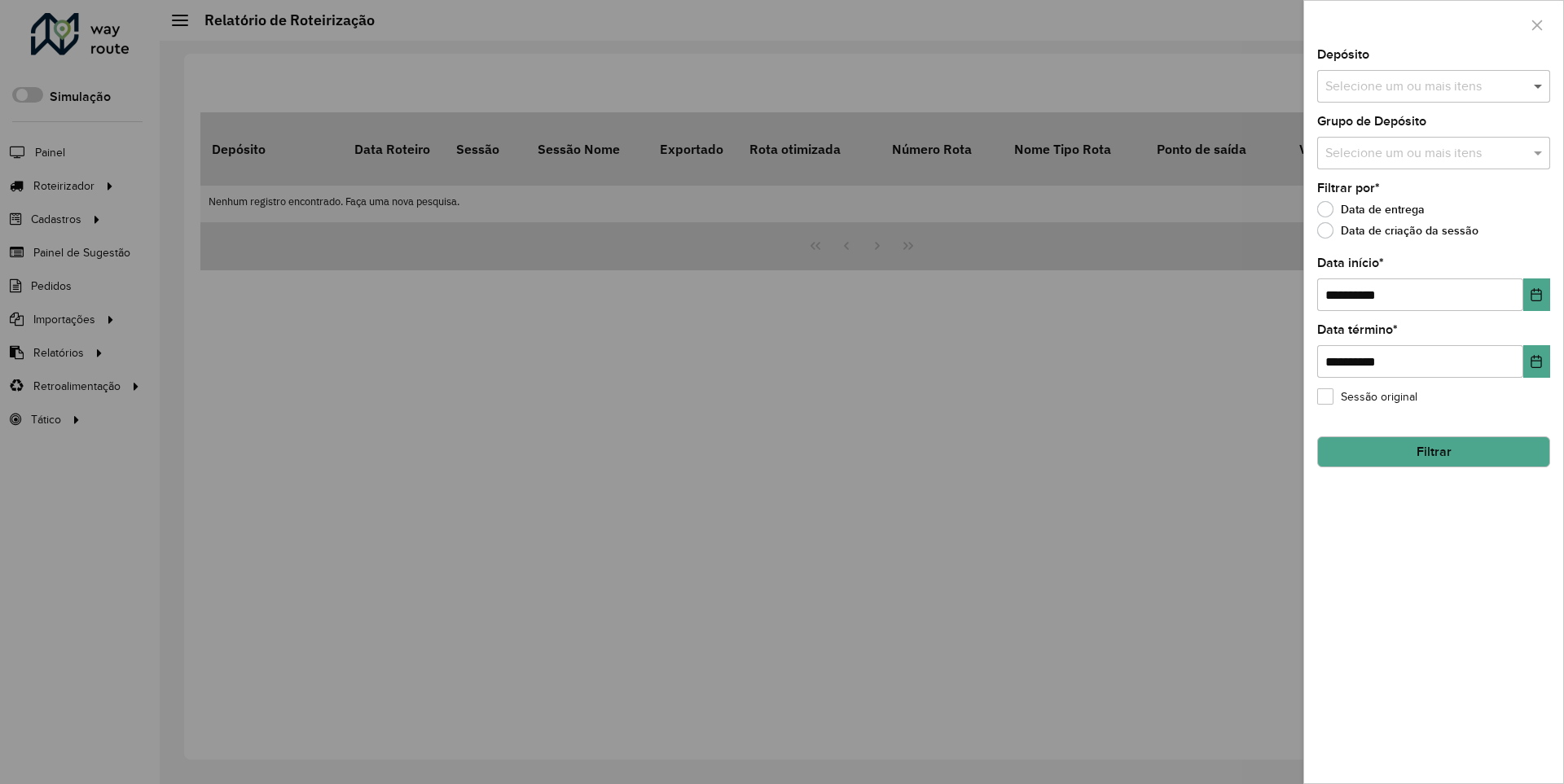
click at [1539, 86] on span at bounding box center [1540, 87] width 20 height 19
click at [1536, 294] on icon "Choose Date" at bounding box center [1537, 295] width 10 height 13
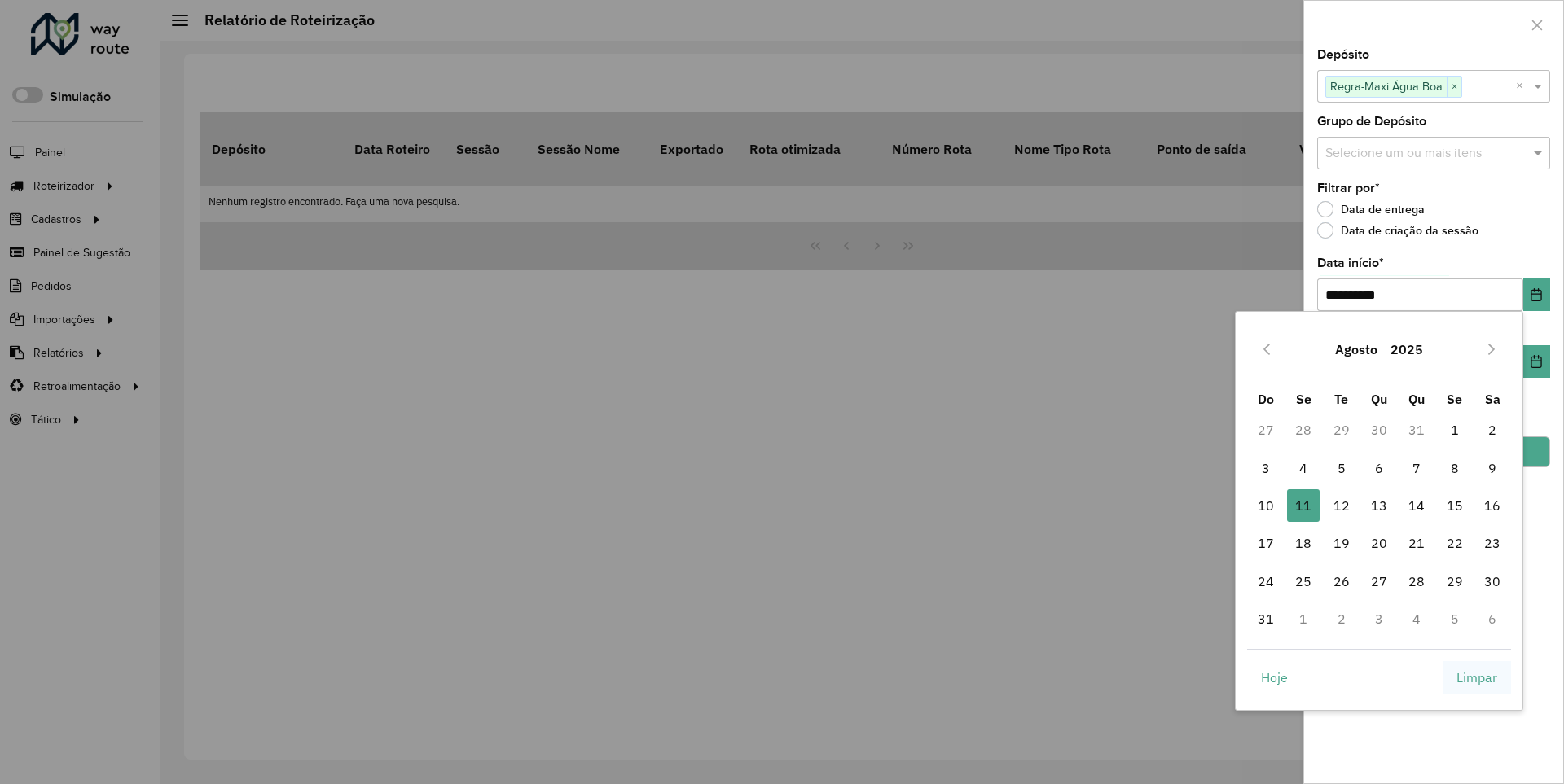
click at [1477, 676] on span "Limpar" at bounding box center [1477, 677] width 41 height 19
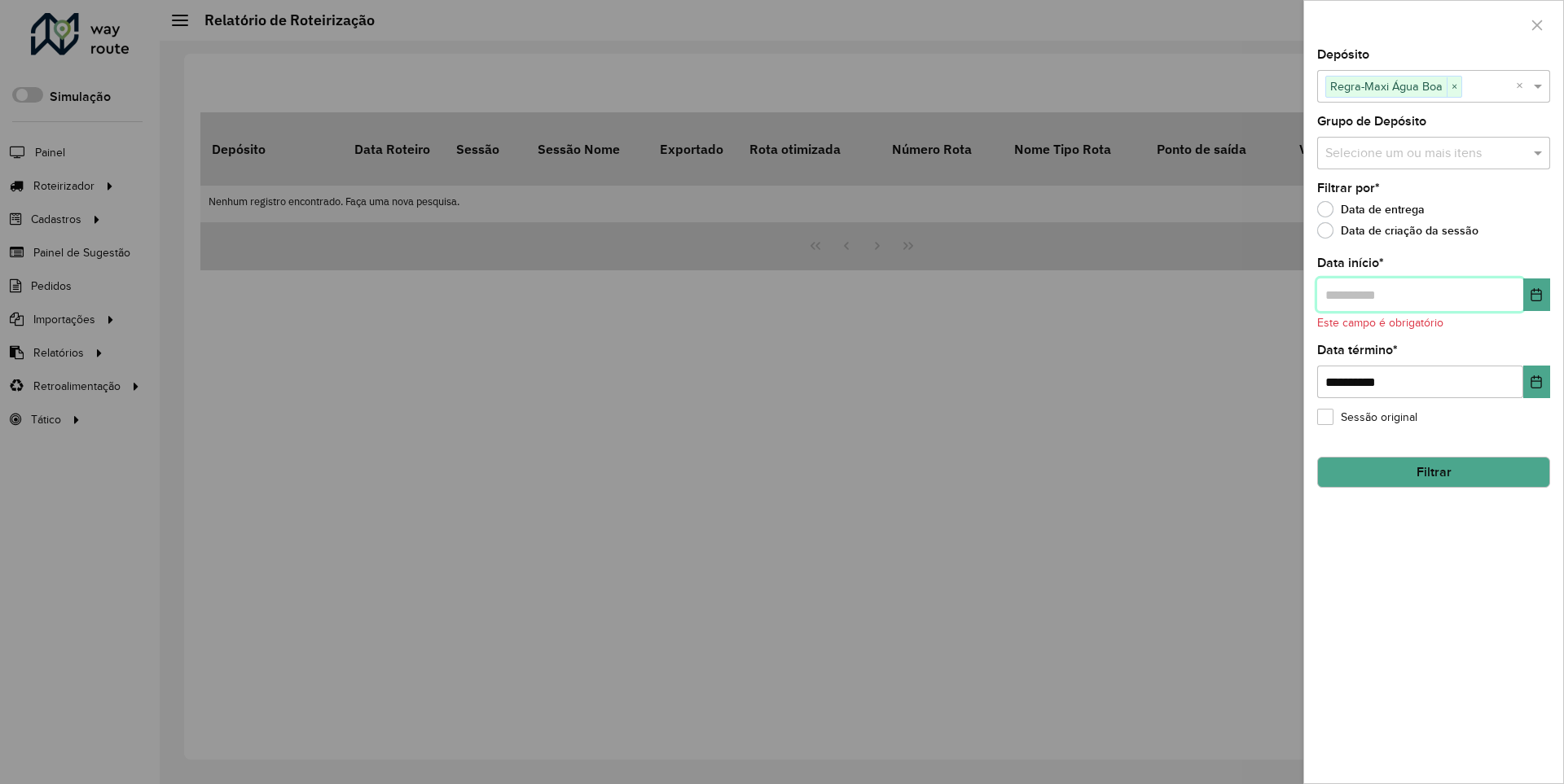
click at [1419, 294] on input "text" at bounding box center [1421, 295] width 206 height 32
type input "**********"
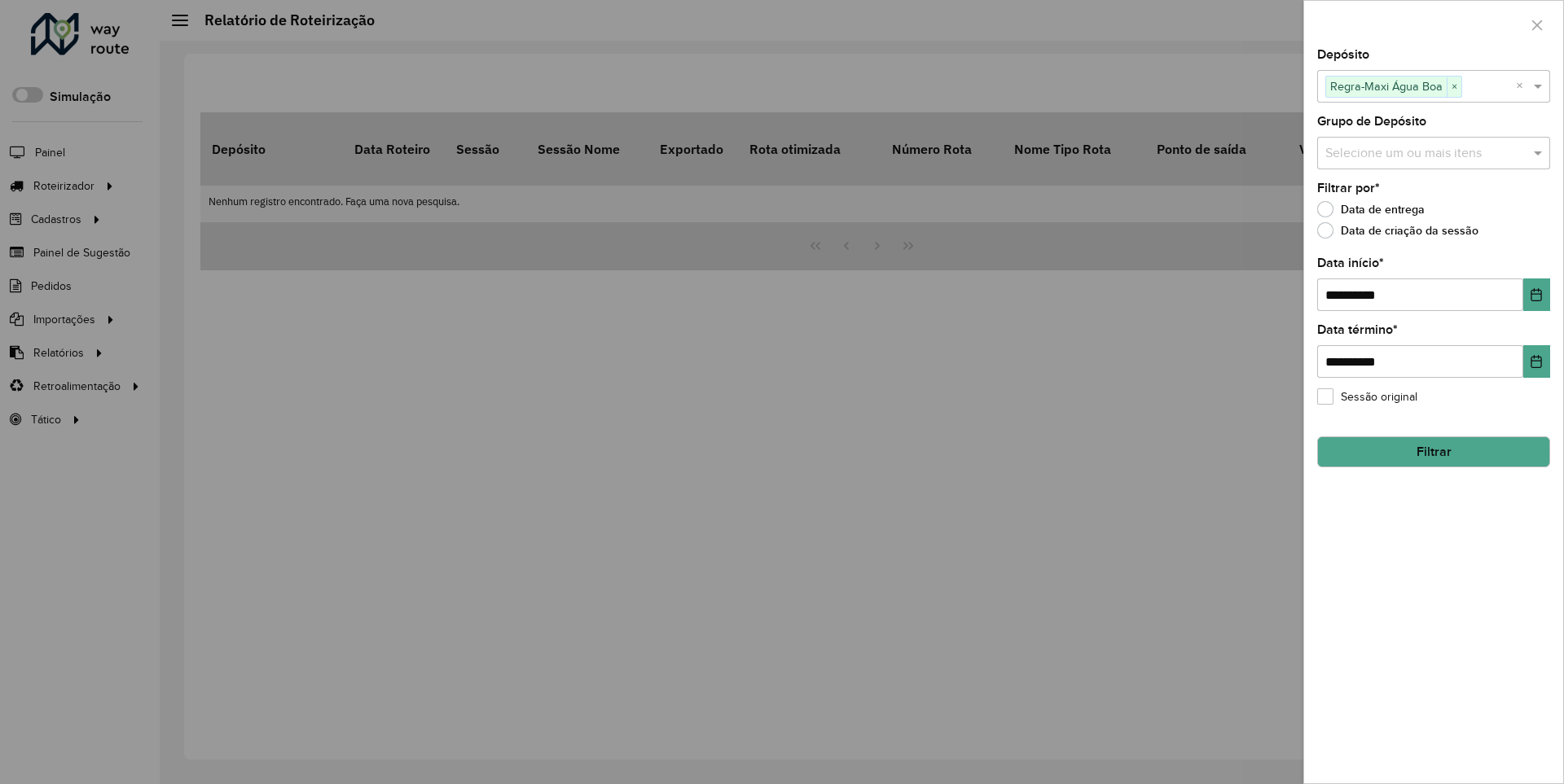
click at [1433, 451] on button "Filtrar" at bounding box center [1434, 452] width 233 height 31
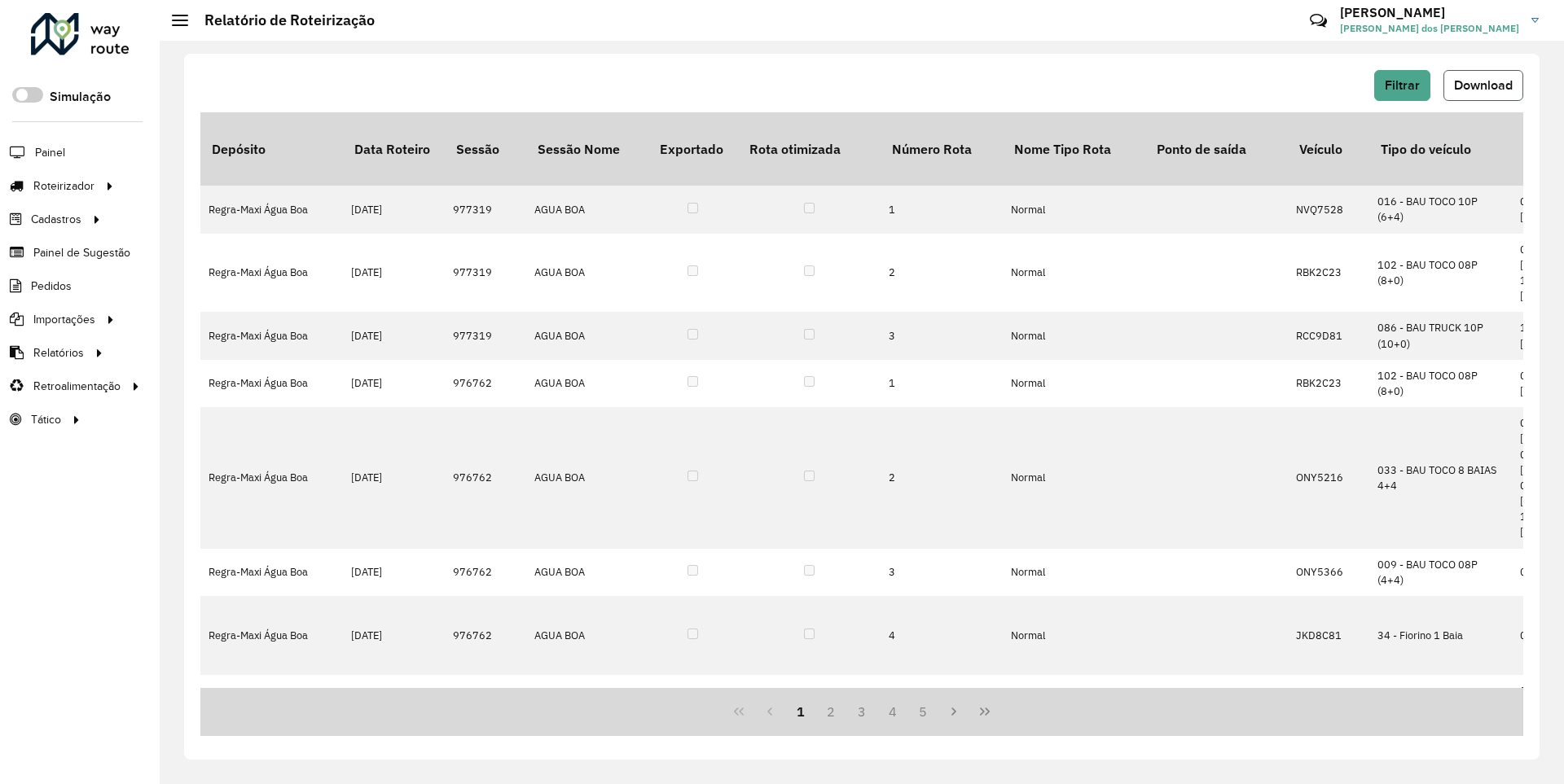
click at [1482, 85] on span "Download" at bounding box center [1484, 85] width 59 height 14
